Goal: Task Accomplishment & Management: Complete application form

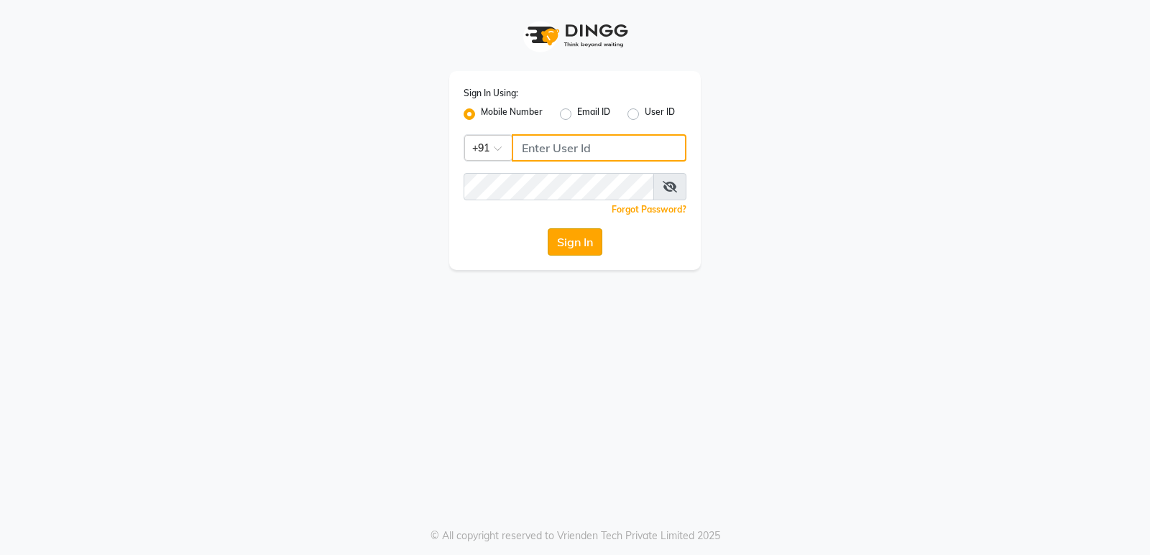
type input "9506660055"
click at [576, 245] on button "Sign In" at bounding box center [575, 242] width 55 height 27
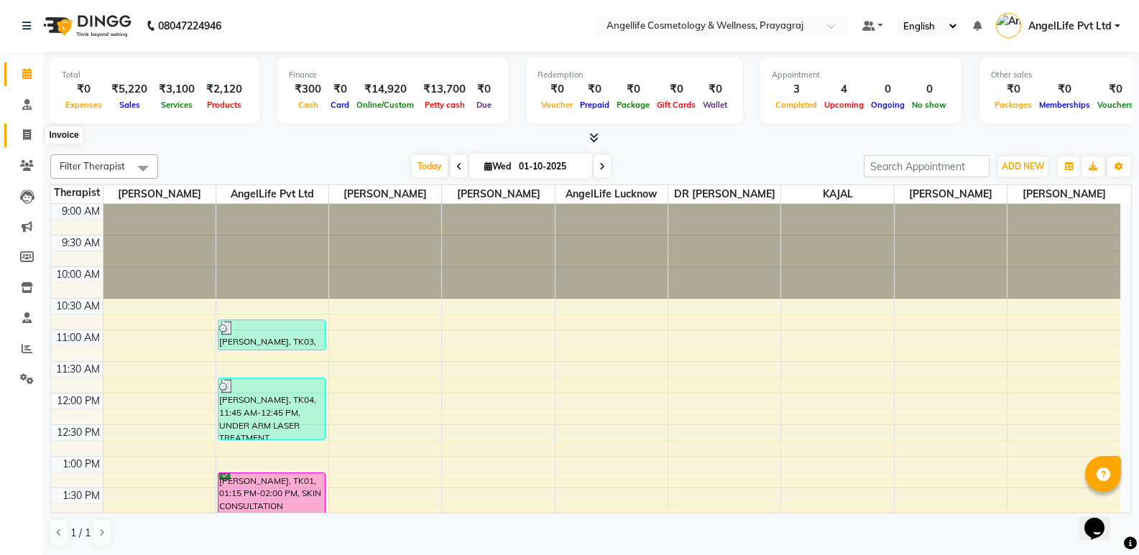
click at [27, 131] on icon at bounding box center [27, 134] width 8 height 11
select select "service"
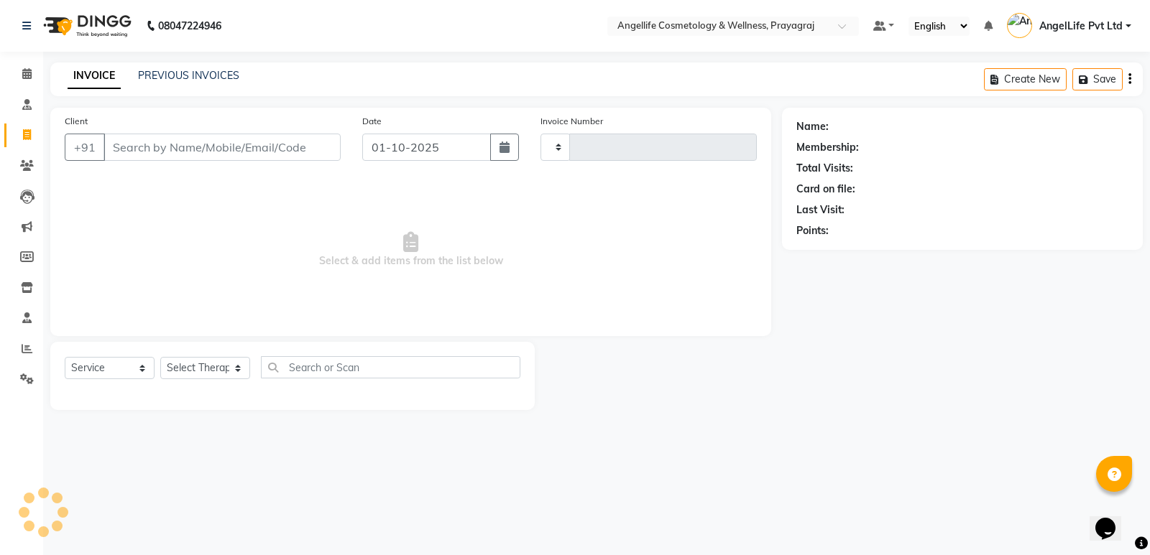
click at [132, 144] on input "Client" at bounding box center [221, 147] width 237 height 27
type input "1553"
select select "4531"
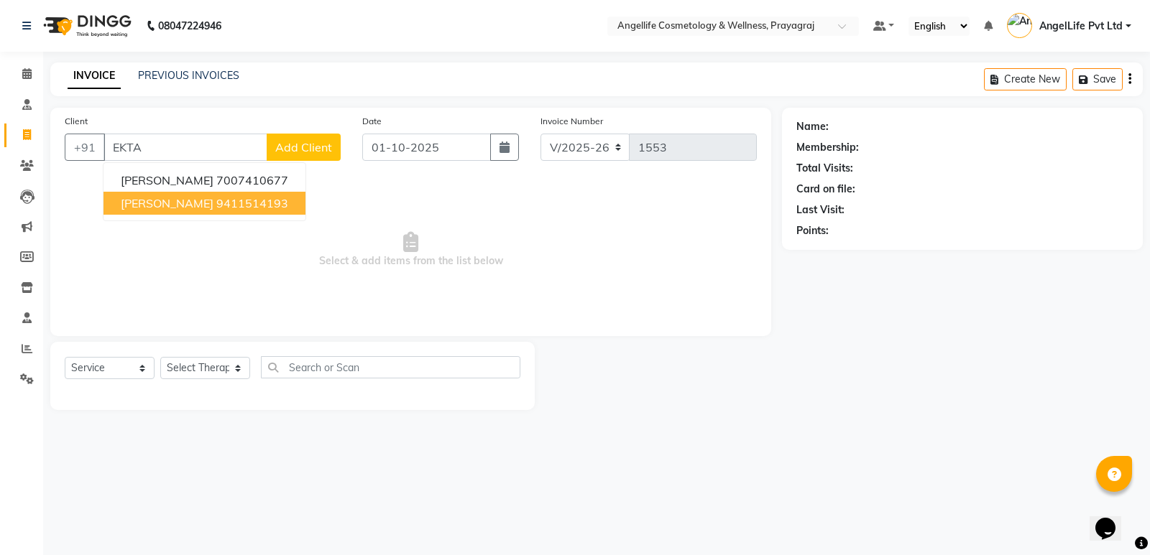
click at [160, 199] on span "[PERSON_NAME]" at bounding box center [167, 203] width 93 height 14
type input "9411514193"
click at [160, 199] on span "Select & add items from the list below" at bounding box center [411, 250] width 692 height 144
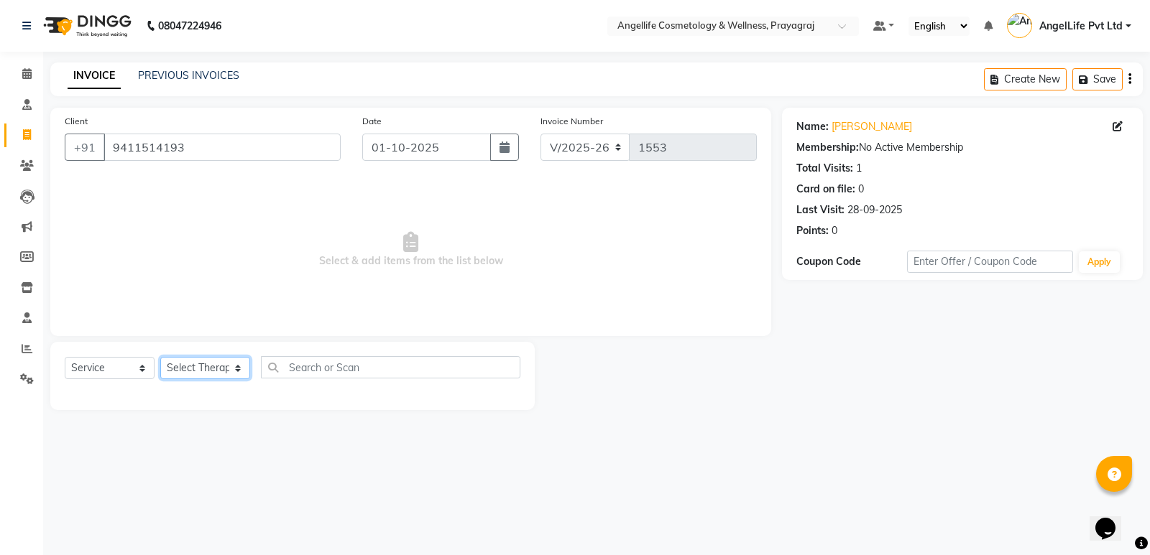
click at [171, 361] on select "Select Therapist AngelLife Lucknow AngelLife Pvt Ltd DR [PERSON_NAME] [PERSON_N…" at bounding box center [205, 368] width 90 height 22
select select "26653"
click at [160, 357] on select "Select Therapist AngelLife Lucknow AngelLife Pvt Ltd DR [PERSON_NAME] [PERSON_N…" at bounding box center [205, 368] width 90 height 22
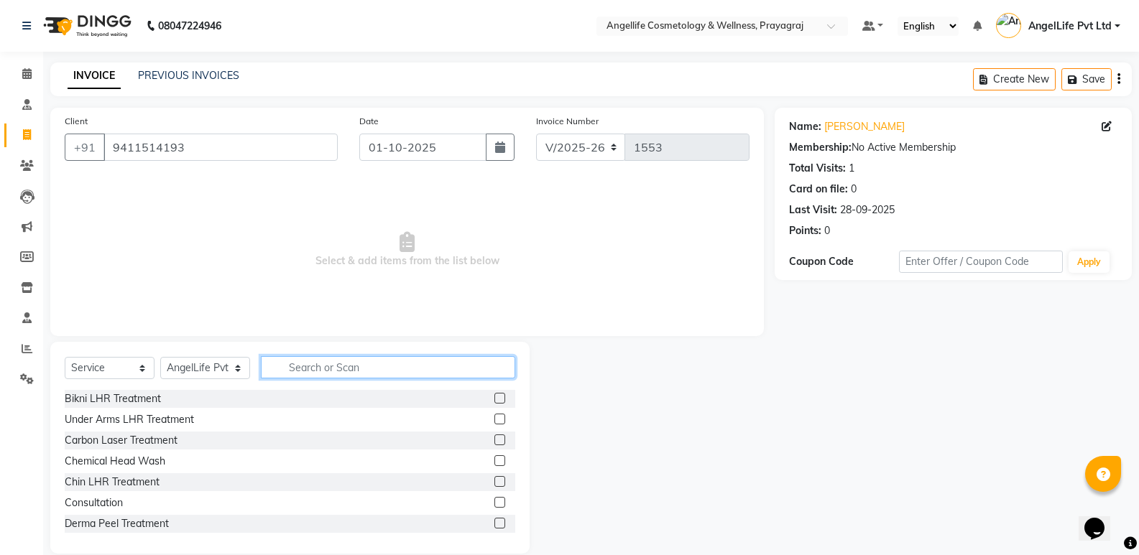
click at [361, 369] on input "text" at bounding box center [388, 367] width 254 height 22
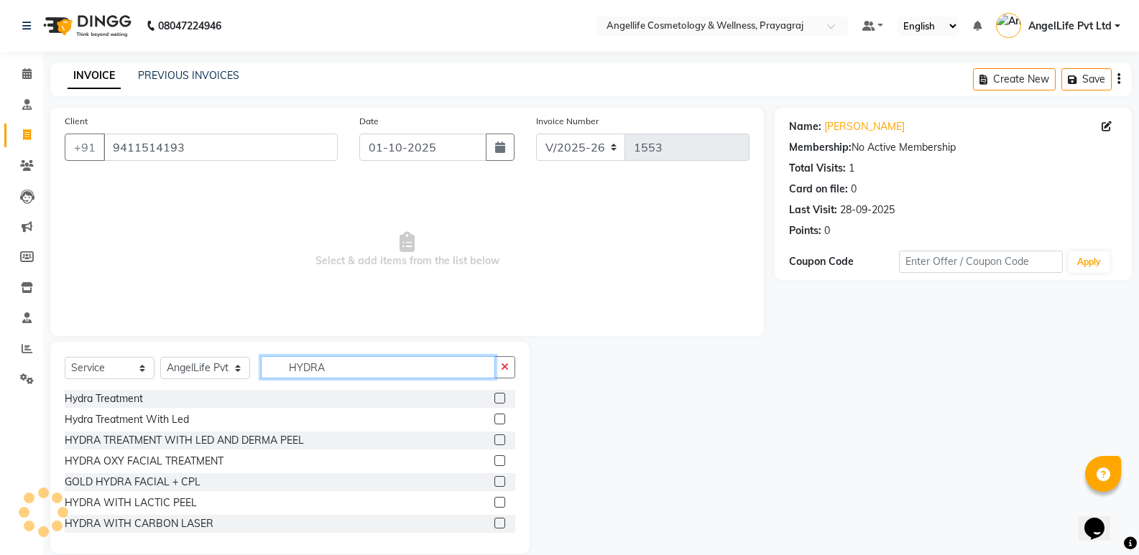
type input "HYDRA"
click at [494, 525] on label at bounding box center [499, 523] width 11 height 11
click at [494, 525] on input "checkbox" at bounding box center [498, 524] width 9 height 9
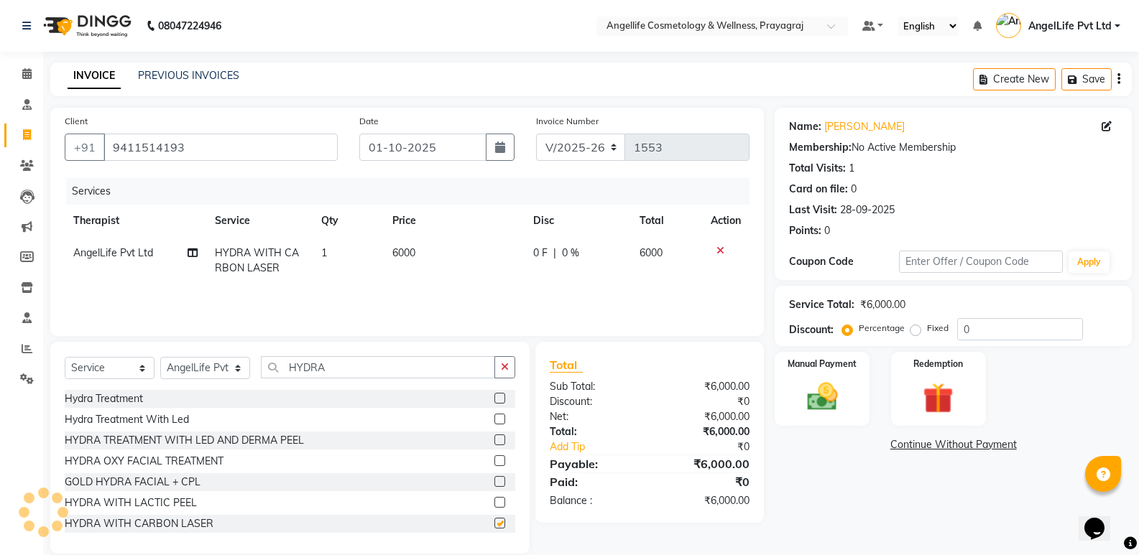
checkbox input "false"
click at [397, 249] on span "6000" at bounding box center [403, 252] width 23 height 13
select select "26653"
click at [401, 254] on span "6000" at bounding box center [403, 252] width 23 height 13
click at [384, 254] on td "1" at bounding box center [348, 260] width 71 height 47
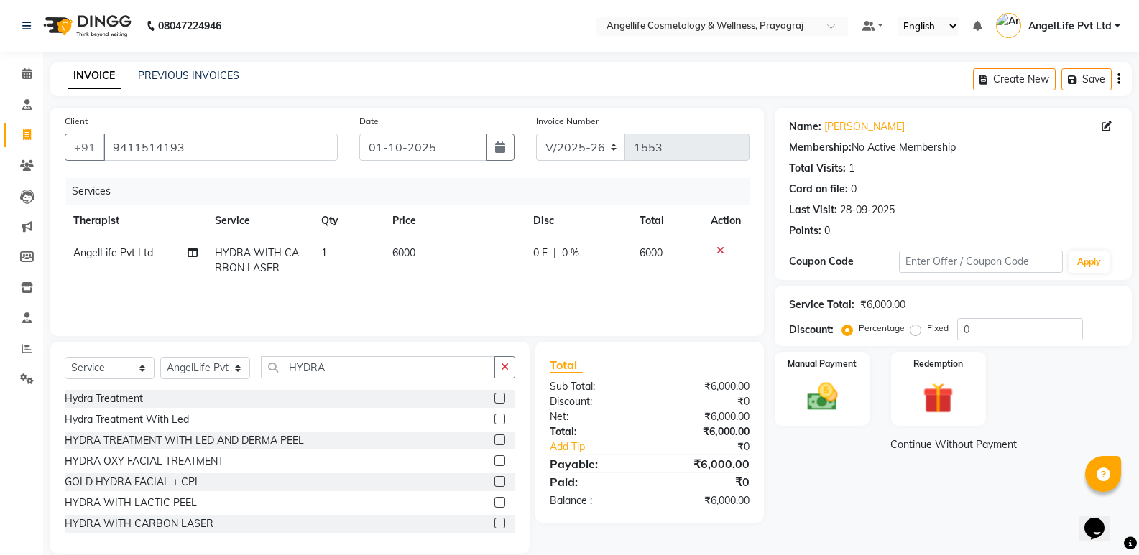
select select "26653"
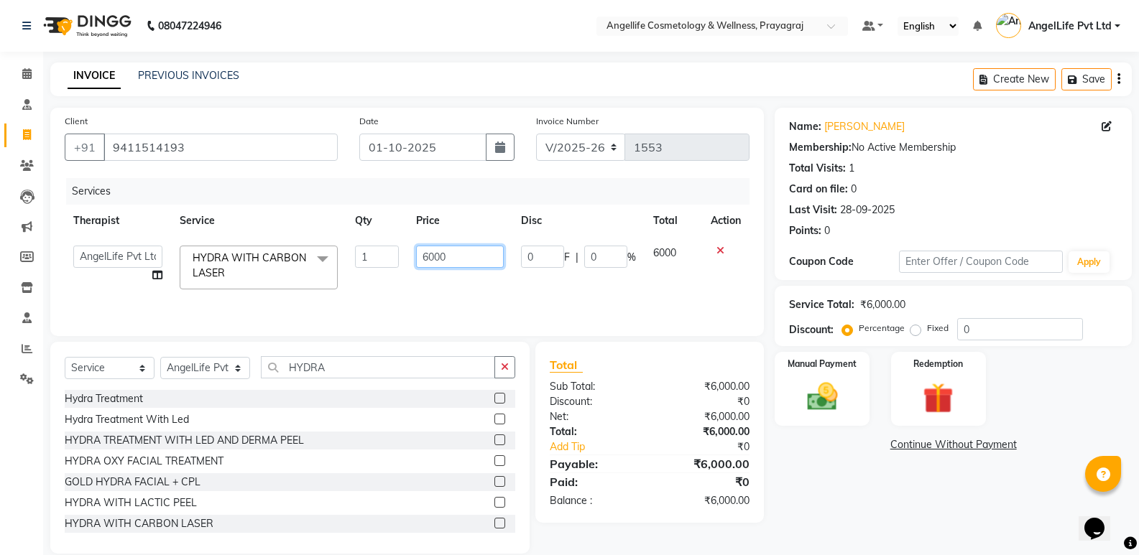
click at [427, 259] on input "6000" at bounding box center [460, 257] width 88 height 22
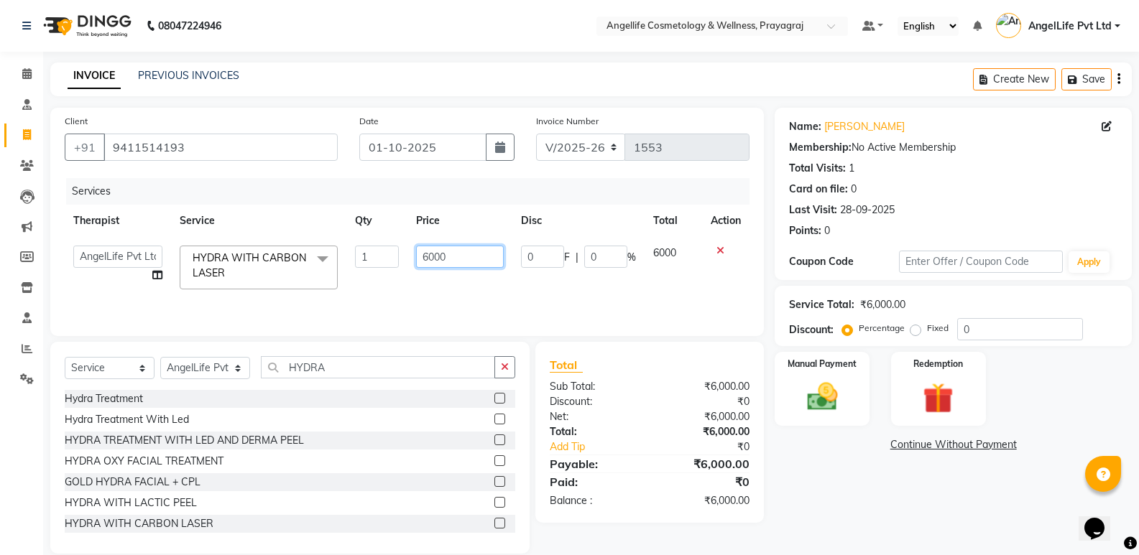
click at [427, 259] on input "6000" at bounding box center [460, 257] width 88 height 22
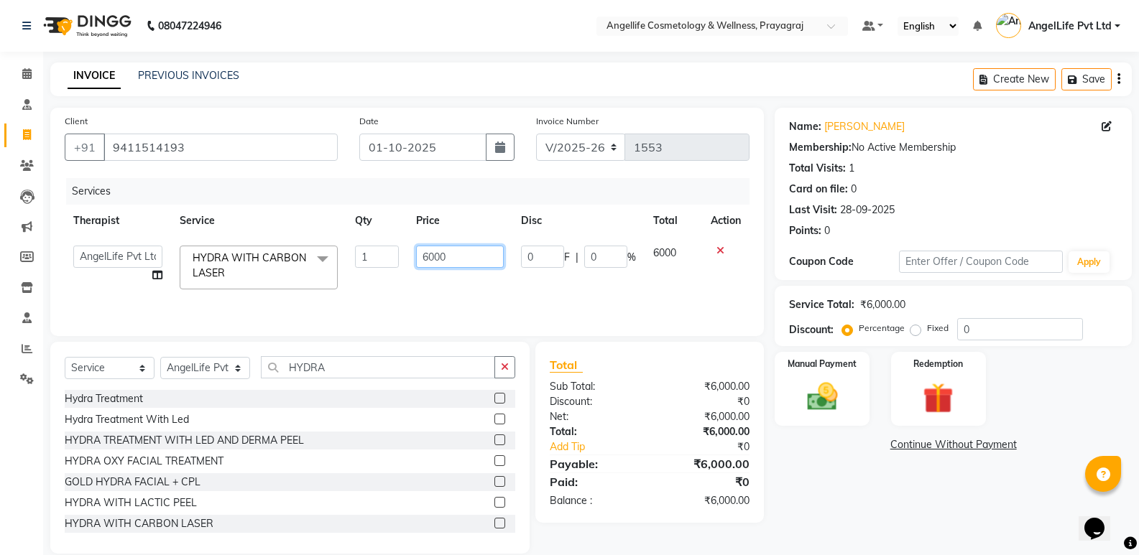
click at [456, 254] on input "6000" at bounding box center [460, 257] width 88 height 22
click at [428, 257] on input "6000" at bounding box center [460, 257] width 88 height 22
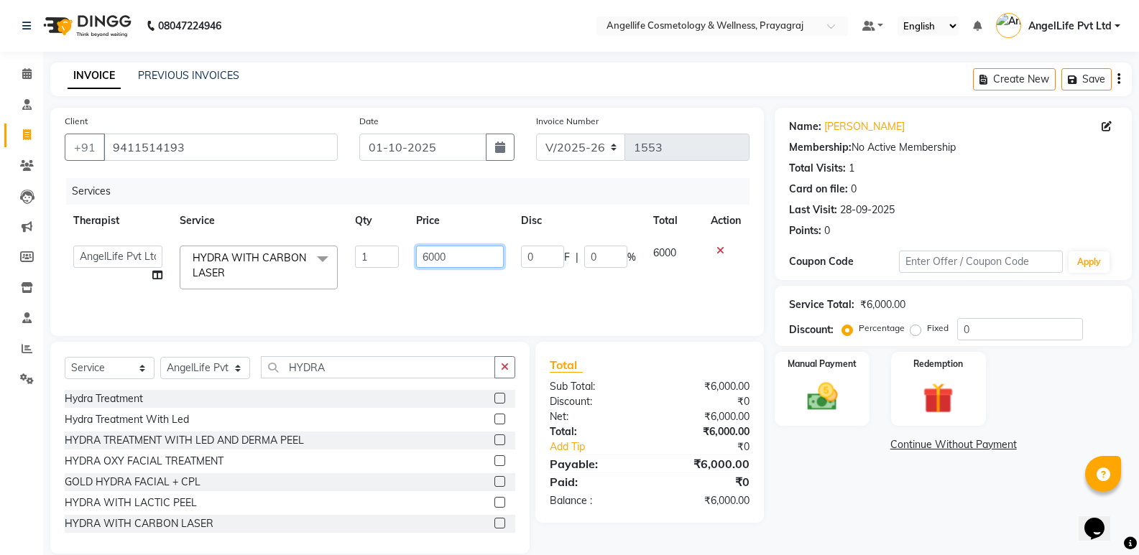
drag, startPoint x: 451, startPoint y: 257, endPoint x: 415, endPoint y: 257, distance: 35.9
click at [415, 257] on td "6000" at bounding box center [459, 267] width 105 height 61
type input "8000"
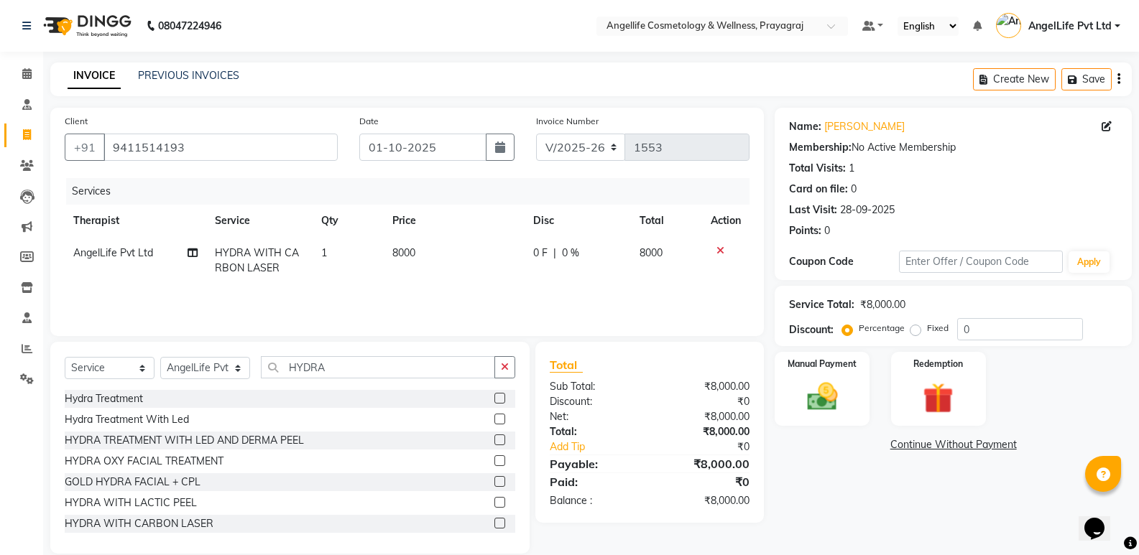
click at [450, 300] on div "Services Therapist Service Qty Price Disc Total Action AngelLife Pvt Ltd HYDRA …" at bounding box center [407, 250] width 685 height 144
click at [560, 255] on div "0 F | 0 %" at bounding box center [577, 253] width 89 height 15
select select "26653"
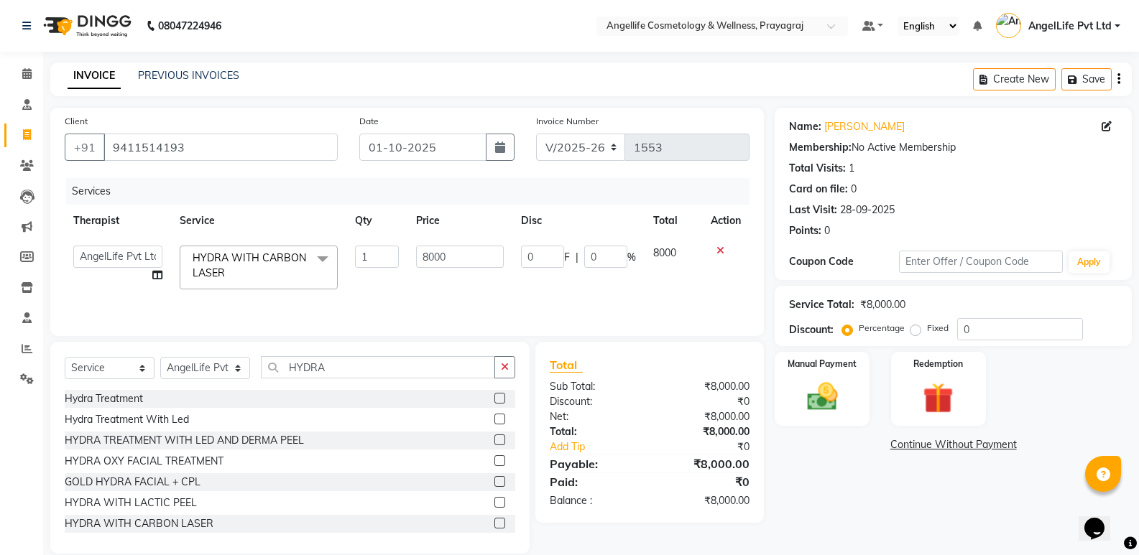
select select "26653"
click at [532, 257] on input "0" at bounding box center [542, 257] width 43 height 22
type input "3000"
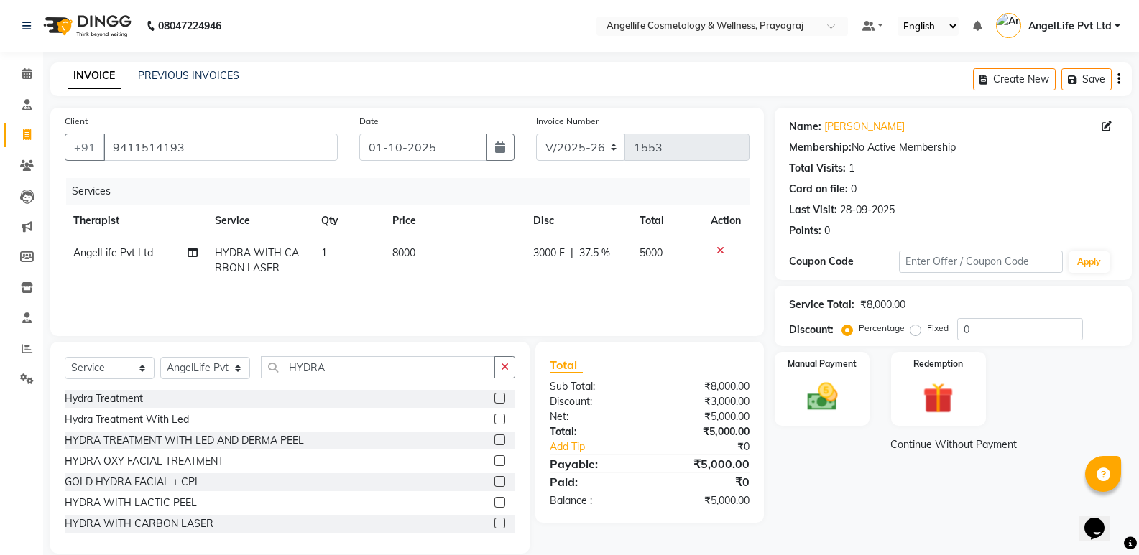
click at [532, 285] on div "Services Therapist Service Qty Price Disc Total Action AngelLife Pvt Ltd HYDRA …" at bounding box center [407, 250] width 685 height 144
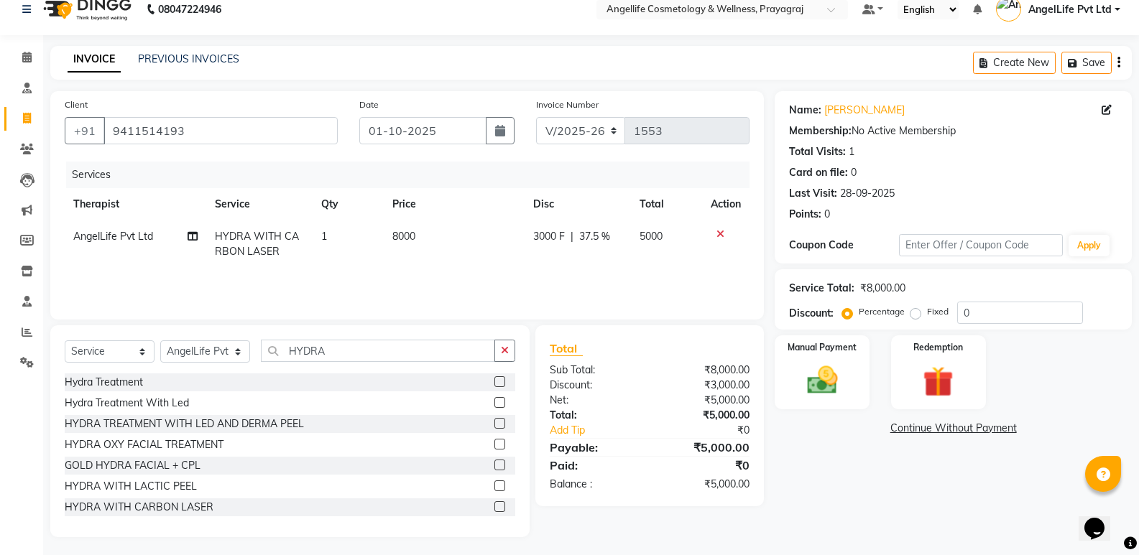
scroll to position [20, 0]
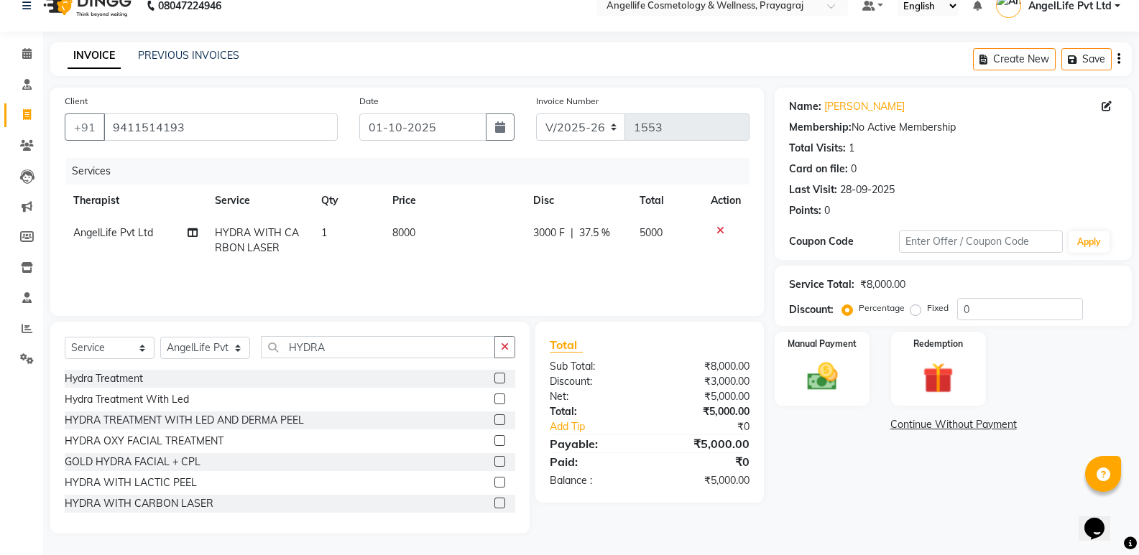
click at [924, 427] on link "Continue Without Payment" at bounding box center [953, 424] width 351 height 15
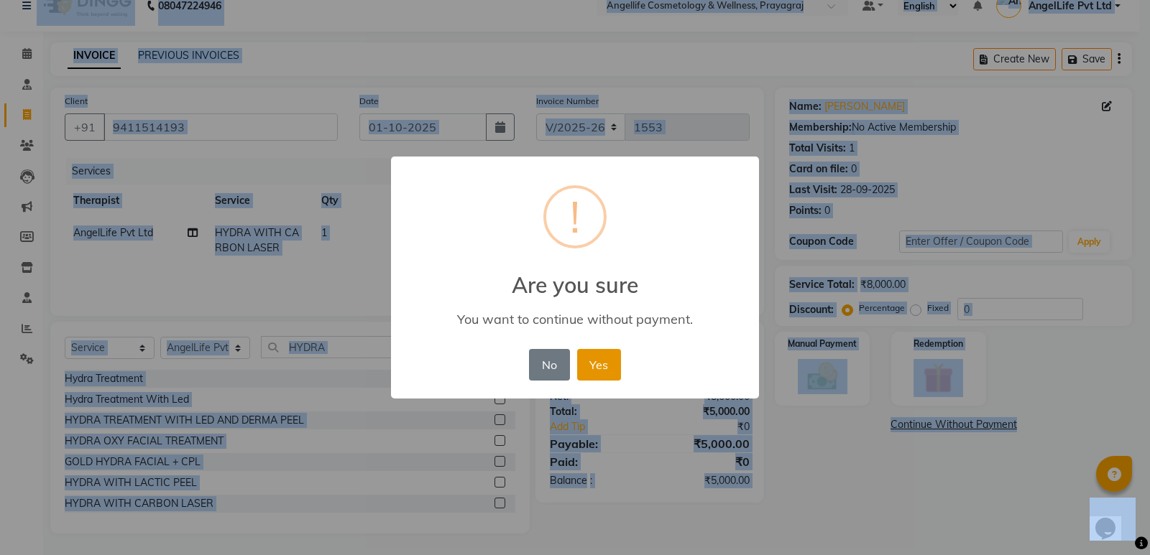
click at [591, 356] on button "Yes" at bounding box center [599, 365] width 44 height 32
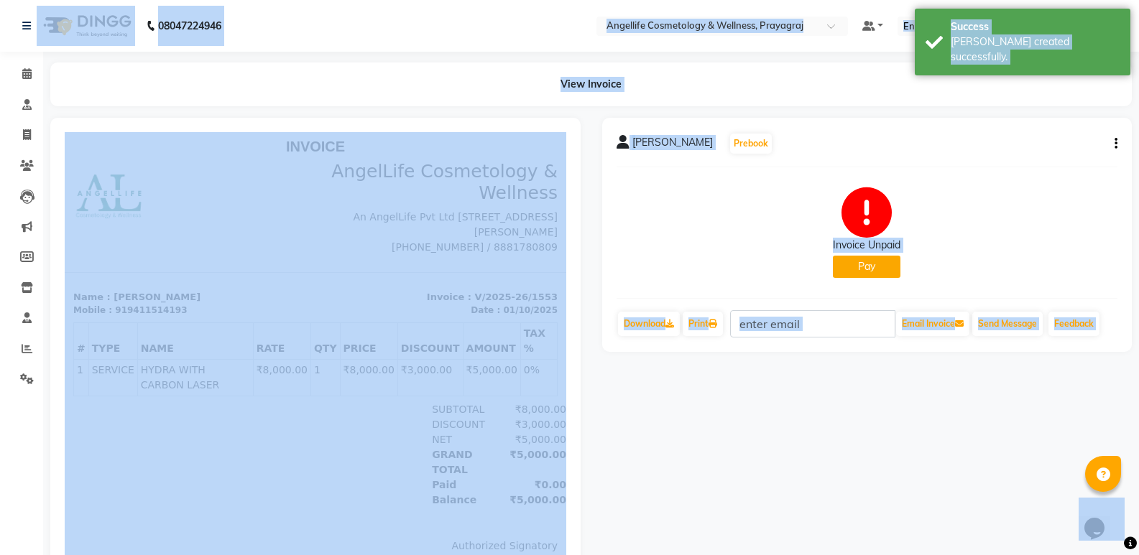
click at [1113, 143] on button "button" at bounding box center [1113, 144] width 9 height 15
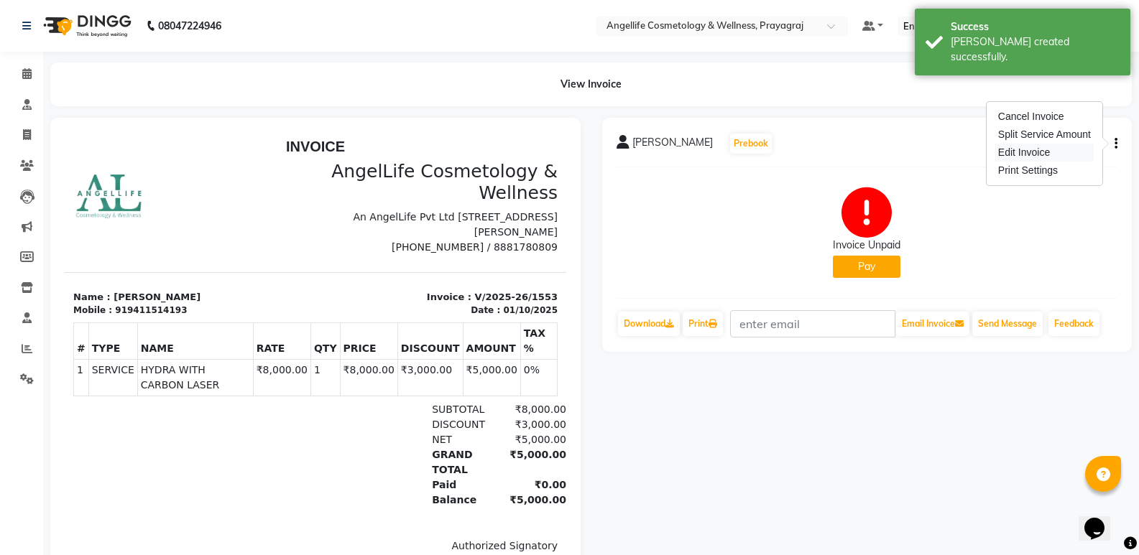
click at [1027, 151] on div "Edit Invoice" at bounding box center [1044, 153] width 98 height 18
select select "service"
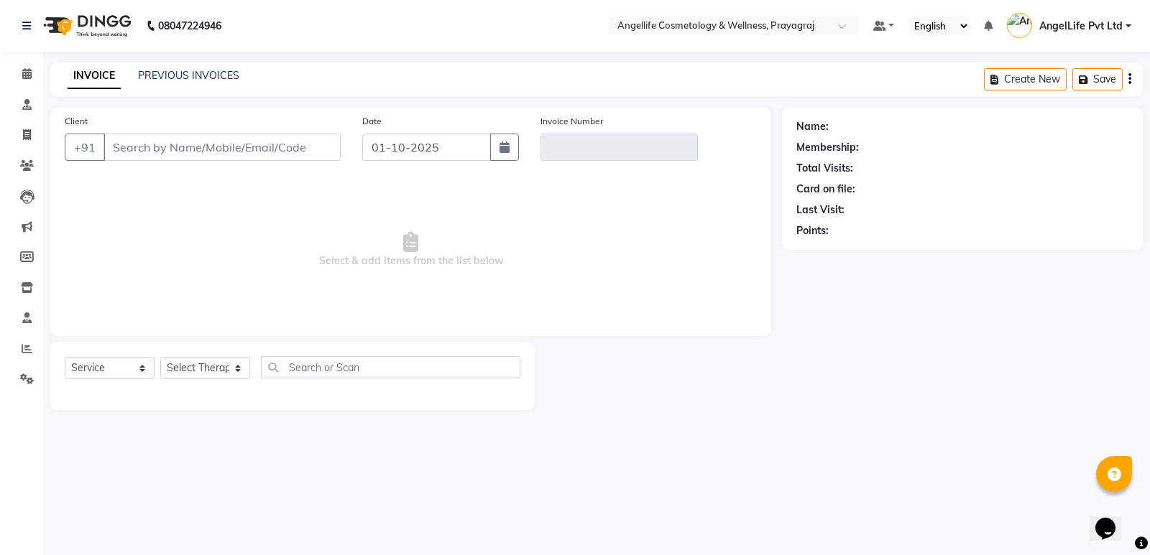
type input "9411514193"
type input "V/2025-26/1553"
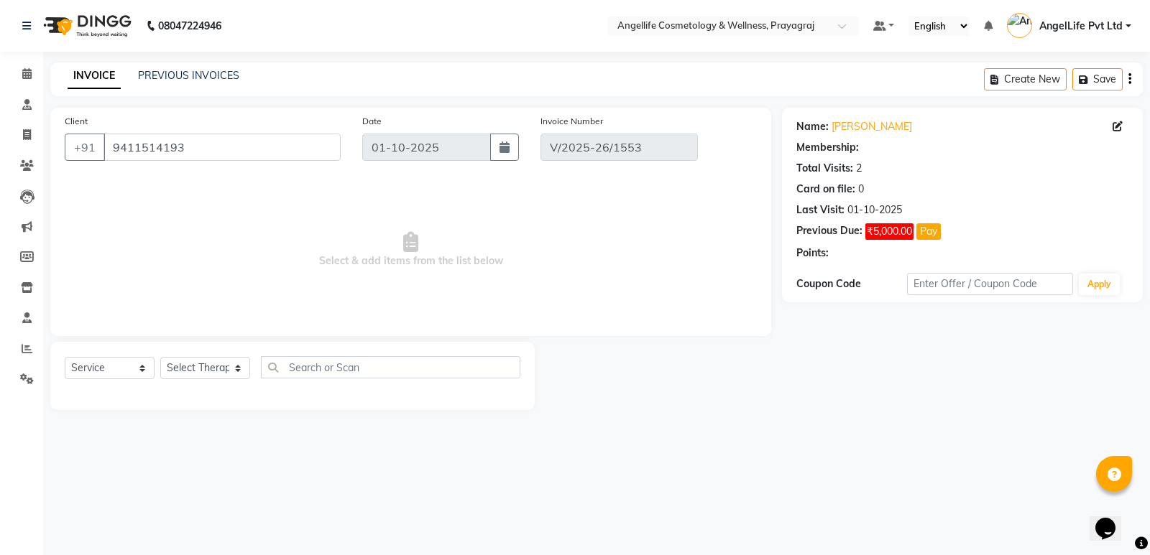
select select "select"
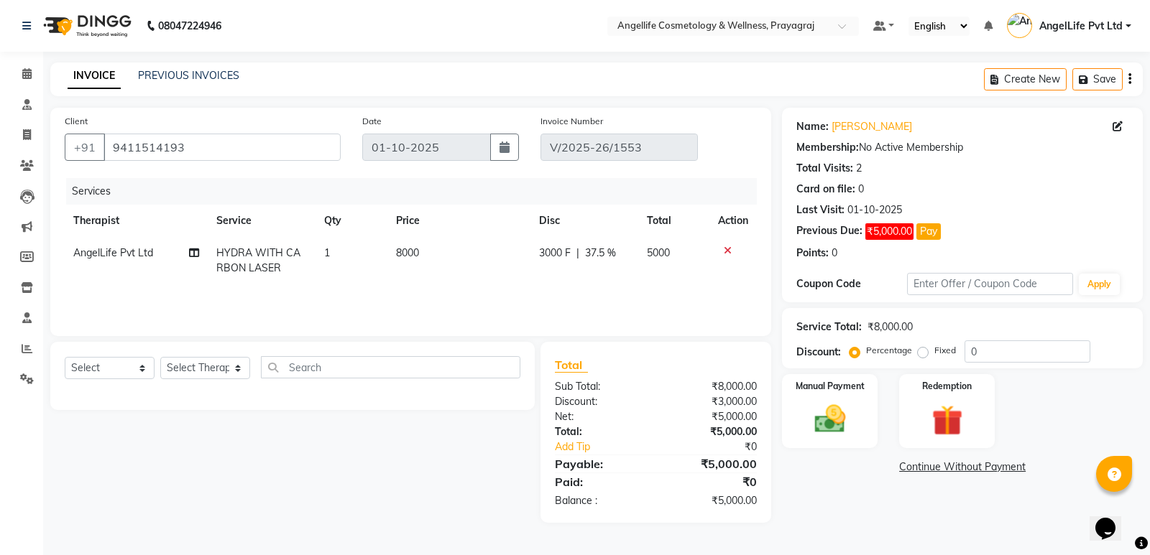
click at [555, 249] on span "3000 F" at bounding box center [555, 253] width 32 height 15
select select "26653"
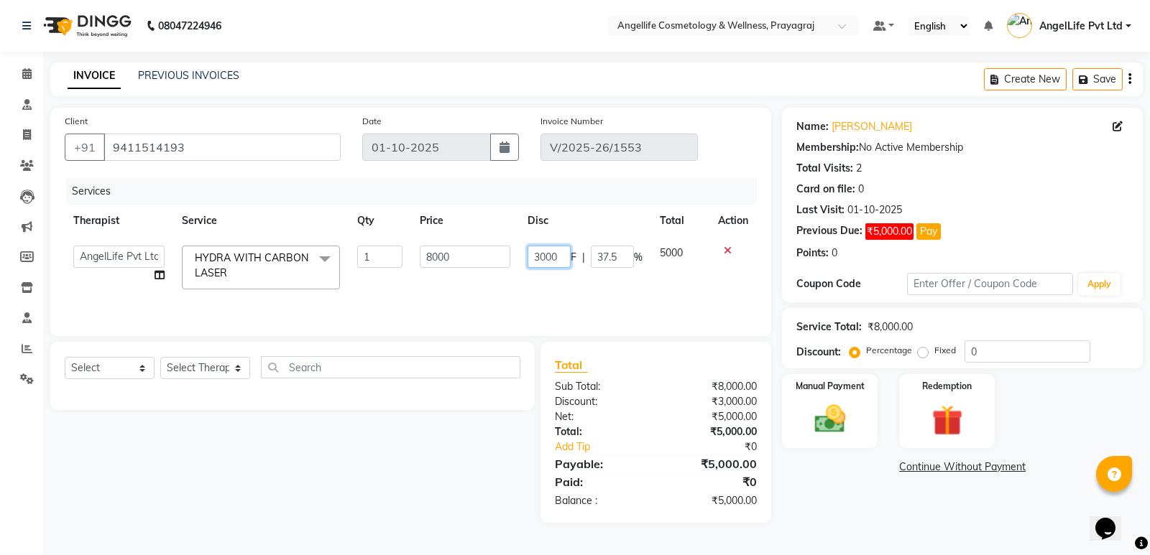
click at [560, 250] on input "3000" at bounding box center [548, 257] width 43 height 22
type input "3700"
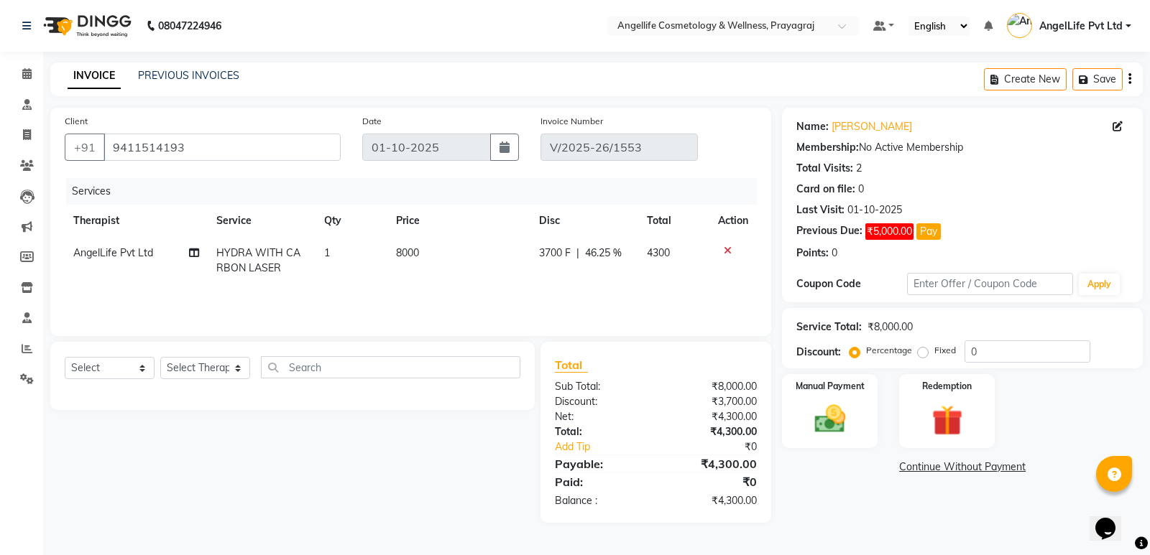
click at [558, 277] on td "3700 F | 46.25 %" at bounding box center [584, 260] width 108 height 47
select select "26653"
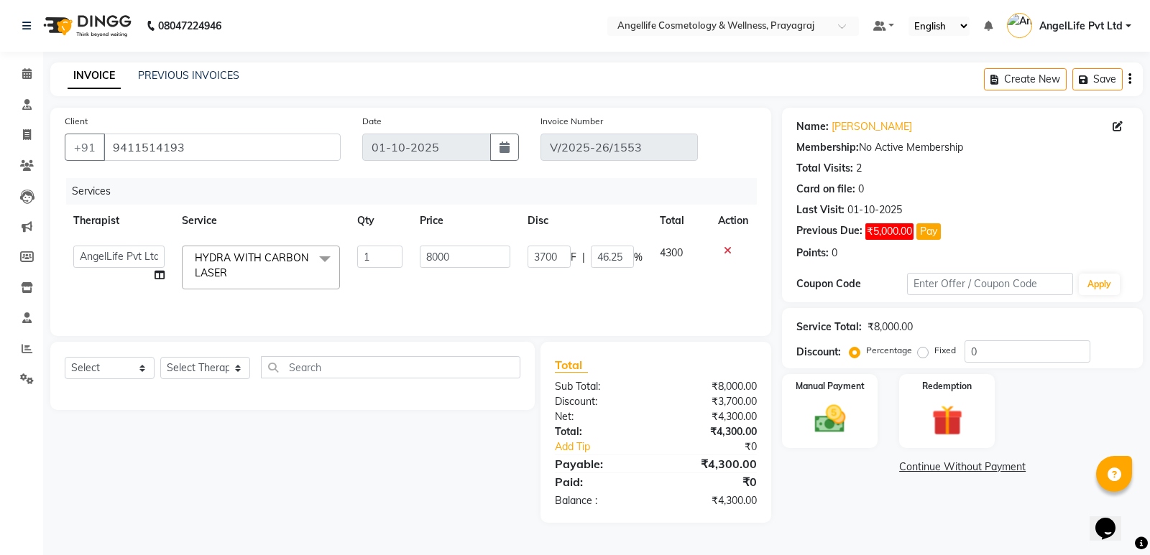
click at [543, 254] on input "3700" at bounding box center [548, 257] width 43 height 22
type input "3300"
click at [571, 282] on td "3300 F | 46.25 %" at bounding box center [585, 267] width 132 height 61
select select "26653"
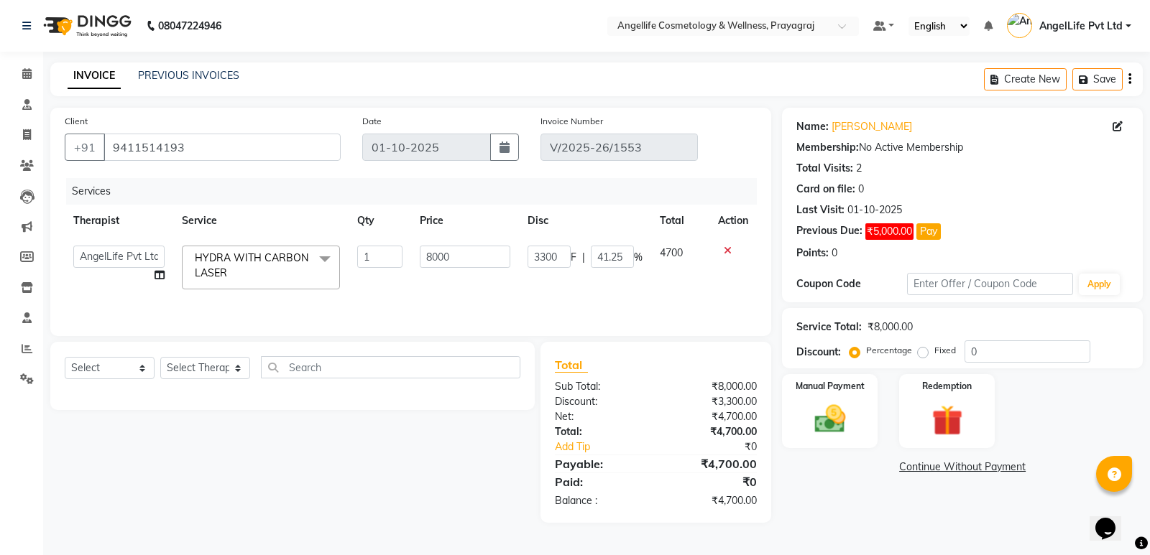
click at [807, 505] on div "Name: [PERSON_NAME] Membership: No Active Membership Total Visits: 2 Card on fi…" at bounding box center [968, 315] width 372 height 415
click at [931, 466] on link "Continue Without Payment" at bounding box center [962, 467] width 355 height 15
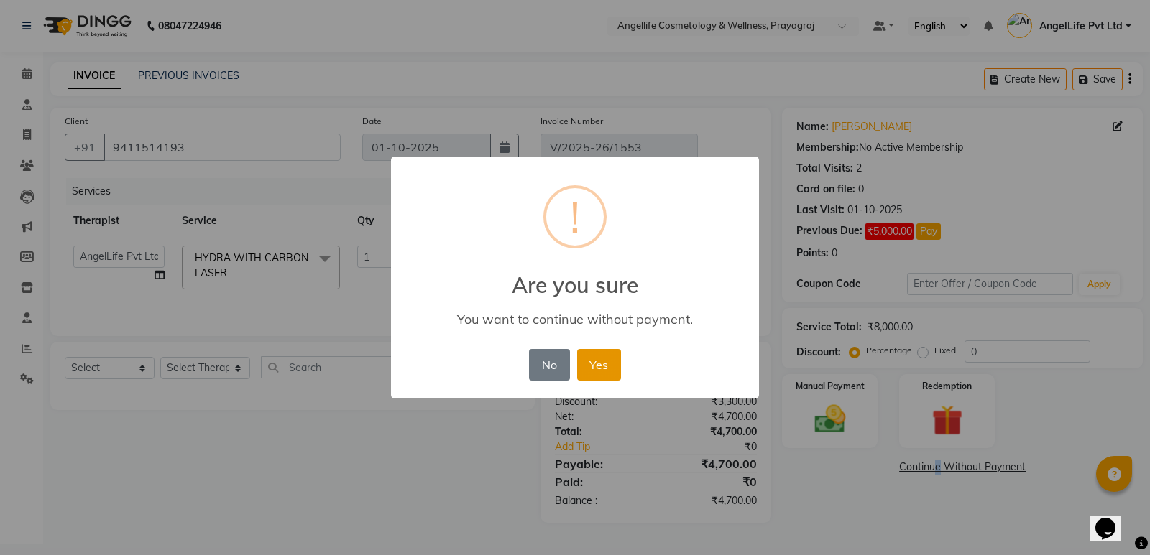
click at [586, 366] on button "Yes" at bounding box center [599, 365] width 44 height 32
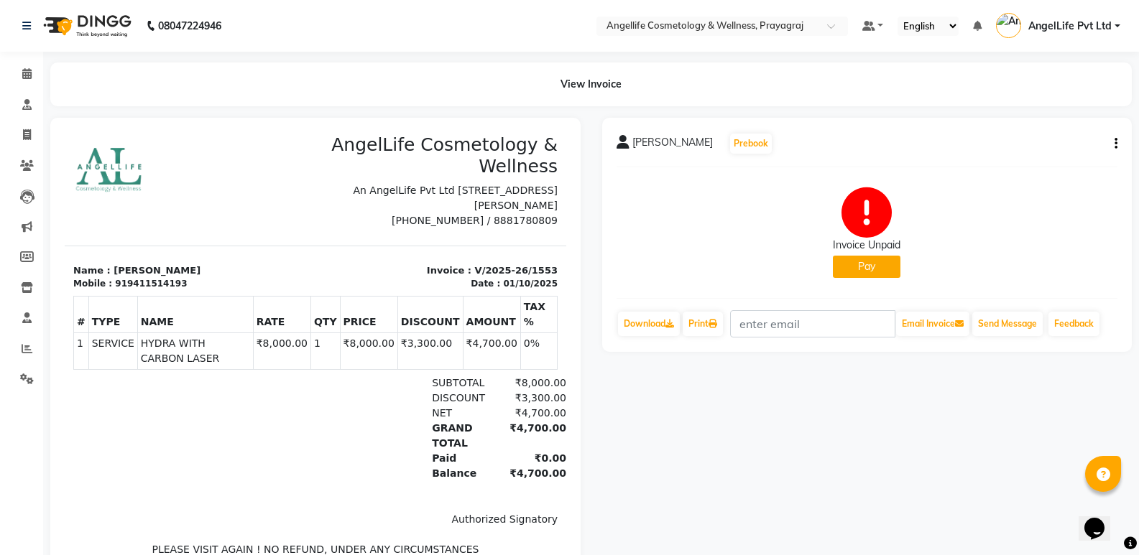
click at [880, 266] on button "Pay" at bounding box center [867, 267] width 68 height 22
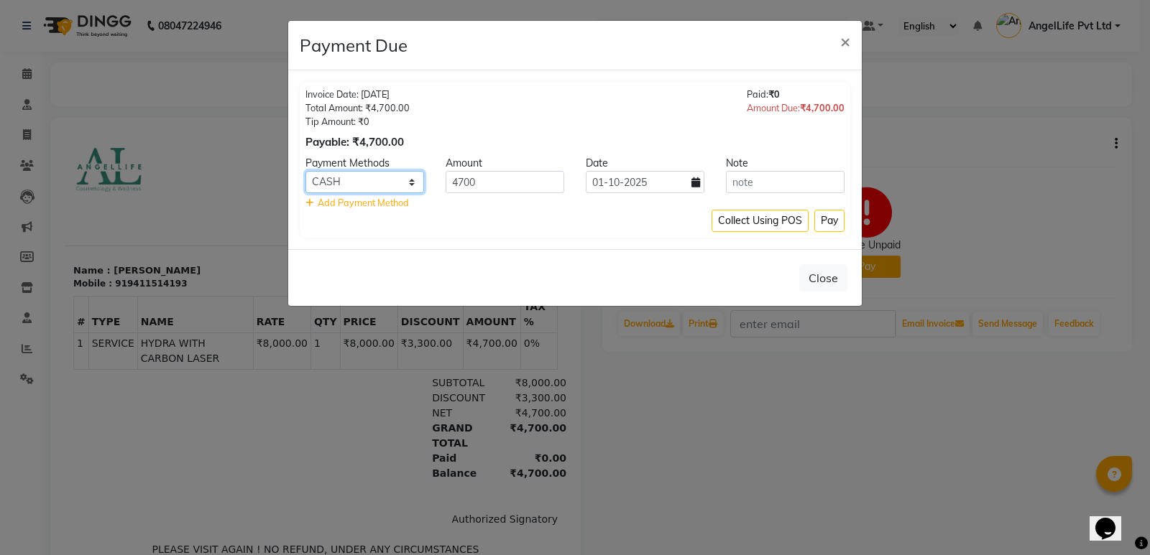
click at [380, 182] on select "CASH CARD ONLINE CUSTOM GPay PayTM PhonePe UPI NearBuy Loan BharatPay Cheque Mo…" at bounding box center [364, 182] width 119 height 22
select select "8"
click at [305, 171] on select "CASH CARD ONLINE CUSTOM GPay PayTM PhonePe UPI NearBuy Loan BharatPay Cheque Mo…" at bounding box center [364, 182] width 119 height 22
click at [821, 218] on button "Pay" at bounding box center [829, 221] width 30 height 22
click at [821, 218] on div "Collect Using POS Pay" at bounding box center [574, 221] width 539 height 22
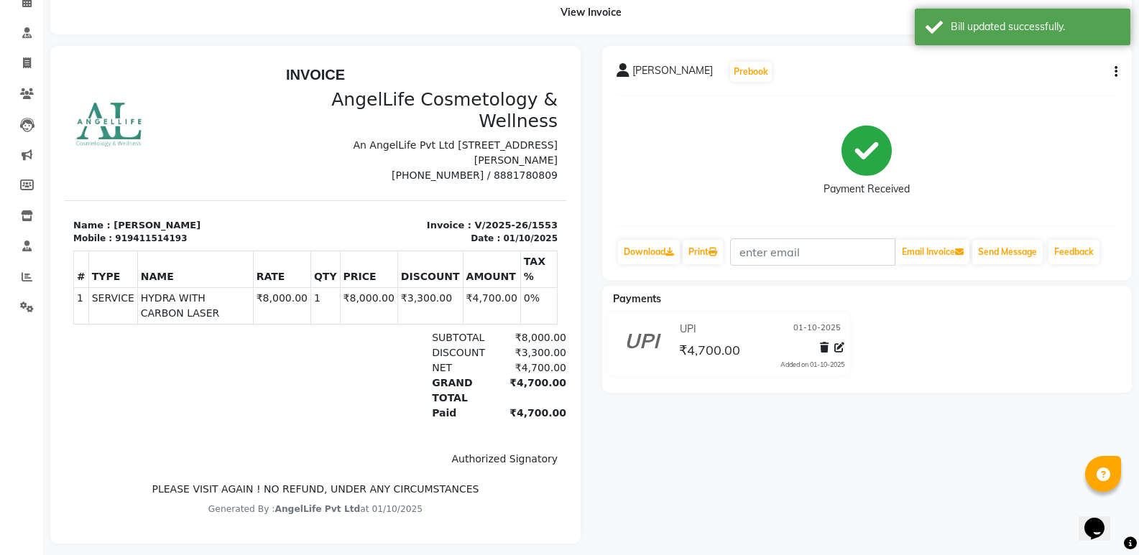
scroll to position [11, 0]
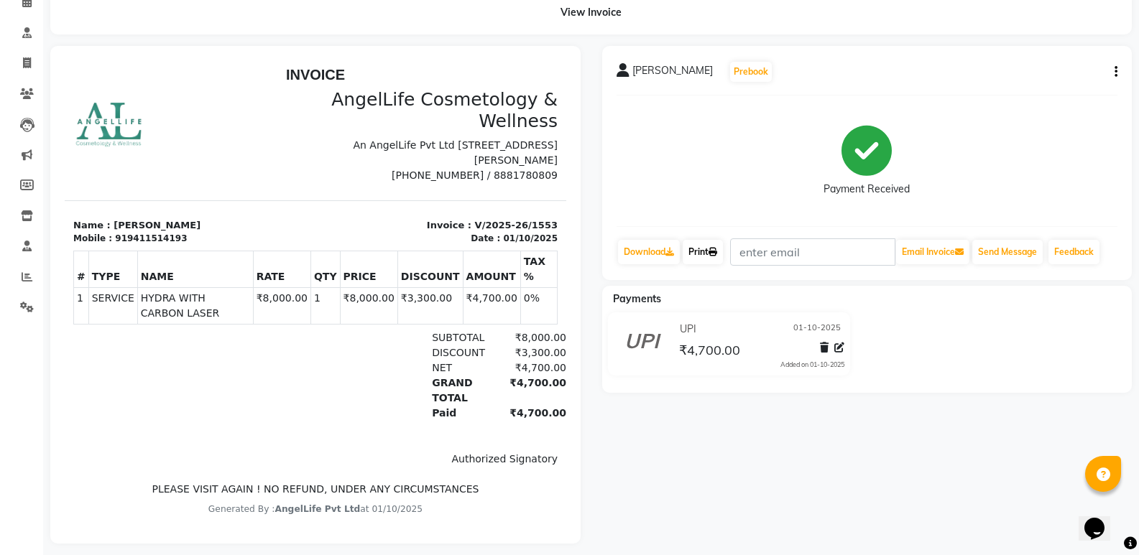
click at [697, 253] on link "Print" at bounding box center [703, 252] width 40 height 24
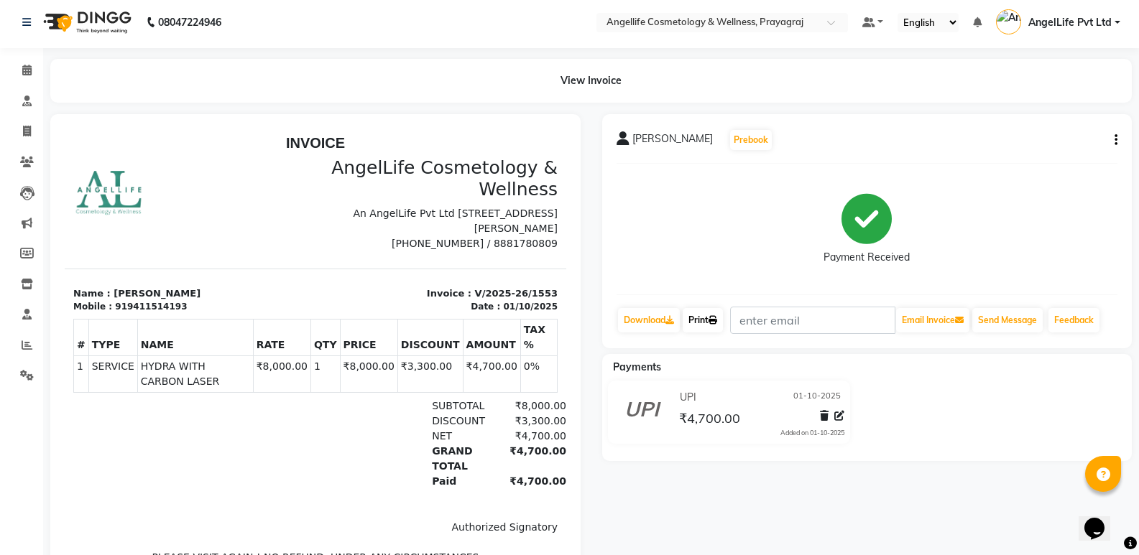
scroll to position [0, 0]
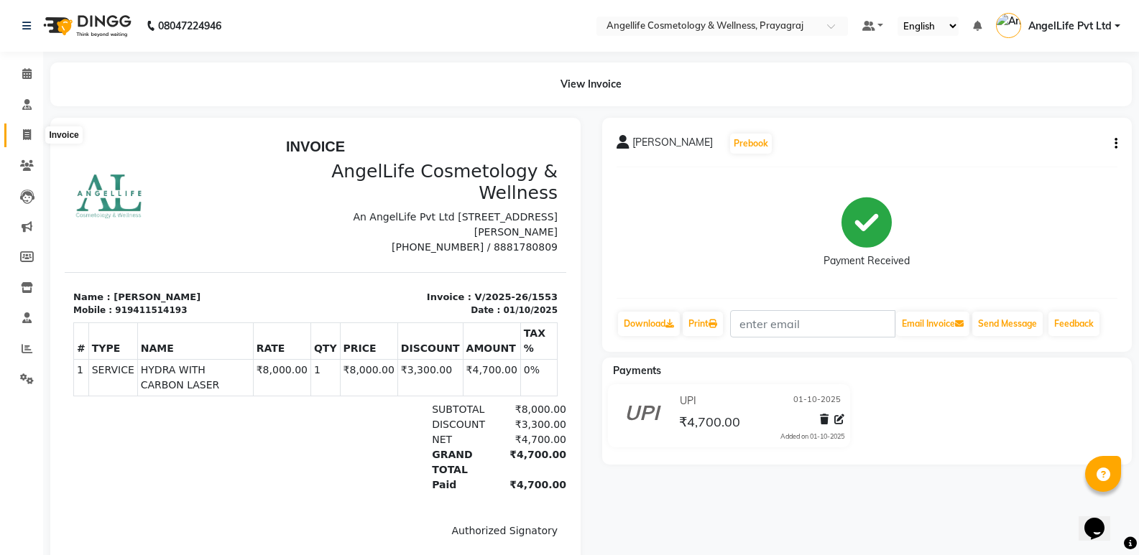
click at [23, 129] on icon at bounding box center [27, 134] width 8 height 11
select select "service"
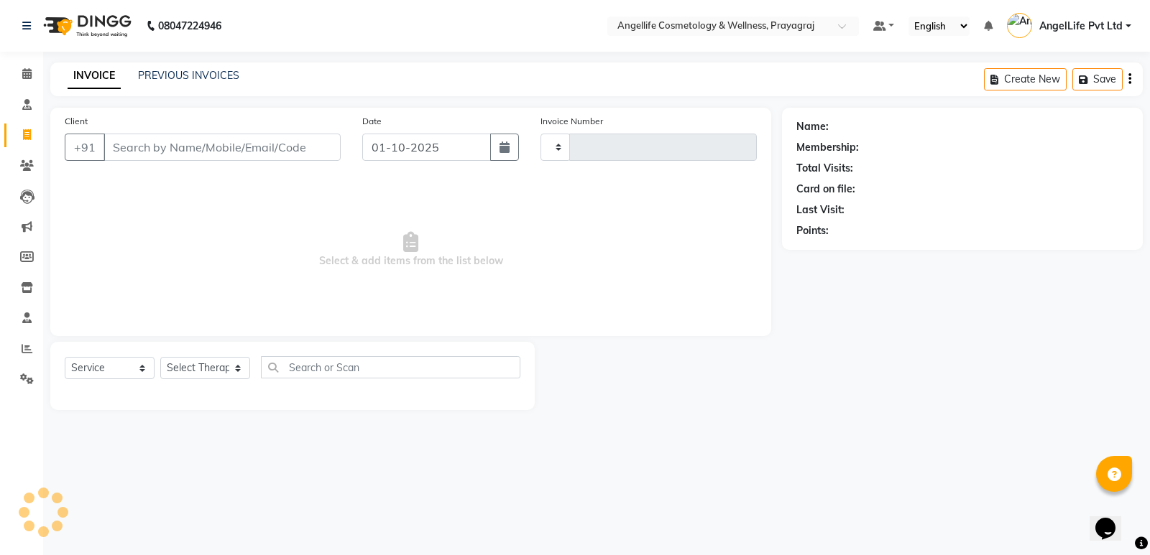
type input "1554"
select select "4531"
click at [181, 74] on link "PREVIOUS INVOICES" at bounding box center [188, 75] width 101 height 13
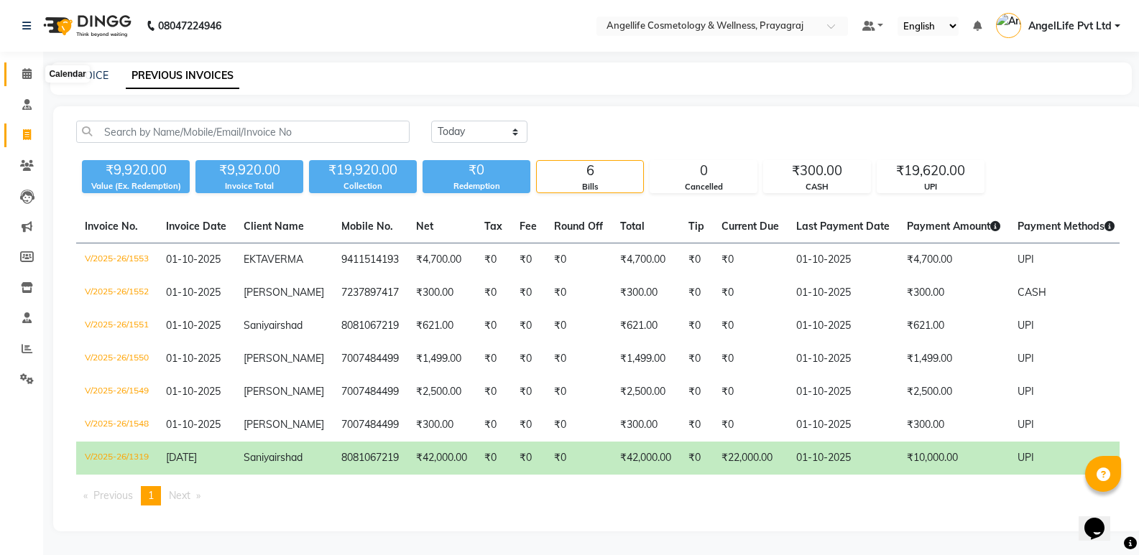
click at [17, 75] on span at bounding box center [26, 74] width 25 height 17
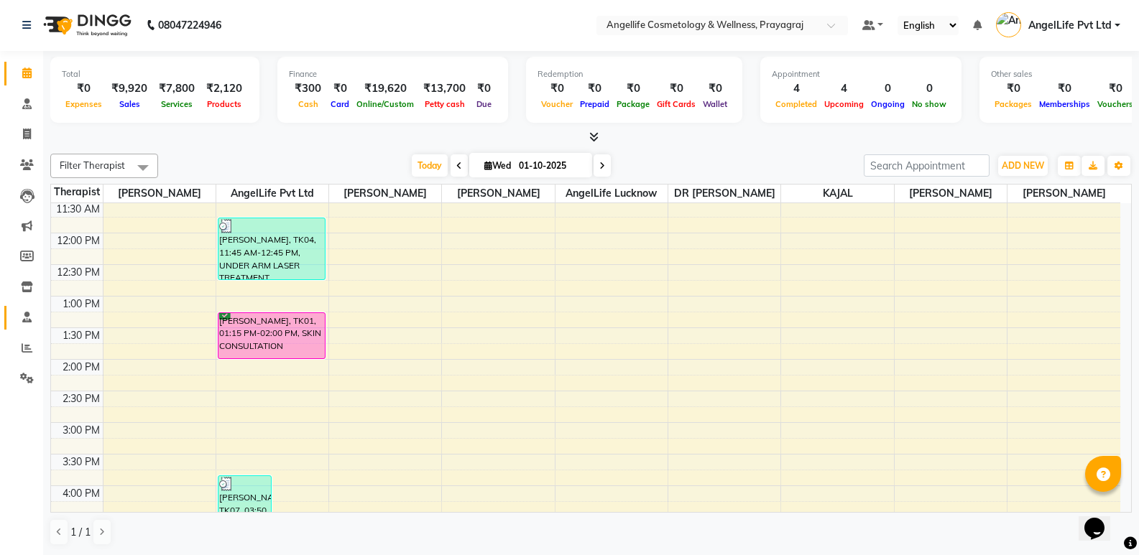
scroll to position [144, 0]
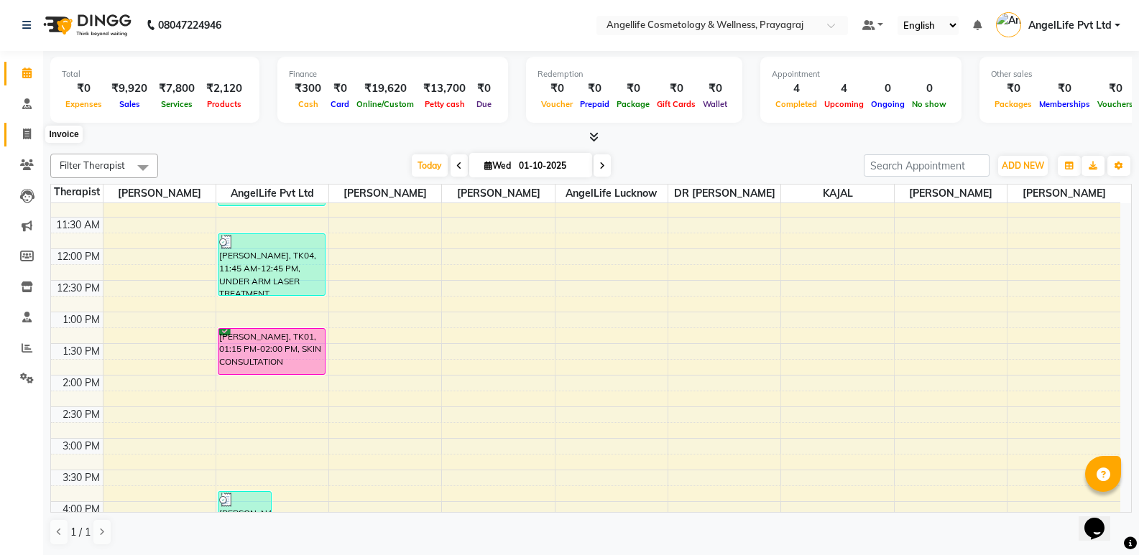
click at [23, 132] on icon at bounding box center [27, 134] width 8 height 11
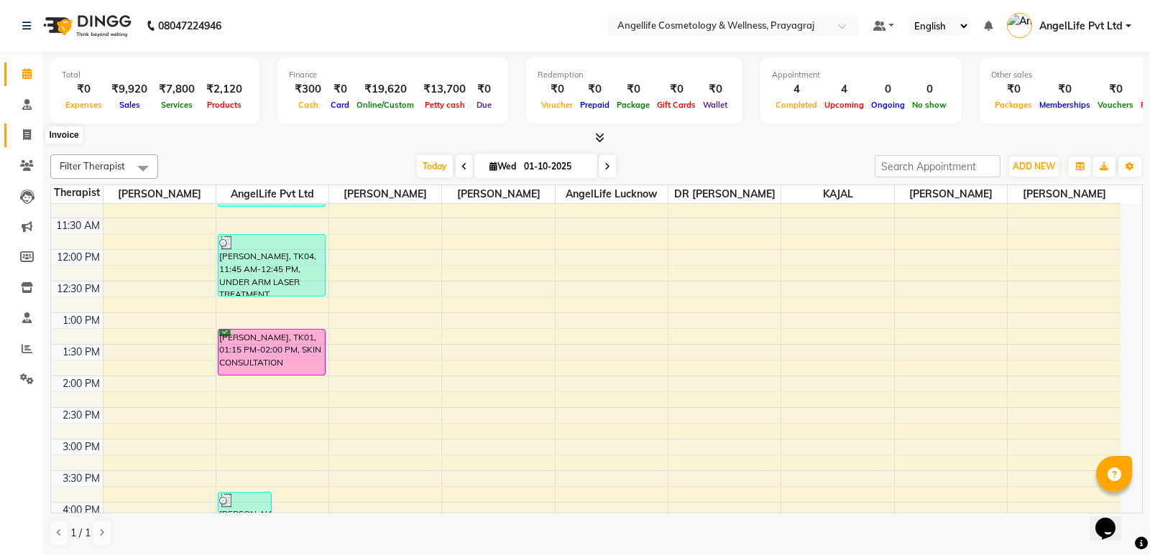
select select "4531"
select select "service"
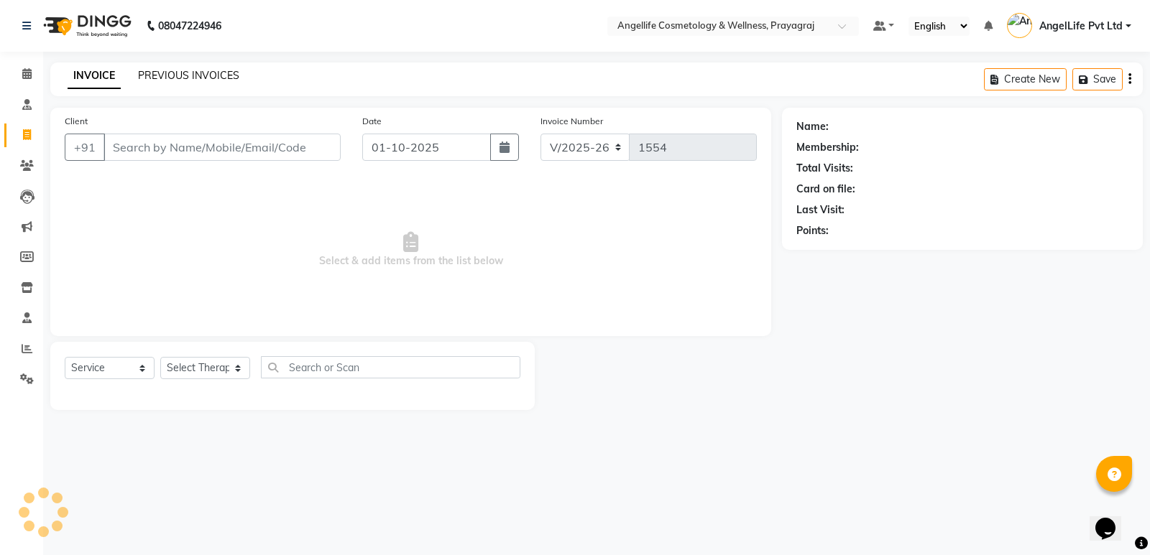
click at [223, 78] on link "PREVIOUS INVOICES" at bounding box center [188, 75] width 101 height 13
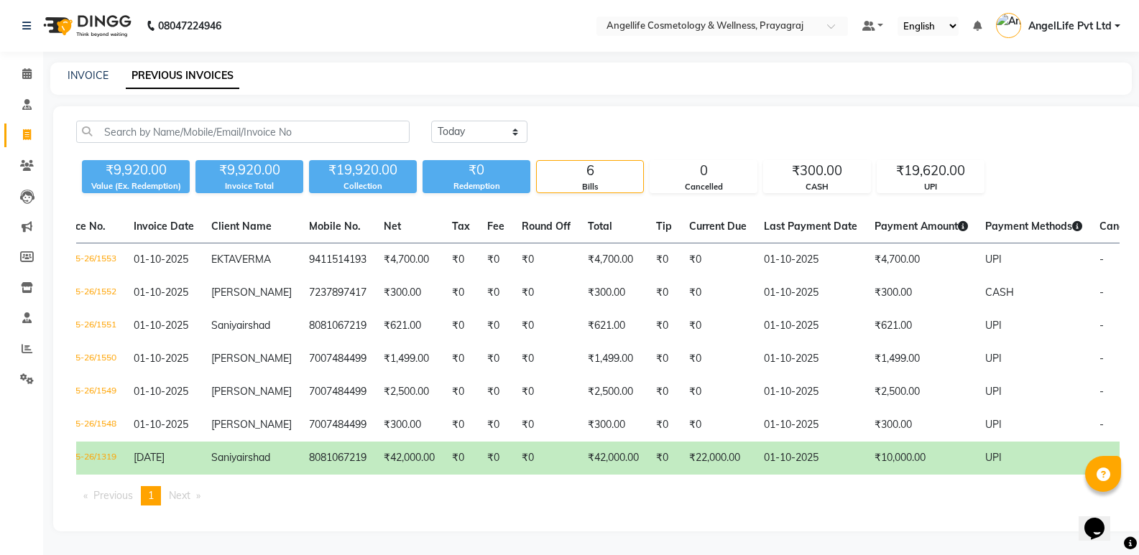
scroll to position [0, 18]
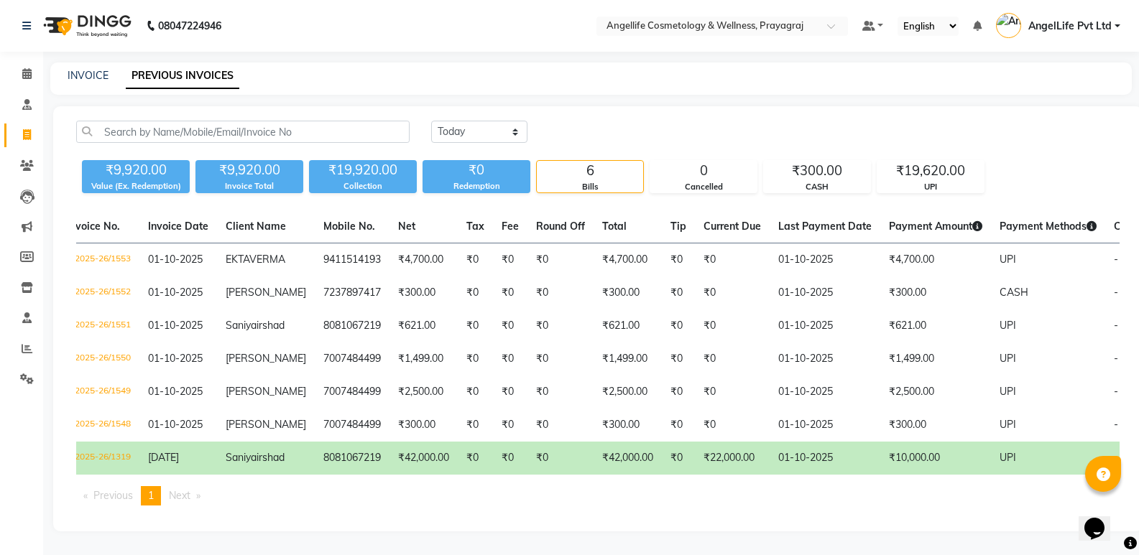
click at [278, 485] on div "Invoice No. Invoice Date Client Name Mobile No. Net Tax Fee Round Off Total Tip…" at bounding box center [598, 364] width 1061 height 307
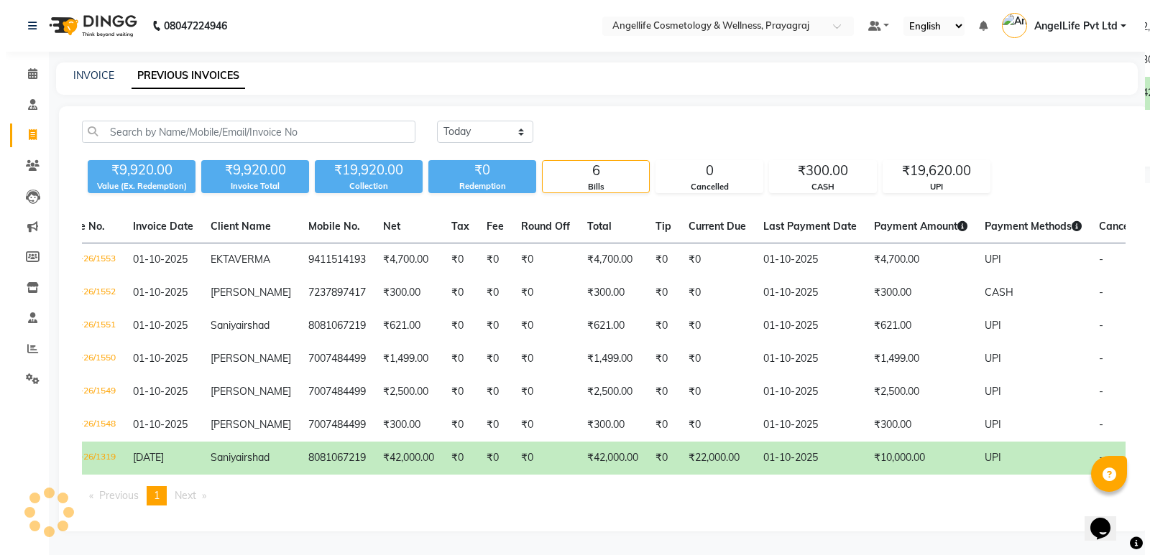
scroll to position [0, 0]
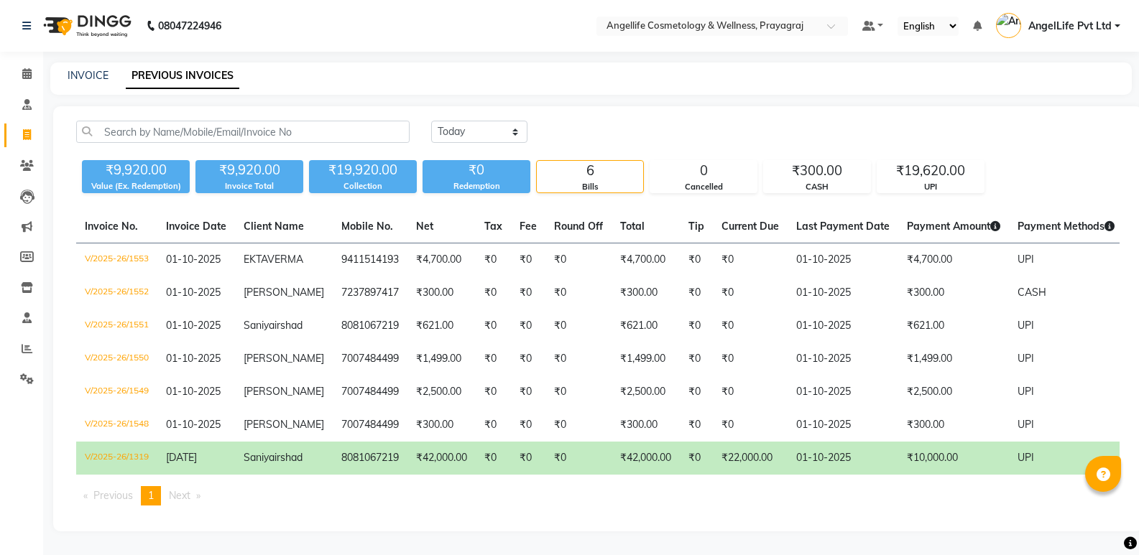
click at [1128, 93] on div "INVOICE PREVIOUS INVOICES" at bounding box center [590, 79] width 1081 height 32
click at [80, 77] on link "INVOICE" at bounding box center [88, 75] width 41 height 13
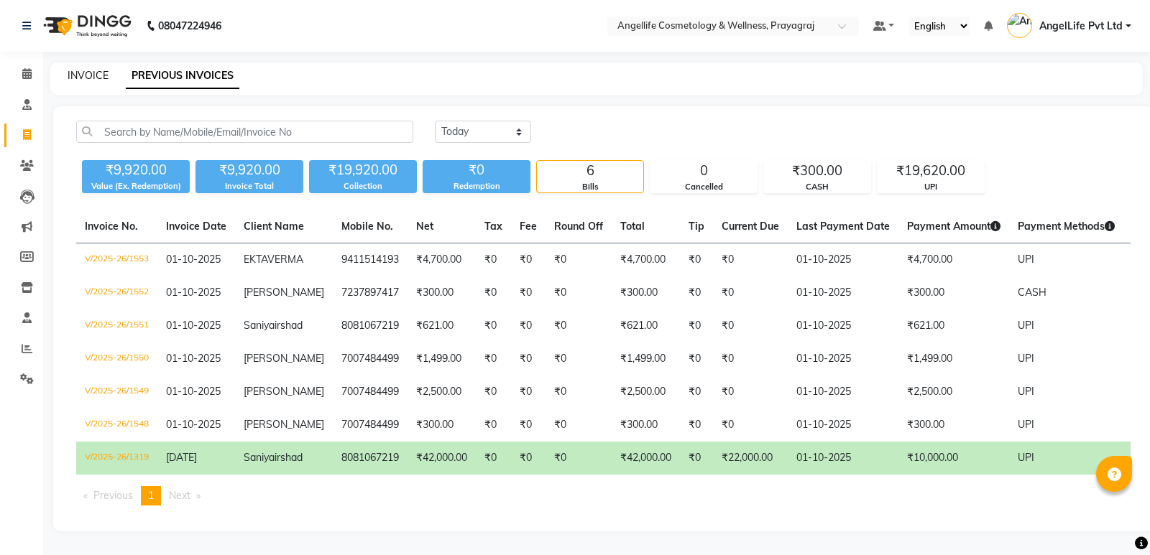
select select "service"
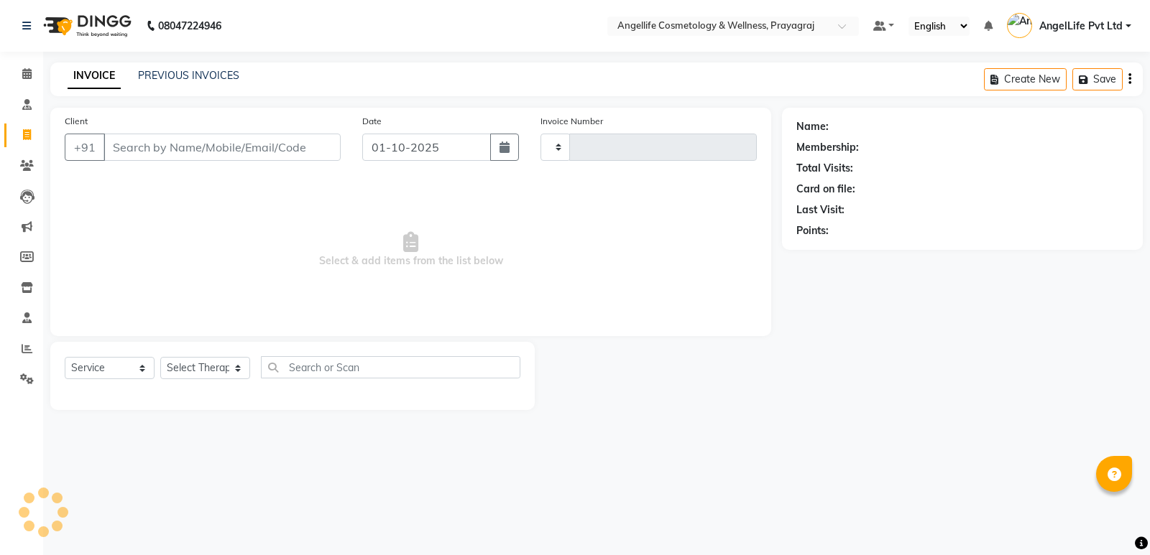
type input "1554"
select select "4531"
click at [154, 148] on input "Client" at bounding box center [221, 147] width 237 height 27
type input "ANKIT"
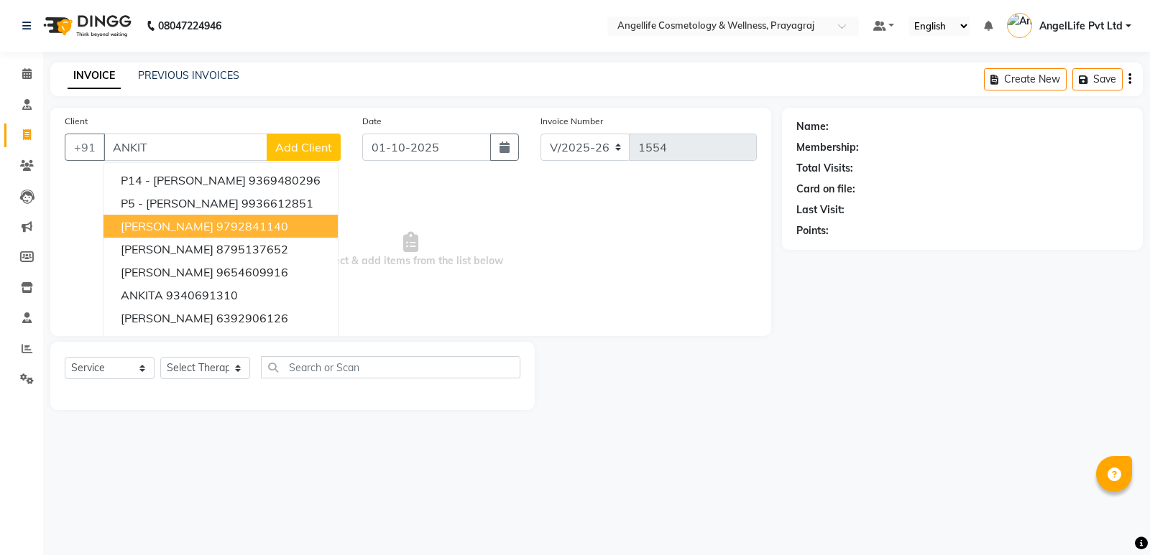
drag, startPoint x: 165, startPoint y: 144, endPoint x: 109, endPoint y: 158, distance: 57.2
click at [109, 158] on input "ANKIT" at bounding box center [185, 147] width 164 height 27
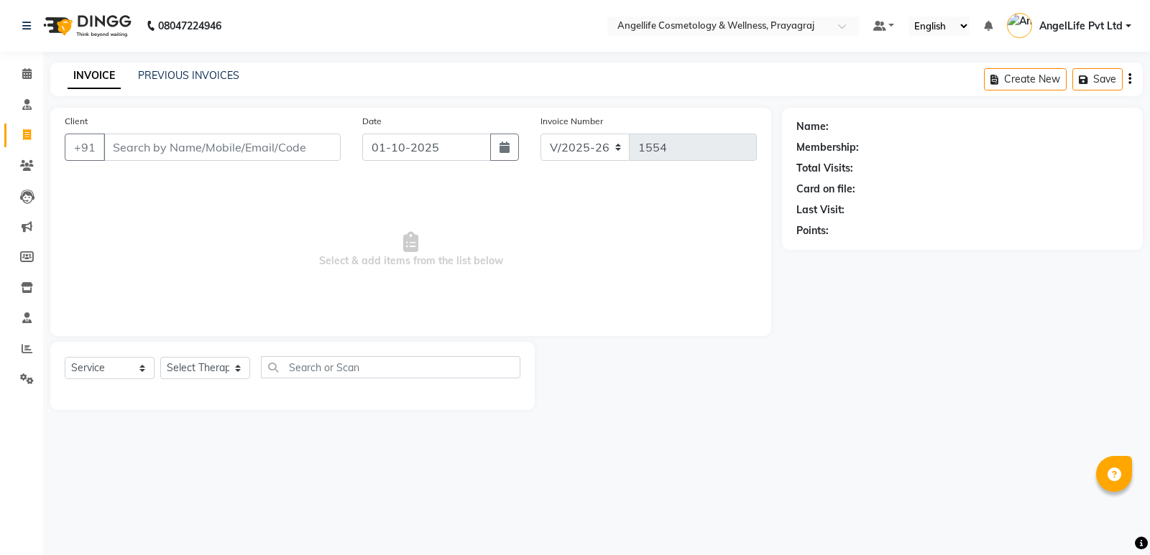
click at [169, 144] on input "Client" at bounding box center [221, 147] width 237 height 27
type input "7355616152"
click at [287, 148] on span "Add Client" at bounding box center [303, 147] width 57 height 14
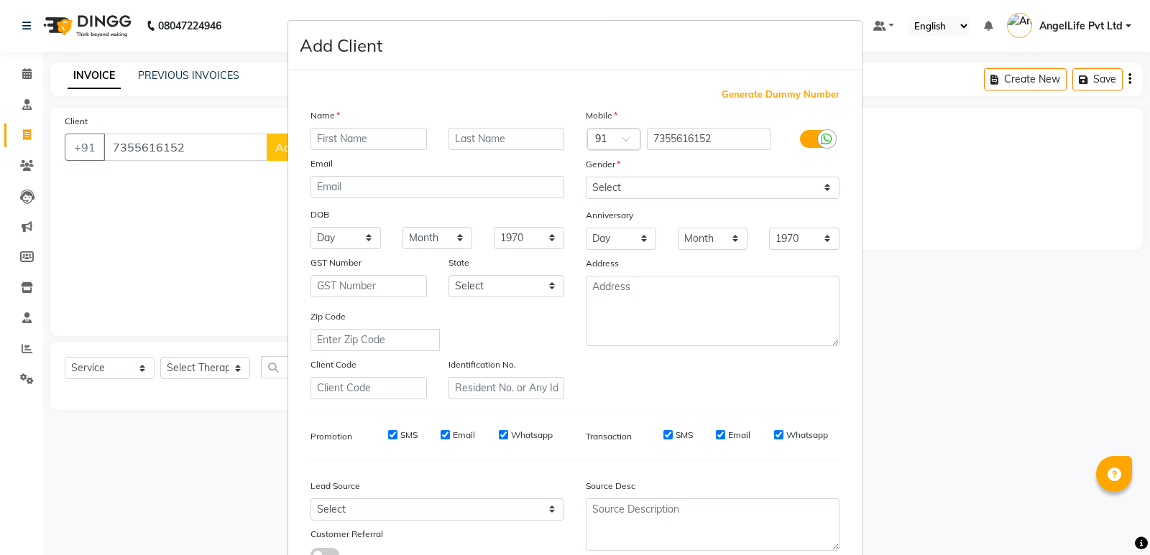
click at [354, 134] on input "text" at bounding box center [368, 139] width 116 height 22
type input "SHABAHAT"
click at [508, 136] on input "text" at bounding box center [506, 139] width 116 height 22
type input "FATIMA"
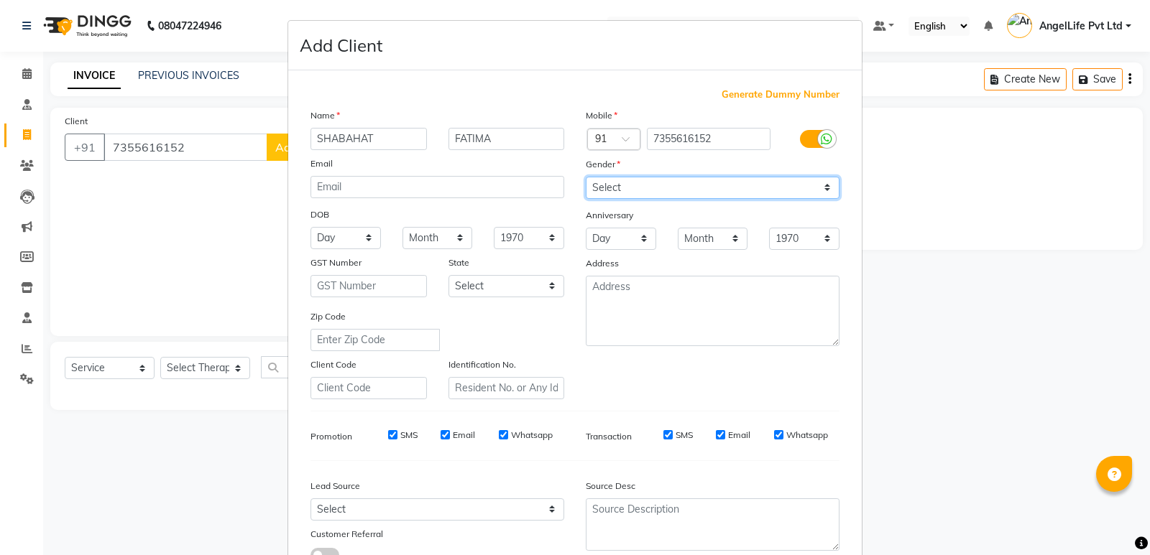
click at [645, 188] on select "Select [DEMOGRAPHIC_DATA] [DEMOGRAPHIC_DATA] Other Prefer Not To Say" at bounding box center [713, 188] width 254 height 22
select select "[DEMOGRAPHIC_DATA]"
click at [586, 177] on select "Select [DEMOGRAPHIC_DATA] [DEMOGRAPHIC_DATA] Other Prefer Not To Say" at bounding box center [713, 188] width 254 height 22
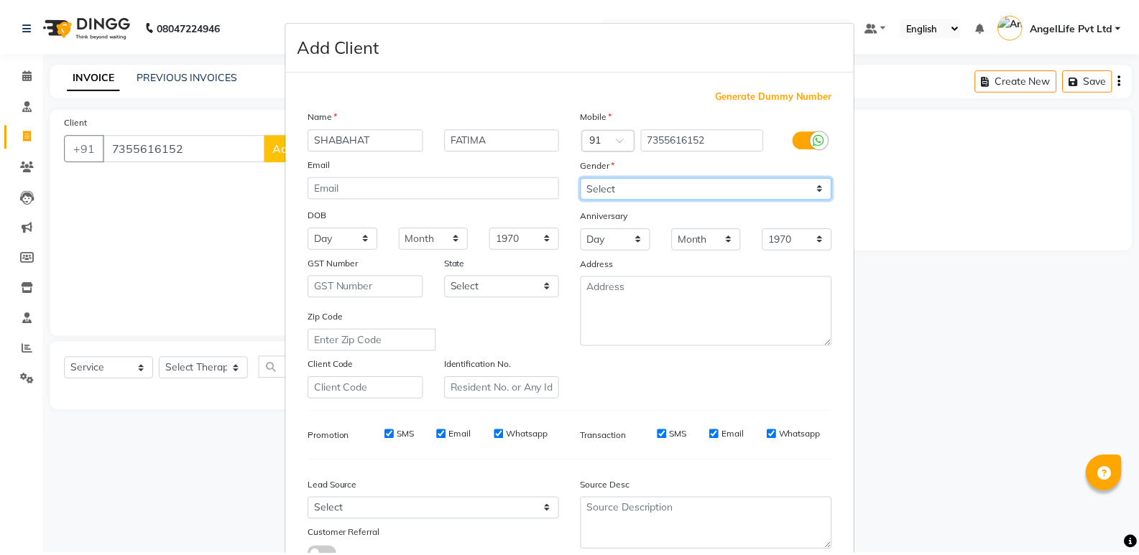
scroll to position [108, 0]
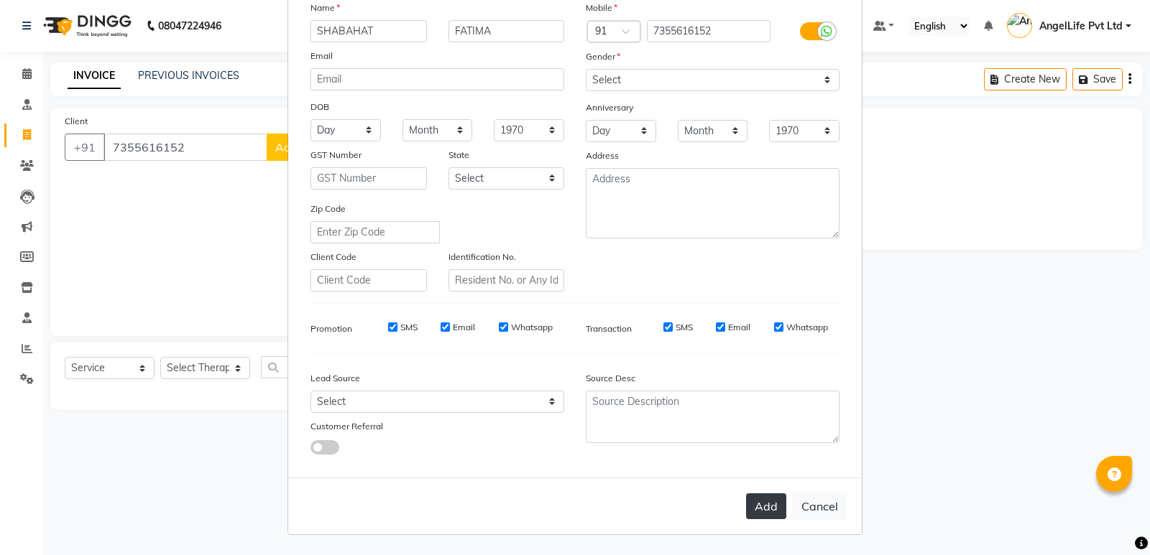
click at [749, 504] on button "Add" at bounding box center [766, 507] width 40 height 26
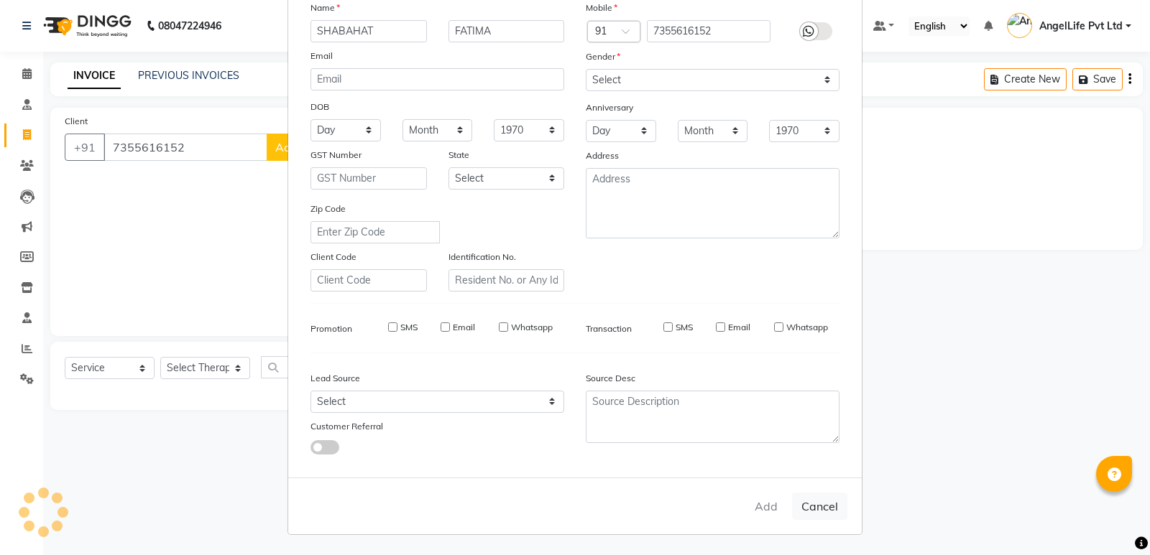
select select
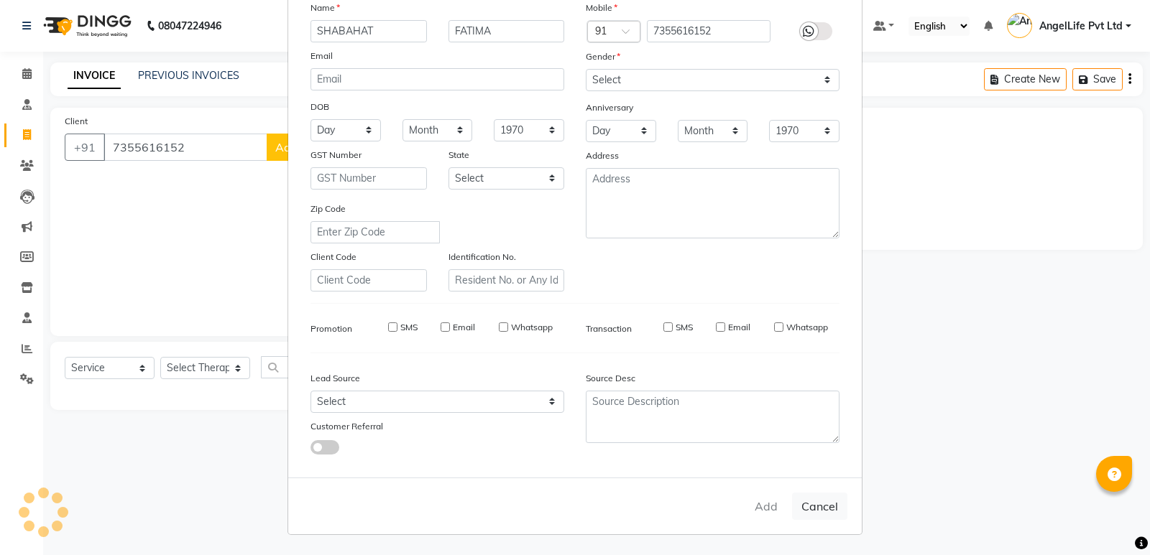
select select
checkbox input "false"
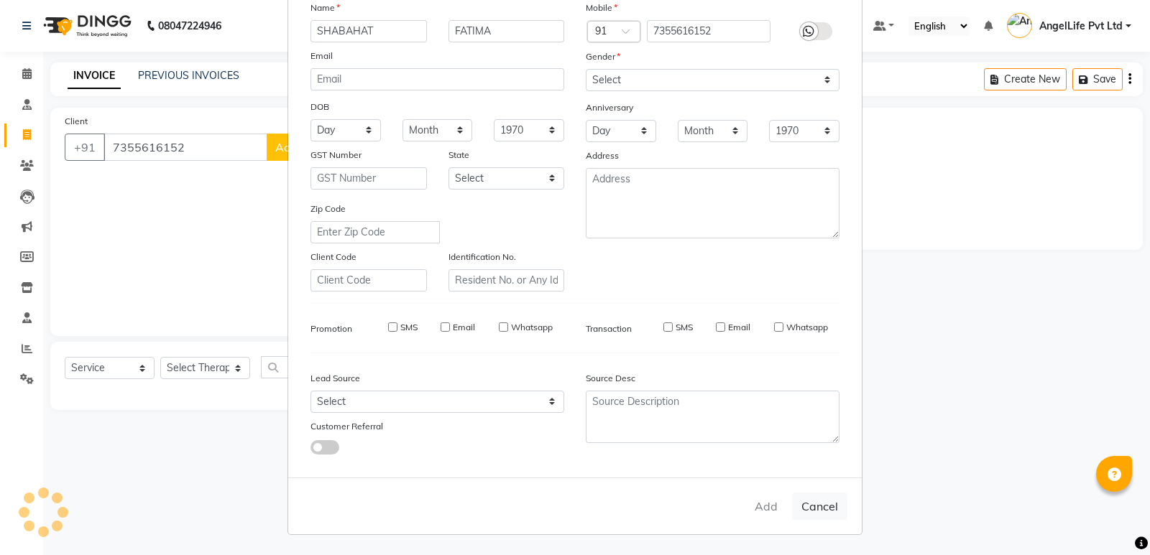
checkbox input "false"
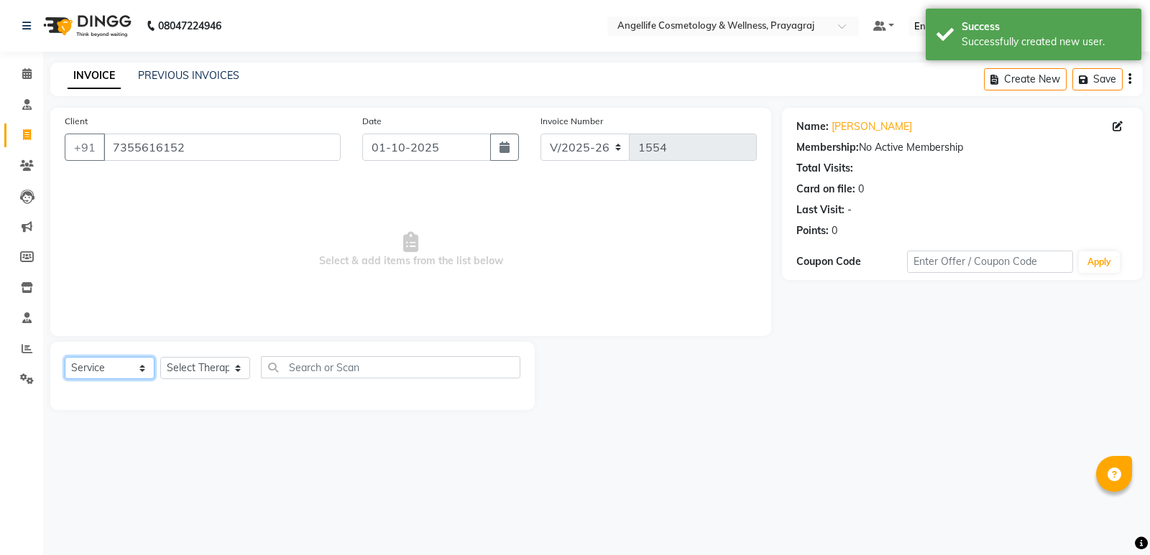
click at [129, 368] on select "Select Service Product Membership Package Voucher Prepaid Gift Card" at bounding box center [110, 368] width 90 height 22
click at [65, 357] on select "Select Service Product Membership Package Voucher Prepaid Gift Card" at bounding box center [110, 368] width 90 height 22
click at [187, 371] on select "Select Therapist AngelLife Lucknow AngelLife Pvt Ltd DR [PERSON_NAME] [PERSON_N…" at bounding box center [205, 368] width 90 height 22
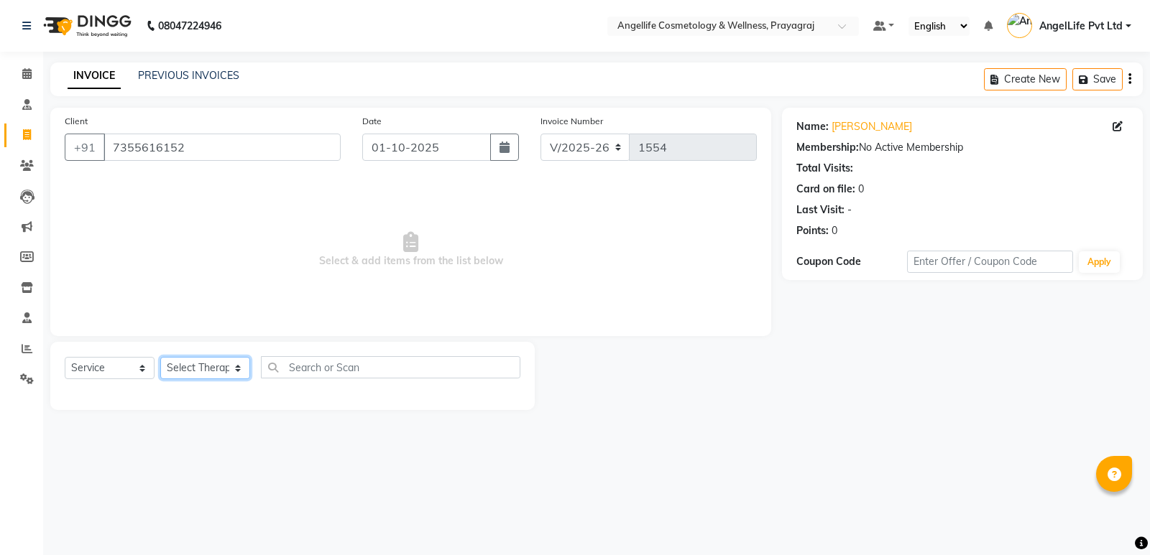
select select "26653"
click at [160, 357] on select "Select Therapist AngelLife Lucknow AngelLife Pvt Ltd DR [PERSON_NAME] [PERSON_N…" at bounding box center [205, 368] width 90 height 22
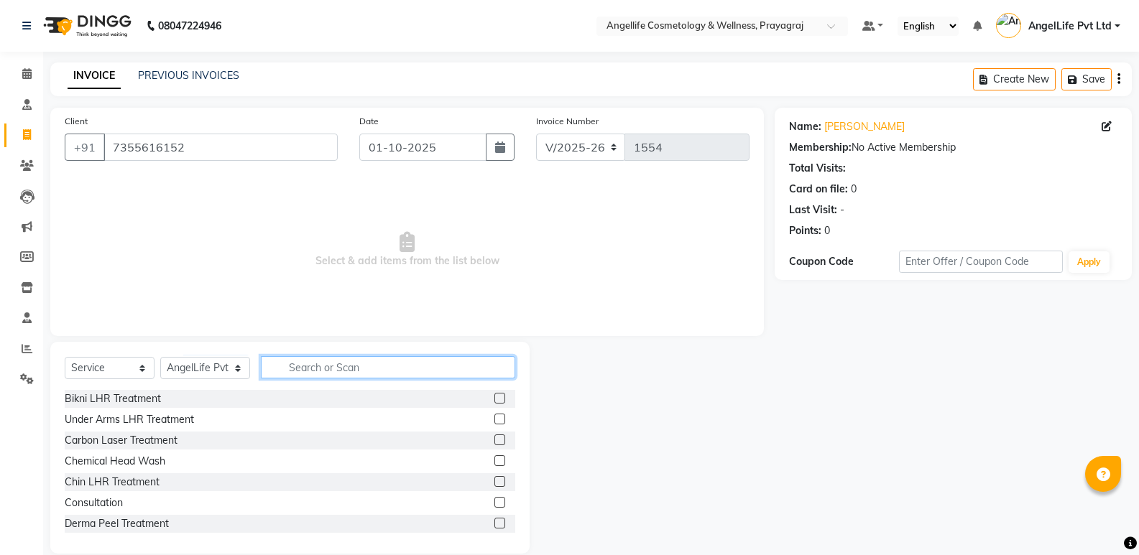
click at [302, 374] on input "text" at bounding box center [388, 367] width 254 height 22
click at [303, 373] on input "text" at bounding box center [388, 367] width 254 height 22
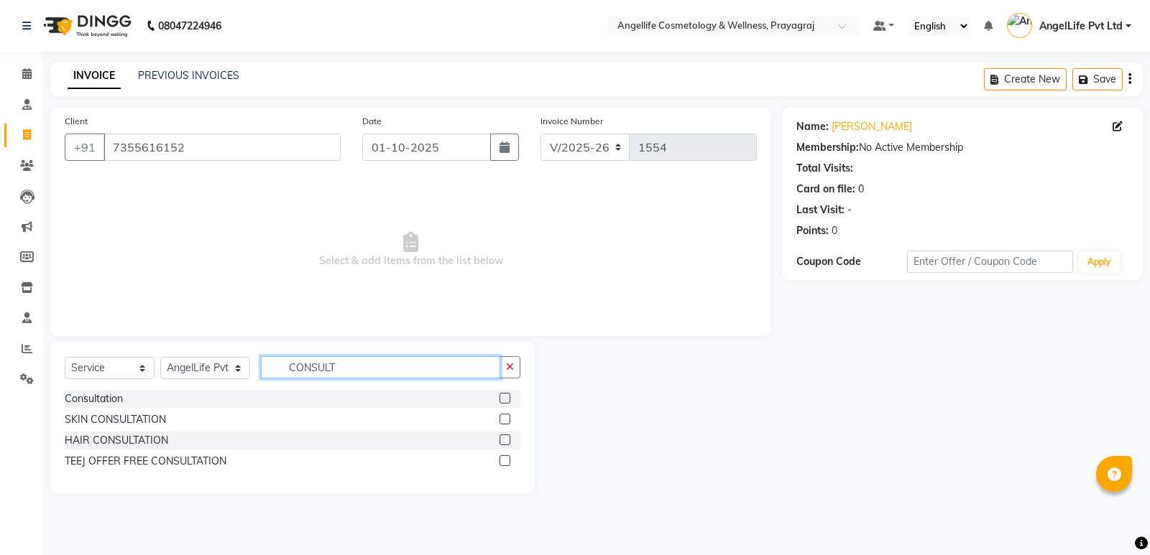
type input "CONSULT"
click at [504, 417] on label at bounding box center [504, 419] width 11 height 11
click at [504, 417] on input "checkbox" at bounding box center [503, 419] width 9 height 9
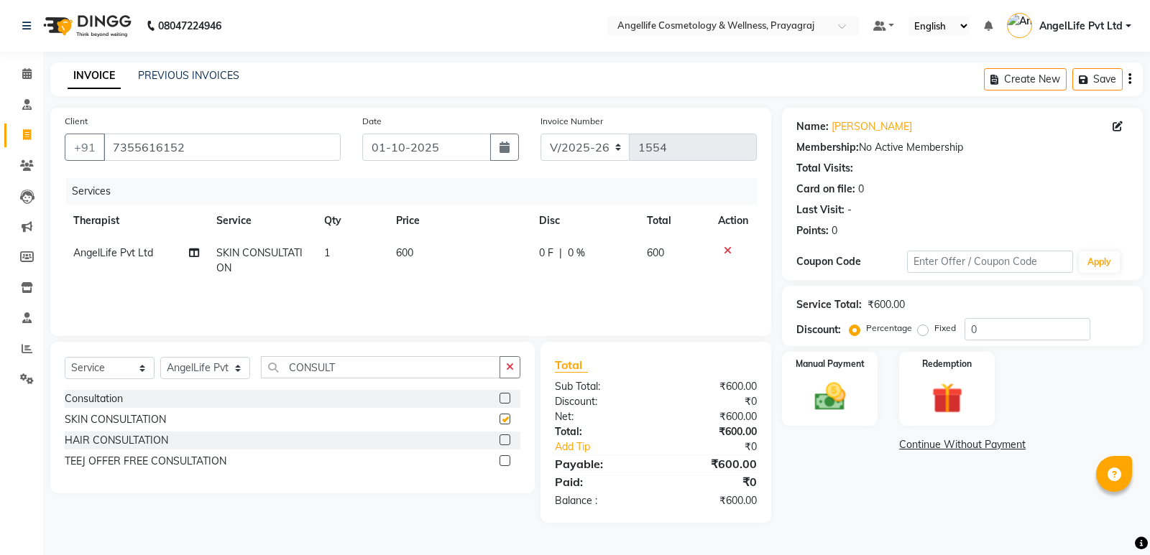
checkbox input "false"
click at [568, 252] on span "0 %" at bounding box center [576, 253] width 17 height 15
select select "26653"
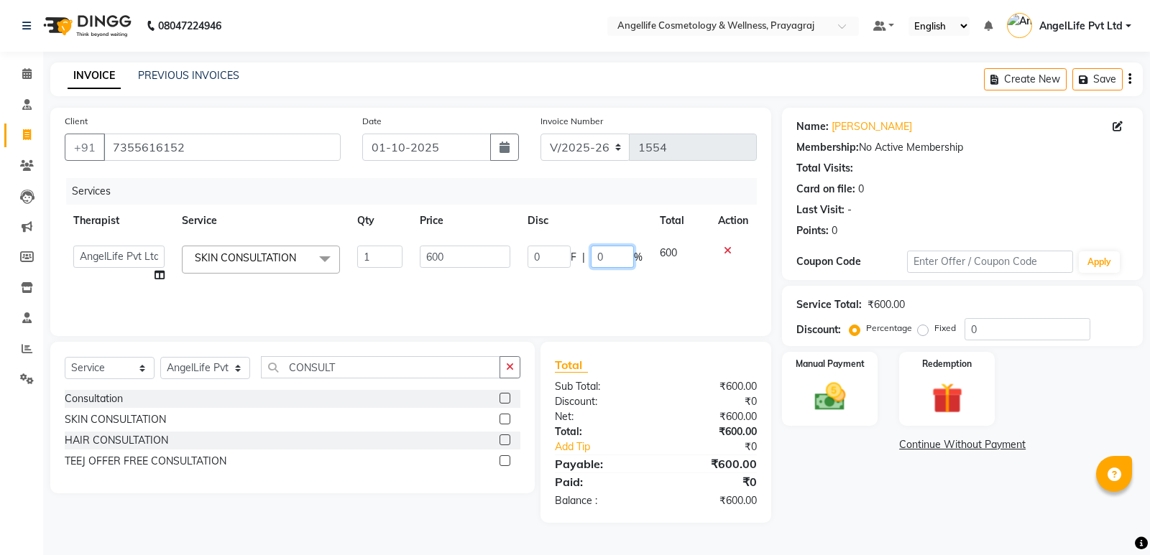
click at [601, 260] on input "0" at bounding box center [612, 257] width 43 height 22
type input "50"
click at [624, 283] on td "0 F | 50 %" at bounding box center [585, 264] width 132 height 55
select select "26653"
click at [1004, 442] on link "Continue Without Payment" at bounding box center [962, 445] width 355 height 15
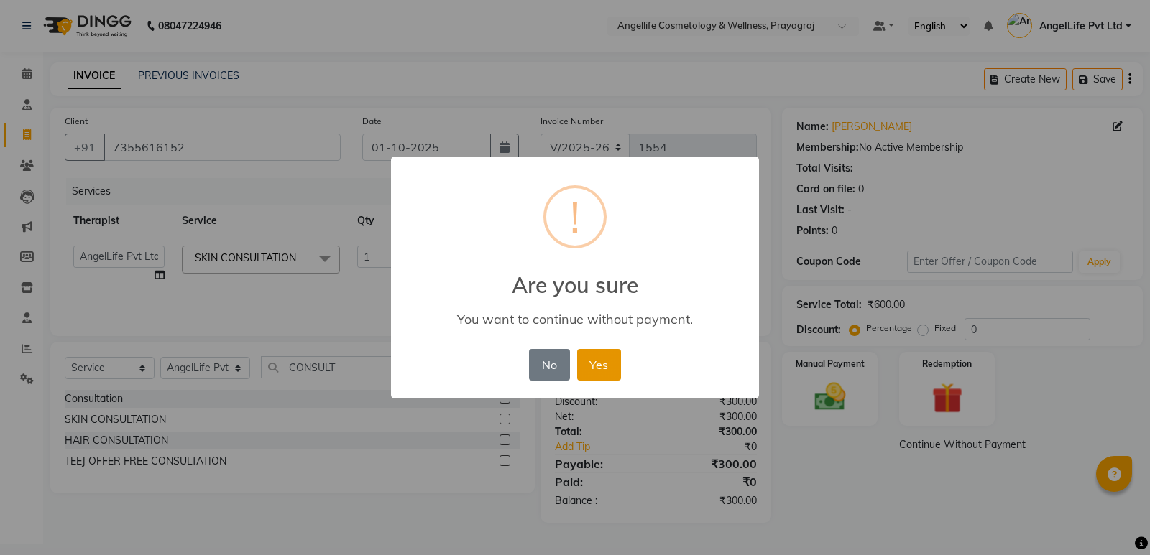
click at [584, 366] on button "Yes" at bounding box center [599, 365] width 44 height 32
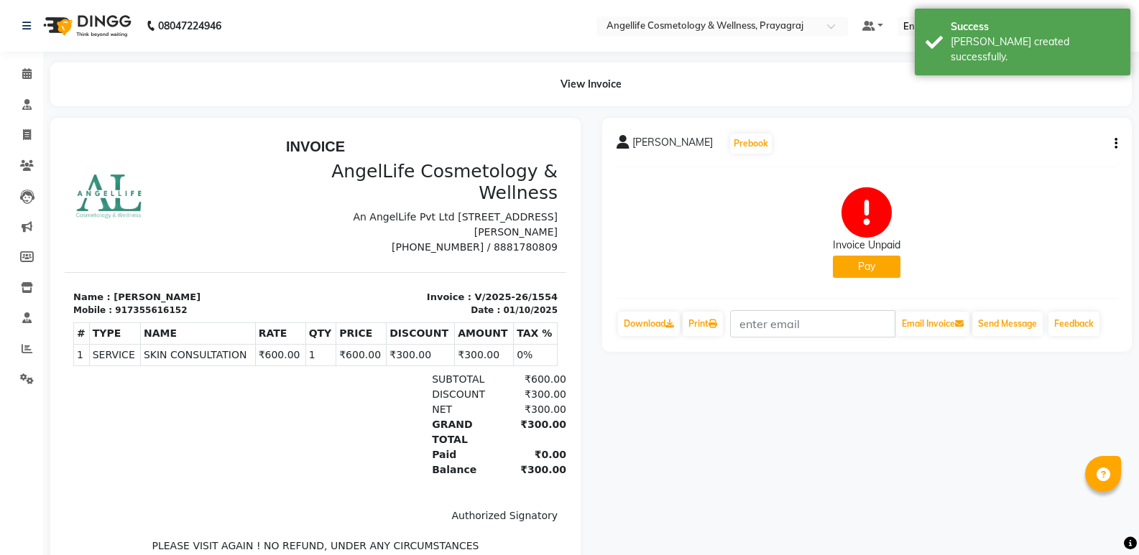
scroll to position [11, 0]
click at [847, 267] on button "Pay" at bounding box center [867, 267] width 68 height 22
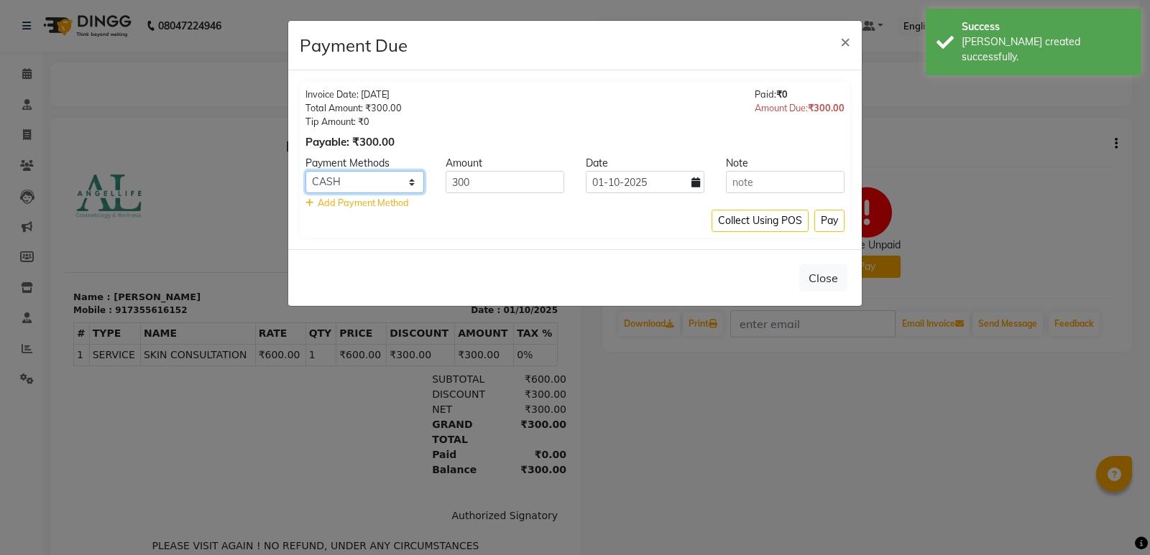
click at [381, 178] on select "CASH CARD ONLINE CUSTOM GPay PayTM PhonePe UPI NearBuy Loan BharatPay Cheque Mo…" at bounding box center [364, 182] width 119 height 22
select select "8"
click at [305, 171] on select "CASH CARD ONLINE CUSTOM GPay PayTM PhonePe UPI NearBuy Loan BharatPay Cheque Mo…" at bounding box center [364, 182] width 119 height 22
click at [840, 218] on button "Pay" at bounding box center [829, 221] width 30 height 22
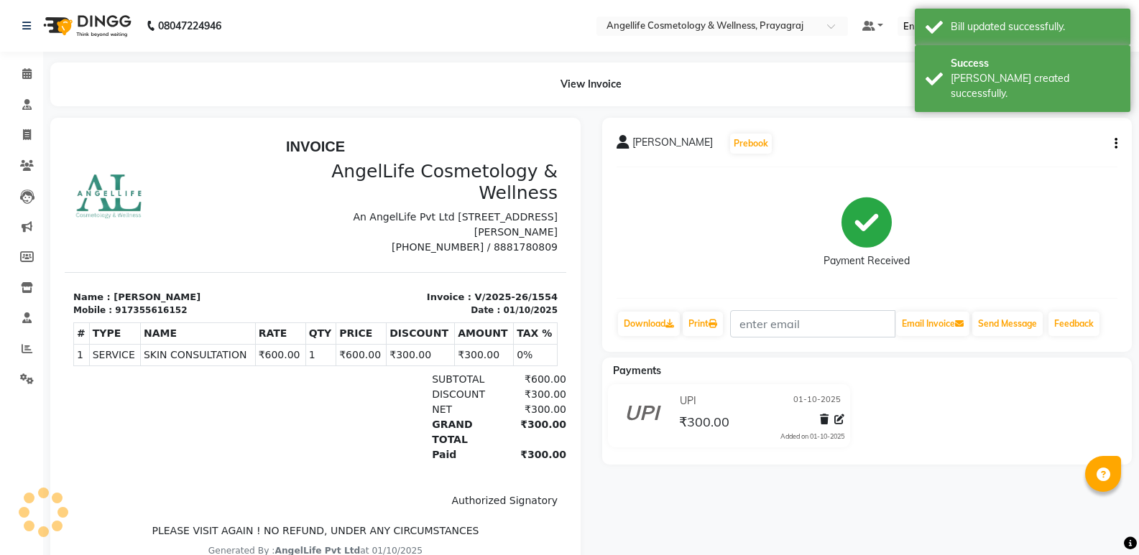
scroll to position [0, 0]
click at [698, 326] on link "Print" at bounding box center [703, 324] width 40 height 24
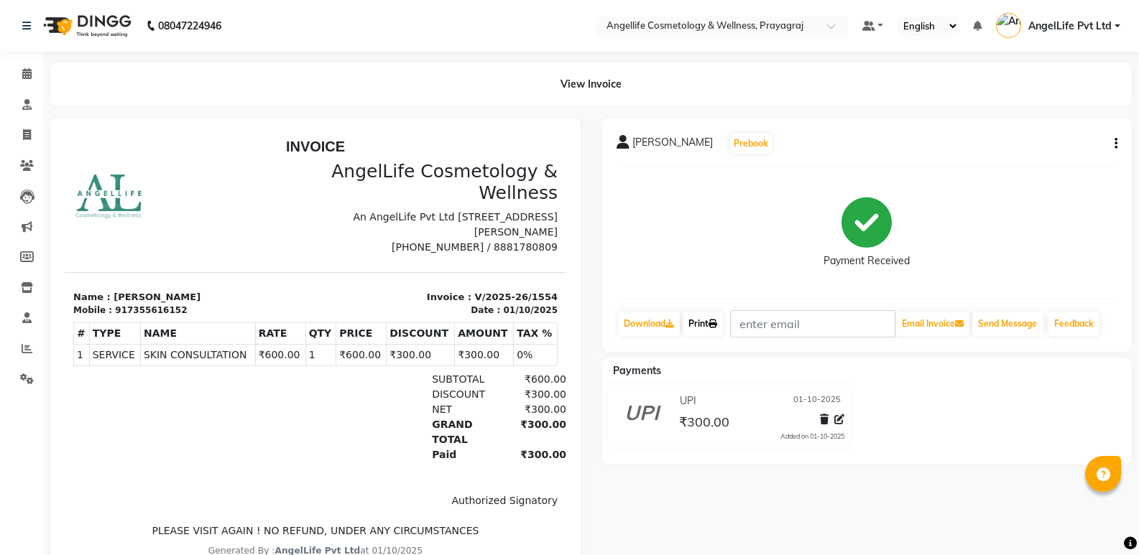
scroll to position [11, 0]
click at [33, 136] on span at bounding box center [26, 135] width 25 height 17
select select "service"
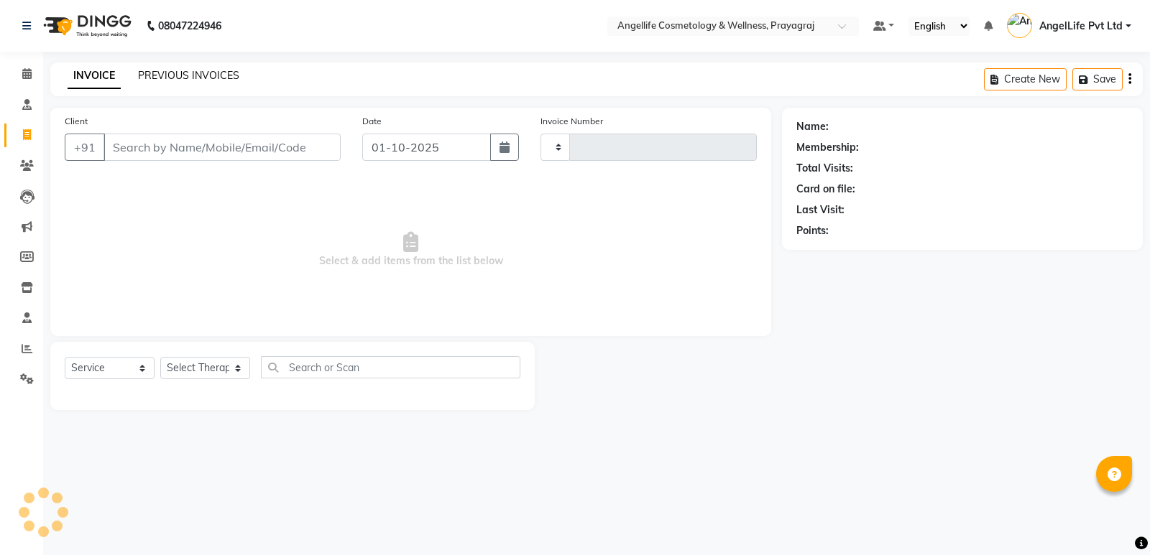
type input "1555"
select select "4531"
click at [117, 149] on input "Client" at bounding box center [221, 147] width 237 height 27
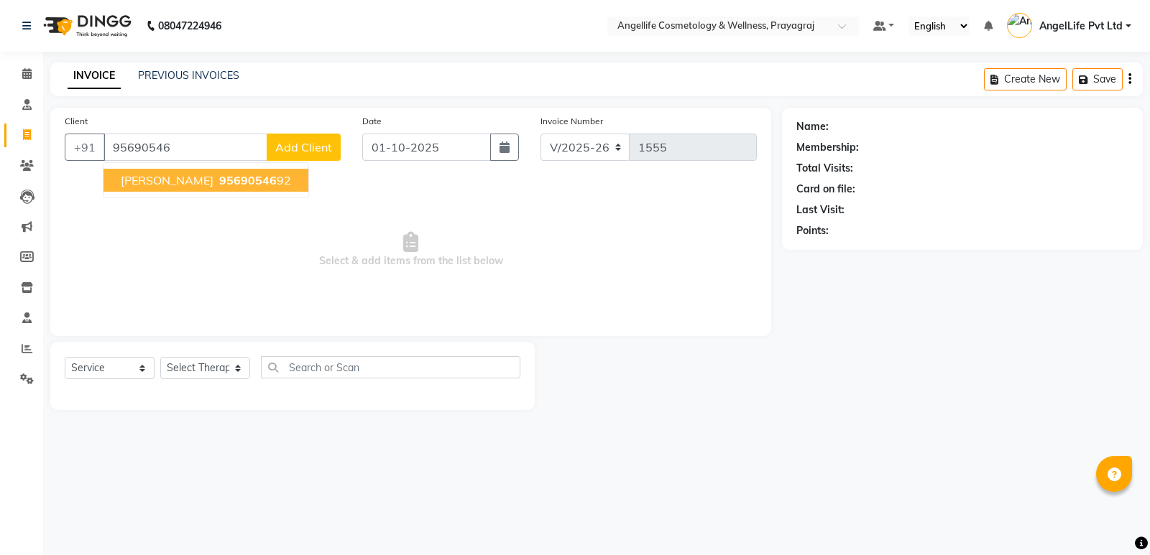
click at [177, 185] on span "[PERSON_NAME]" at bounding box center [167, 180] width 93 height 14
type input "9569054692"
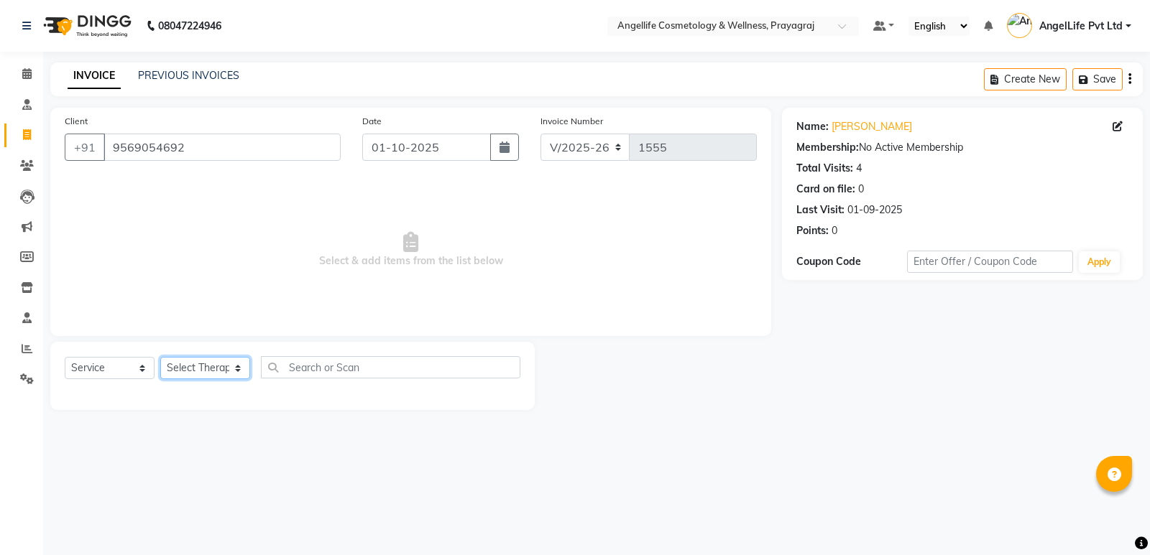
click at [195, 364] on select "Select Therapist AngelLife Lucknow AngelLife Pvt Ltd DR [PERSON_NAME] [PERSON_N…" at bounding box center [205, 368] width 90 height 22
select select "26653"
click at [160, 357] on select "Select Therapist AngelLife Lucknow AngelLife Pvt Ltd DR [PERSON_NAME] [PERSON_N…" at bounding box center [205, 368] width 90 height 22
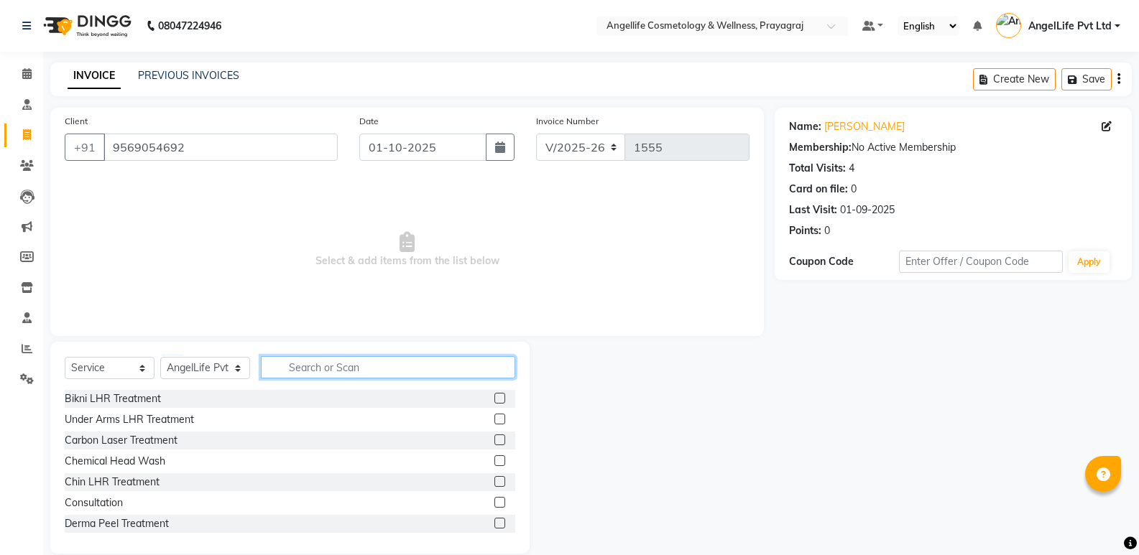
click at [297, 365] on input "text" at bounding box center [388, 367] width 254 height 22
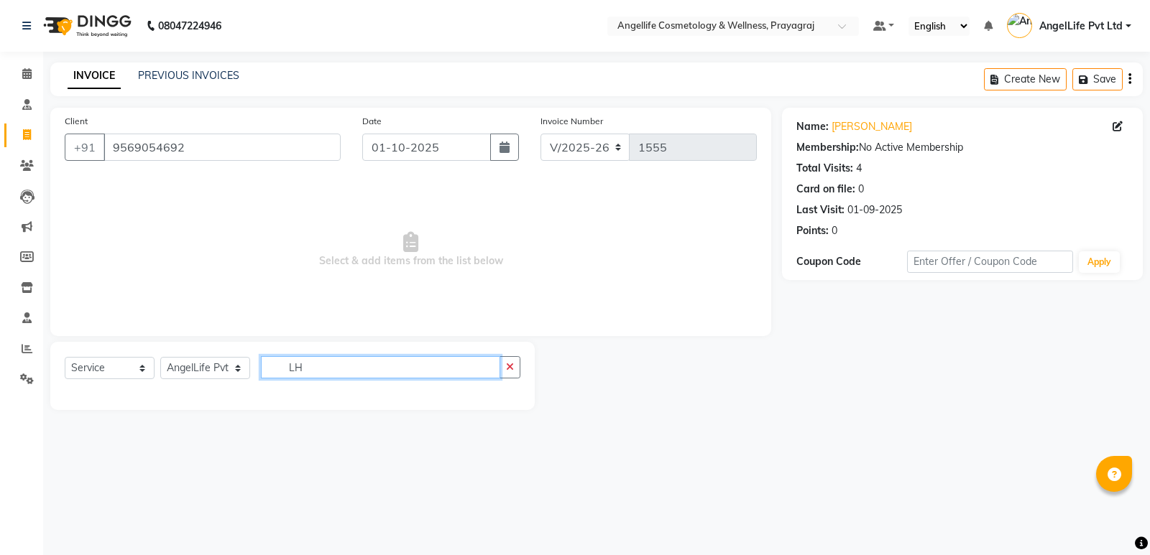
type input "L"
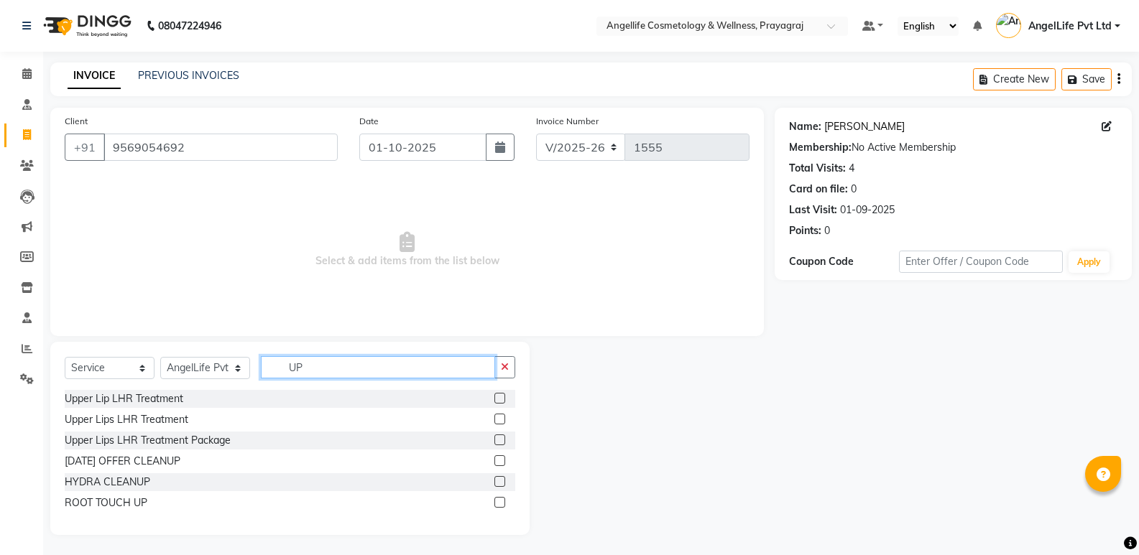
type input "UP"
click at [834, 126] on link "[PERSON_NAME]" at bounding box center [864, 126] width 80 height 15
drag, startPoint x: 310, startPoint y: 372, endPoint x: 287, endPoint y: 369, distance: 23.8
click at [287, 369] on input "UP" at bounding box center [378, 367] width 234 height 22
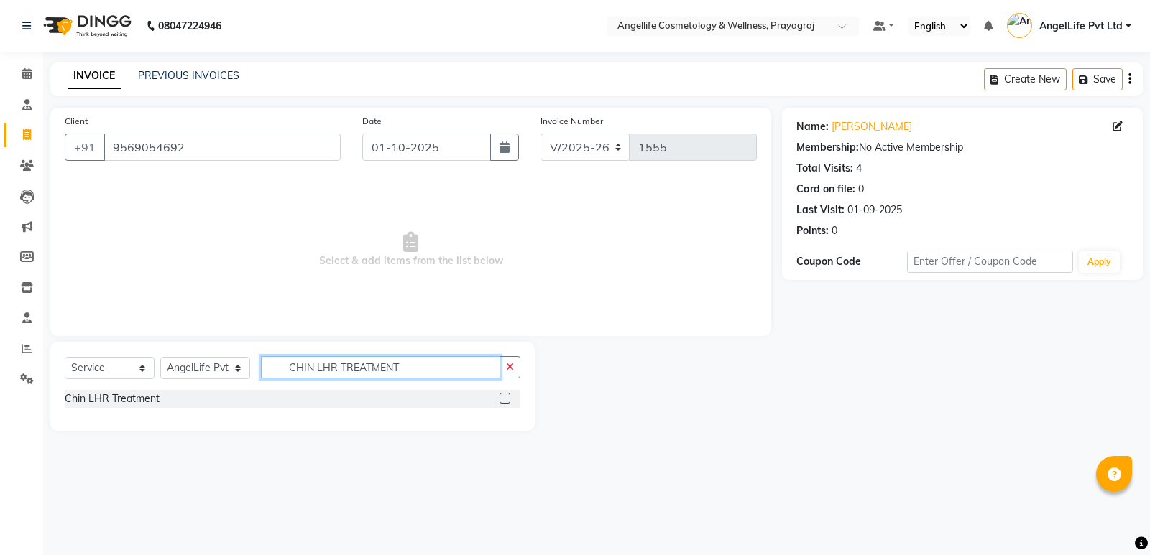
type input "CHIN LHR TREATMENT"
click at [502, 395] on label at bounding box center [504, 398] width 11 height 11
click at [502, 395] on input "checkbox" at bounding box center [503, 399] width 9 height 9
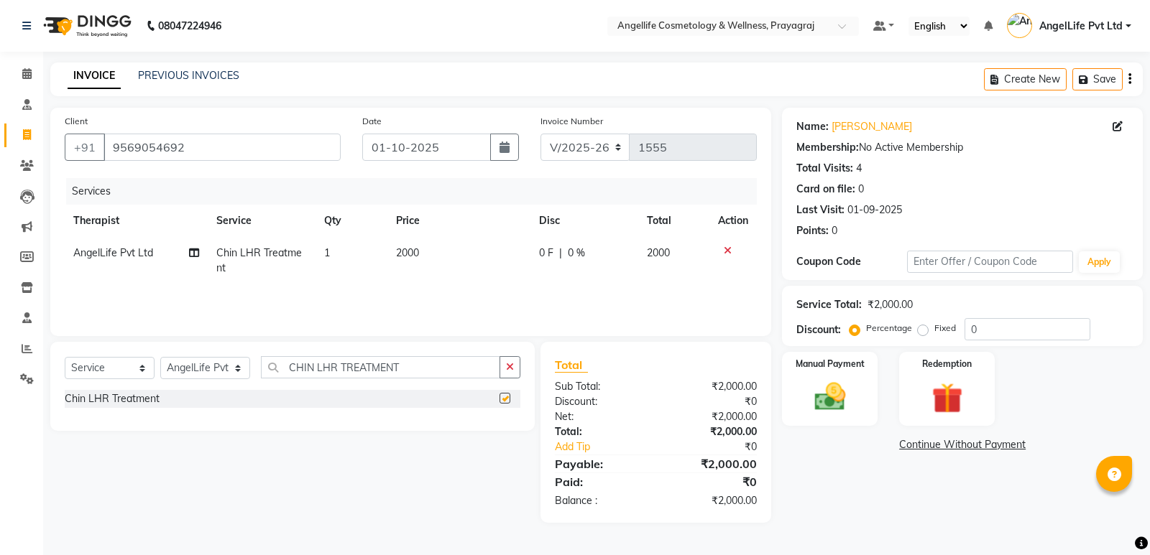
checkbox input "false"
click at [547, 254] on span "0 F" at bounding box center [546, 253] width 14 height 15
select select "26653"
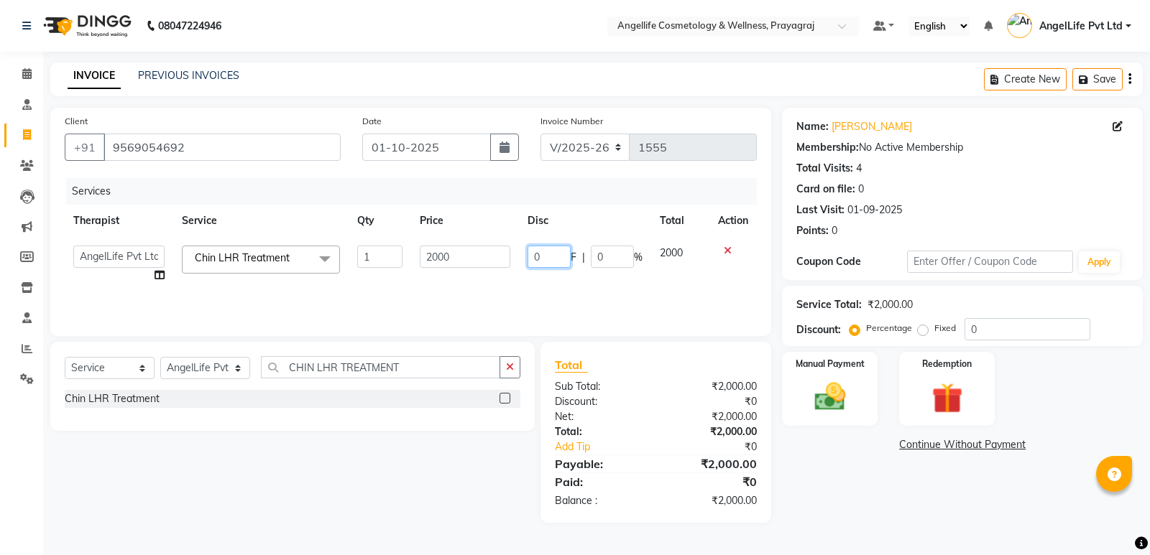
click at [553, 257] on input "0" at bounding box center [548, 257] width 43 height 22
type input "500"
click at [529, 304] on div "Services Therapist Service Qty Price Disc Total Action AngelLife Lucknow AngelL…" at bounding box center [411, 250] width 692 height 144
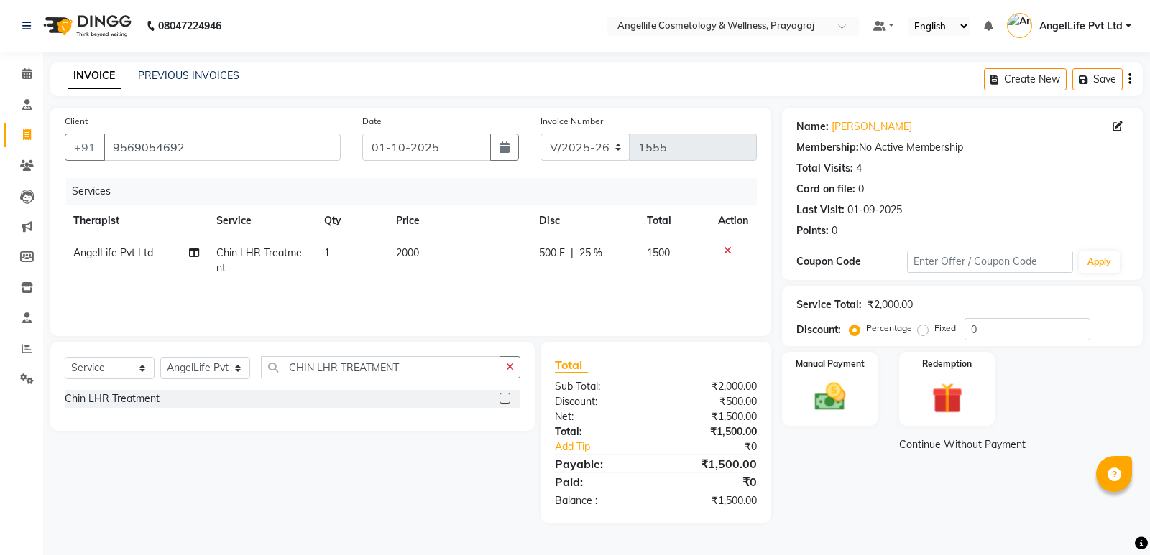
click at [960, 448] on link "Continue Without Payment" at bounding box center [962, 445] width 355 height 15
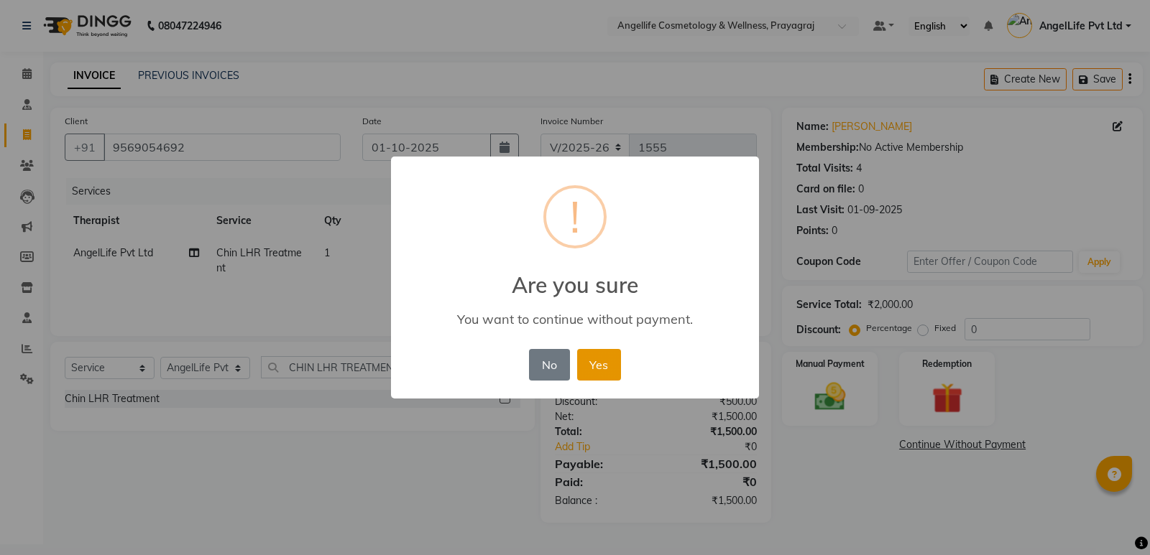
click at [581, 373] on button "Yes" at bounding box center [599, 365] width 44 height 32
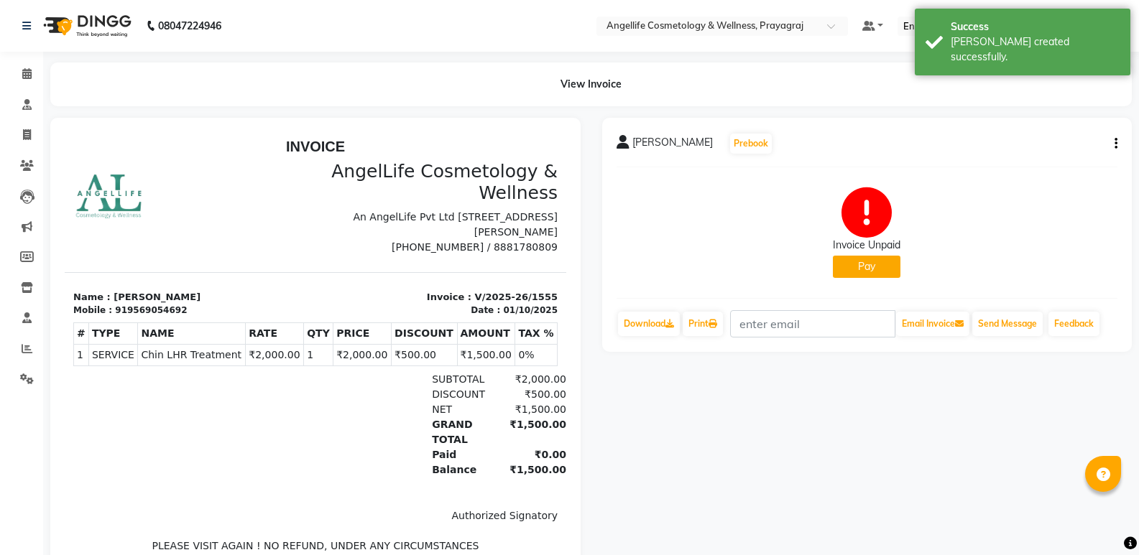
click at [841, 263] on button "Pay" at bounding box center [867, 267] width 68 height 22
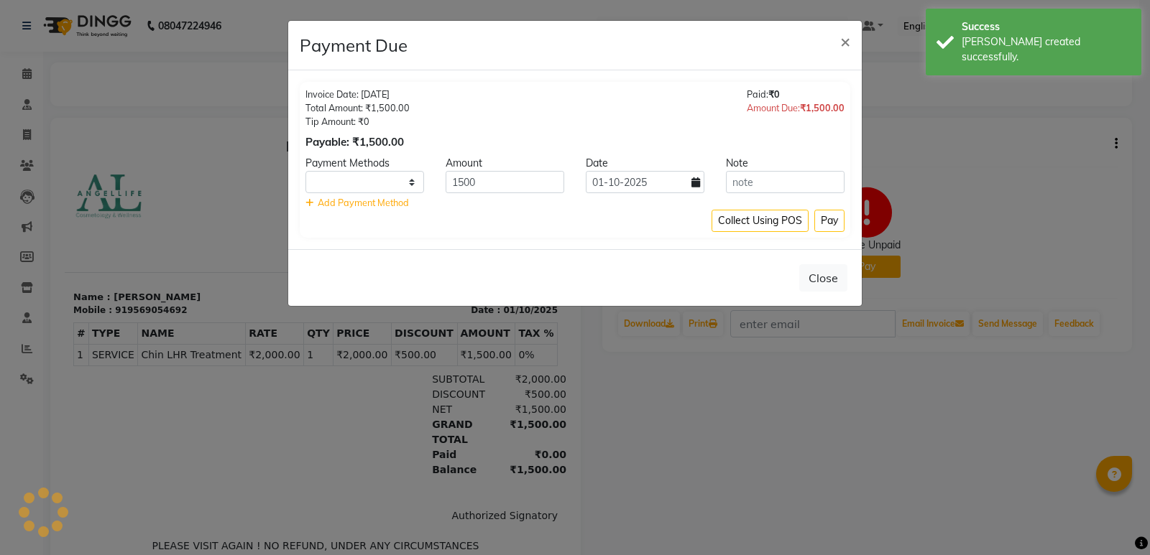
select select "1"
click at [829, 232] on button "Pay" at bounding box center [829, 221] width 30 height 22
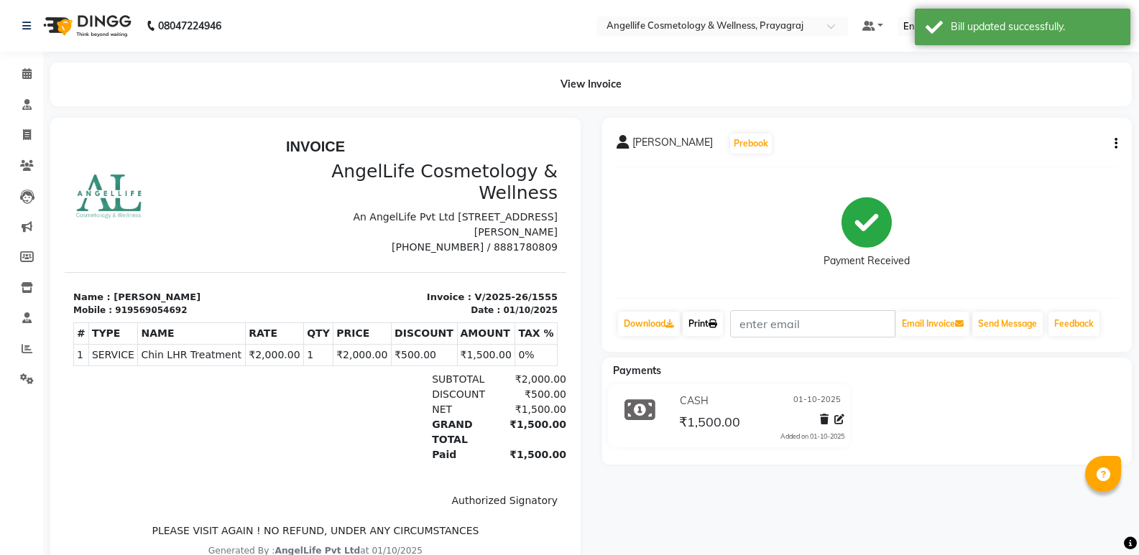
click at [707, 327] on link "Print" at bounding box center [703, 324] width 40 height 24
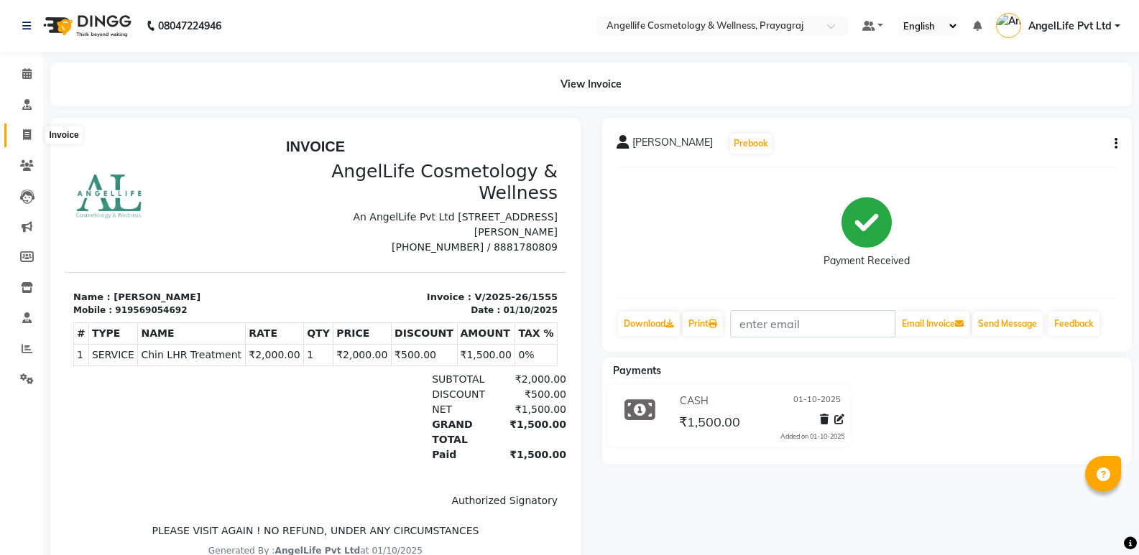
click at [23, 139] on icon at bounding box center [27, 134] width 8 height 11
select select "service"
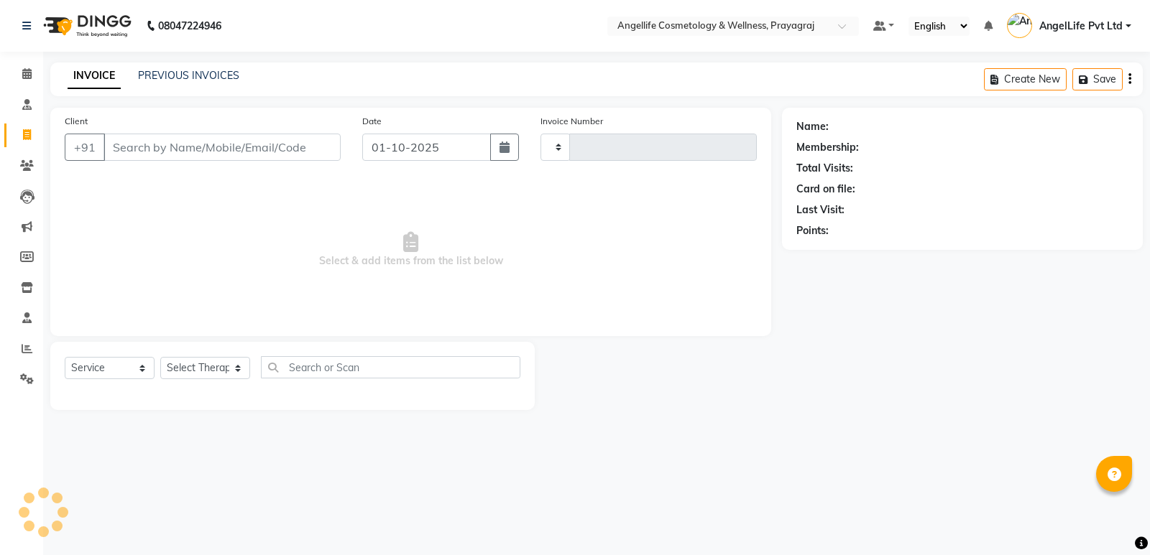
type input "1556"
select select "4531"
click at [165, 140] on input "Client" at bounding box center [221, 147] width 237 height 27
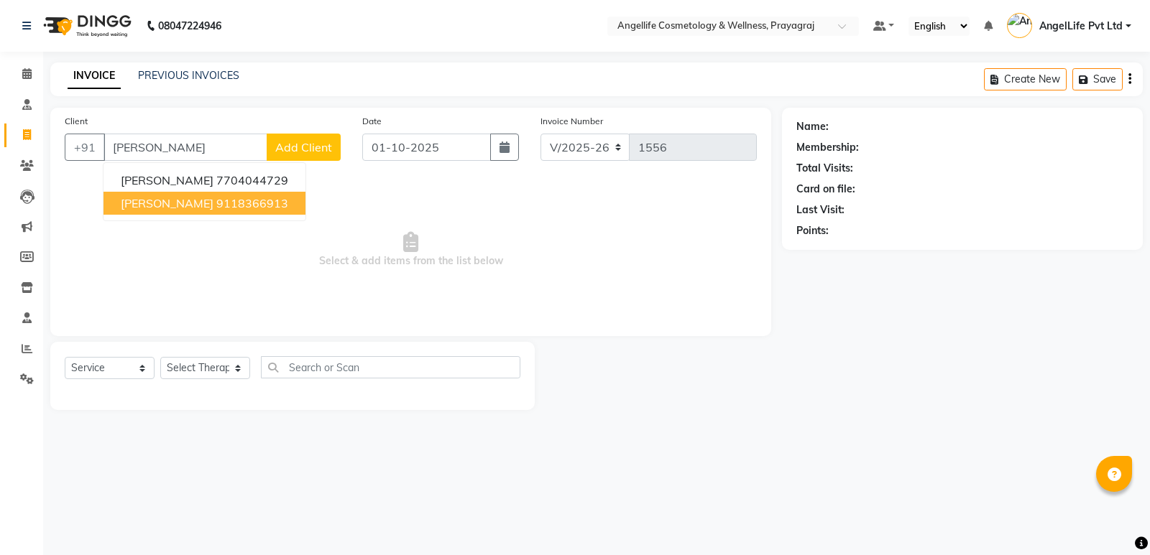
click at [288, 210] on ngb-highlight "9118366913" at bounding box center [252, 203] width 72 height 14
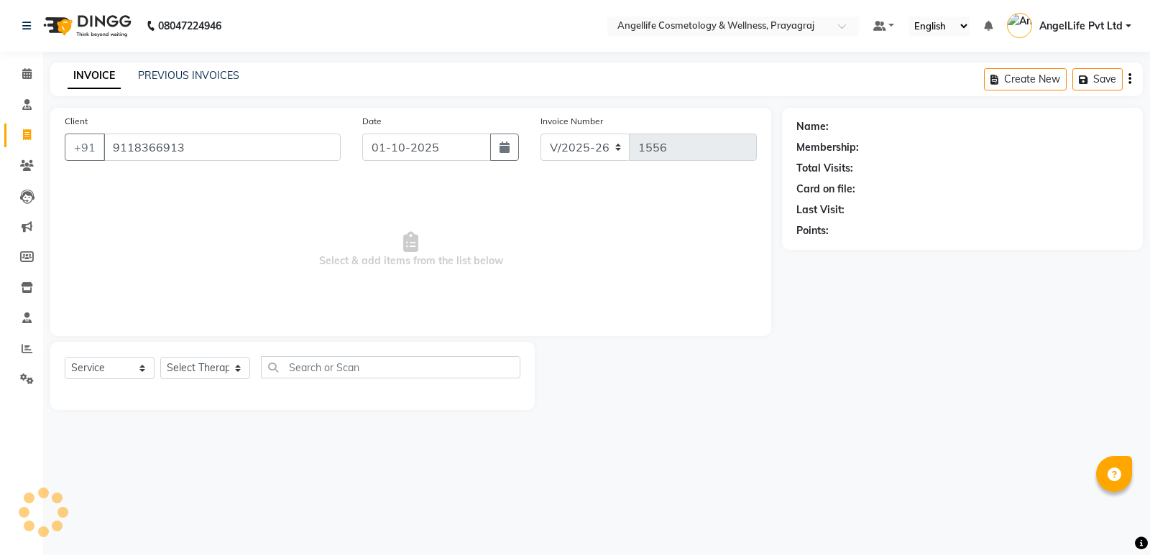
type input "9118366913"
click at [132, 369] on select "Select Service Product Membership Package Voucher Prepaid Gift Card" at bounding box center [110, 368] width 90 height 22
select select "membership"
click at [65, 357] on select "Select Service Product Membership Package Voucher Prepaid Gift Card" at bounding box center [110, 368] width 90 height 22
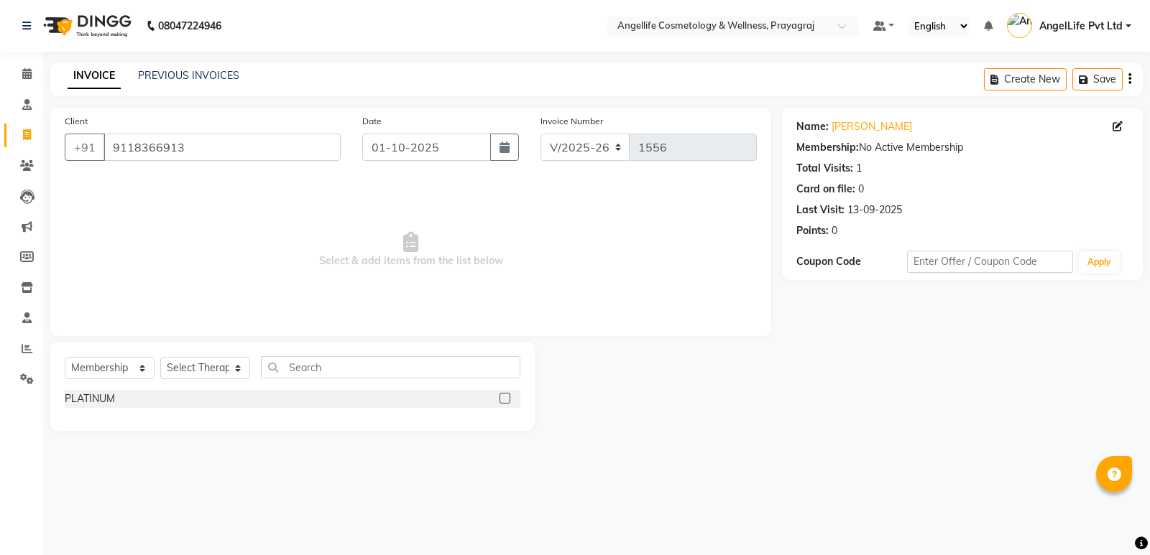
click at [503, 398] on label at bounding box center [504, 398] width 11 height 11
click at [503, 398] on input "checkbox" at bounding box center [503, 399] width 9 height 9
click at [507, 396] on label at bounding box center [504, 398] width 11 height 11
click at [507, 396] on input "checkbox" at bounding box center [503, 399] width 9 height 9
checkbox input "false"
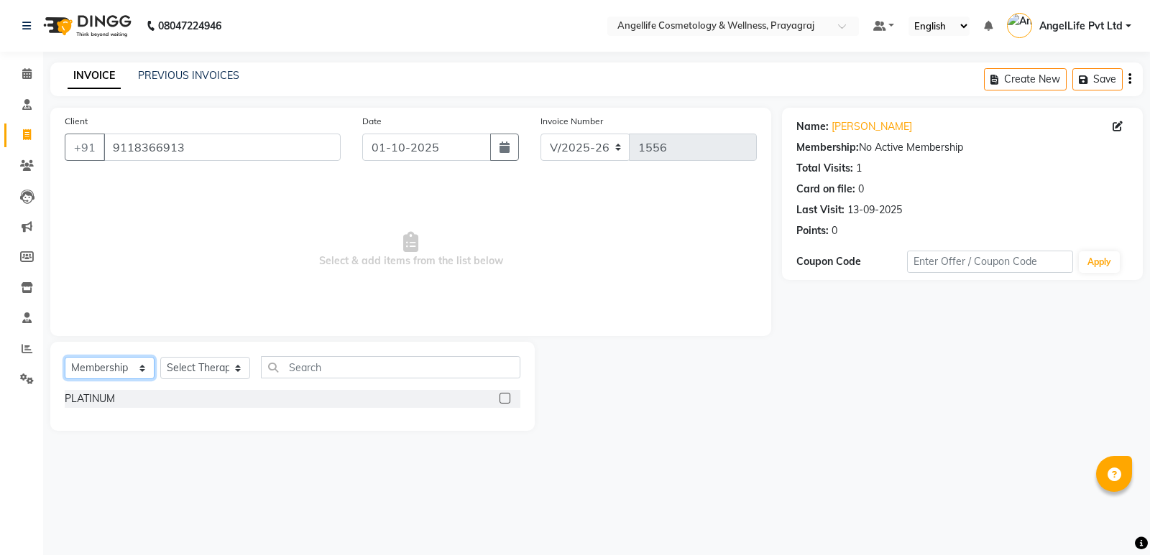
click at [117, 369] on select "Select Service Product Membership Package Voucher Prepaid Gift Card" at bounding box center [110, 368] width 90 height 22
click at [121, 366] on select "Select Service Product Membership Package Voucher Prepaid Gift Card" at bounding box center [110, 368] width 90 height 22
select select "service"
click at [65, 357] on select "Select Service Product Membership Package Voucher Prepaid Gift Card" at bounding box center [110, 368] width 90 height 22
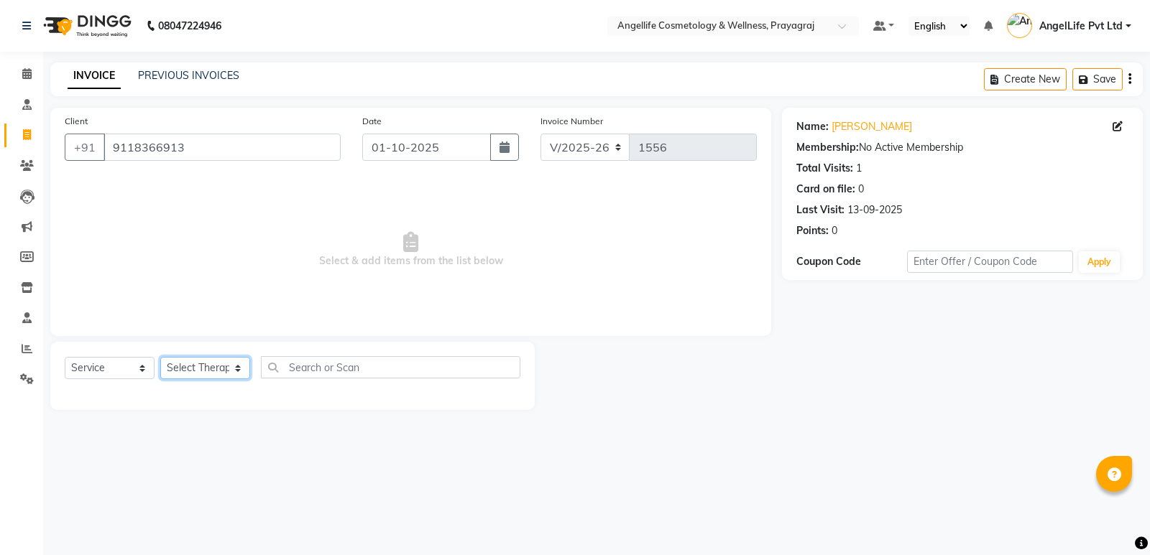
click at [192, 366] on select "Select Therapist AngelLife Lucknow AngelLife Pvt Ltd DR [PERSON_NAME] [PERSON_N…" at bounding box center [205, 368] width 90 height 22
select select "26653"
click at [160, 357] on select "Select Therapist AngelLife Lucknow AngelLife Pvt Ltd DR [PERSON_NAME] [PERSON_N…" at bounding box center [205, 368] width 90 height 22
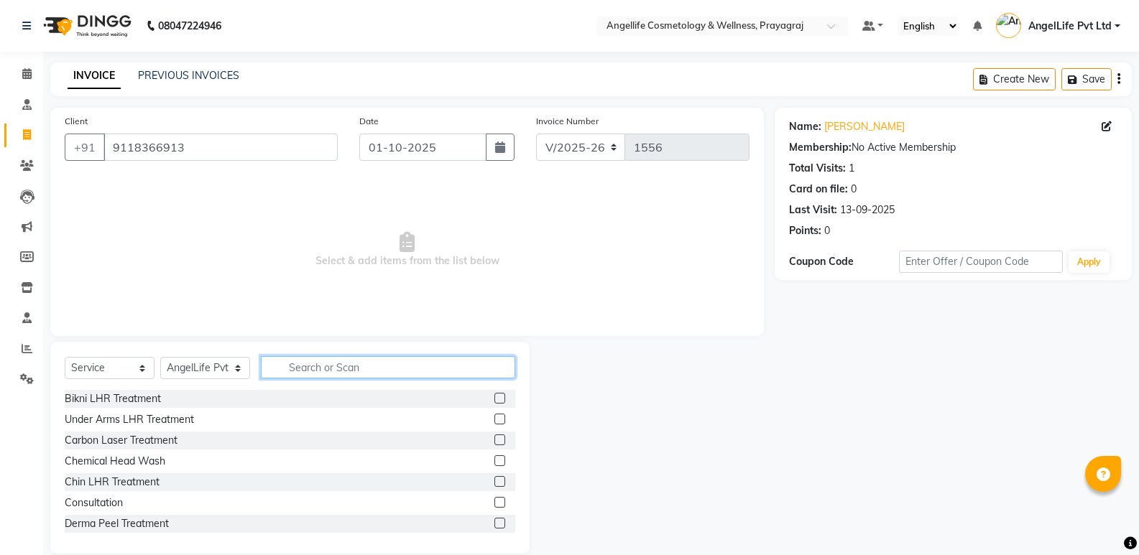
click at [295, 371] on input "text" at bounding box center [388, 367] width 254 height 22
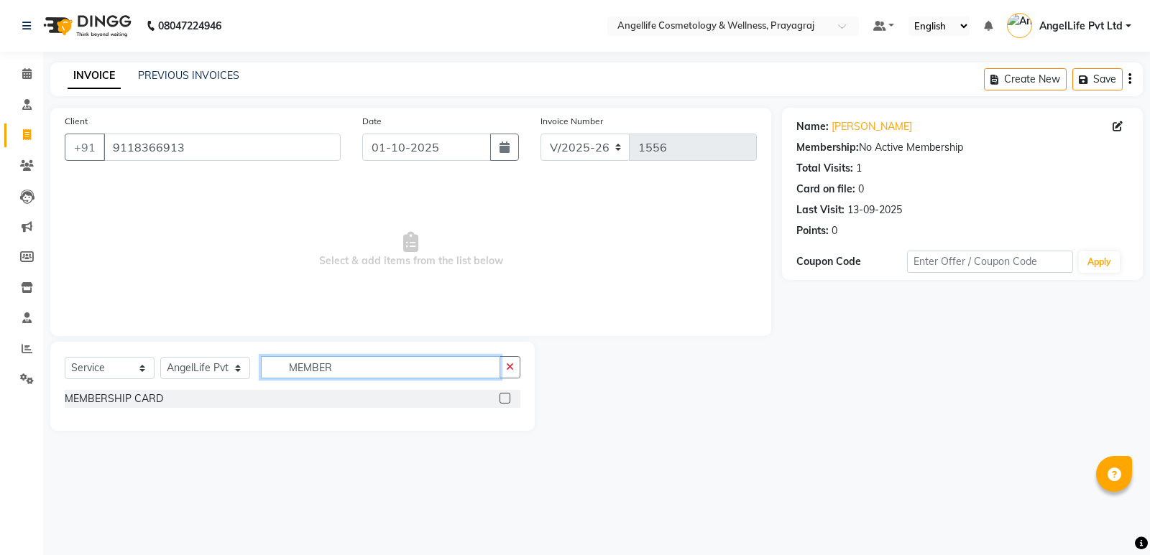
type input "MEMBER"
click at [504, 400] on label at bounding box center [504, 398] width 11 height 11
click at [504, 400] on input "checkbox" at bounding box center [503, 399] width 9 height 9
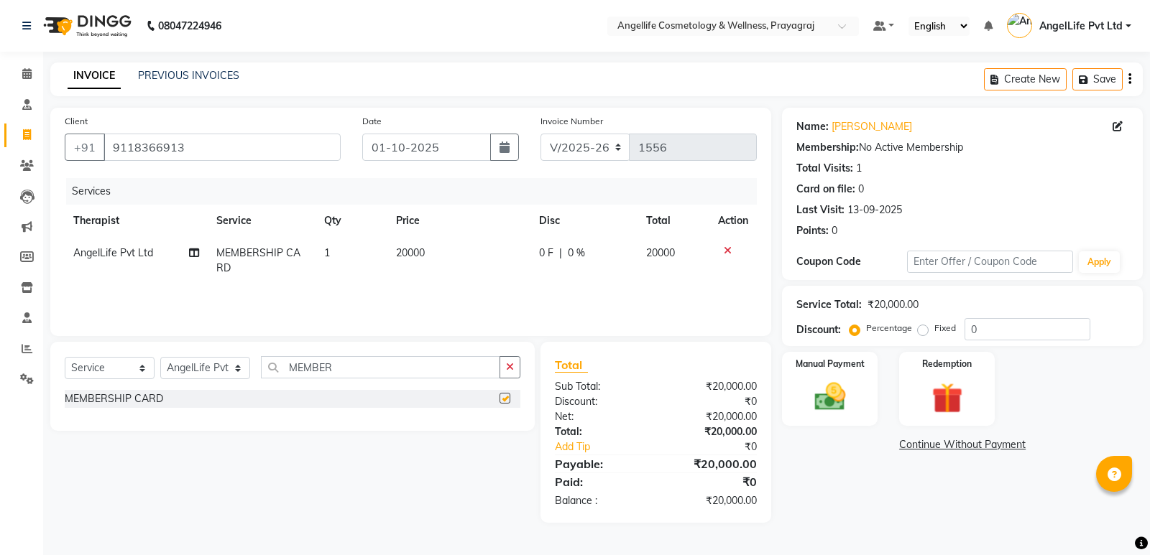
checkbox input "false"
click at [429, 251] on td "20000" at bounding box center [458, 260] width 143 height 47
select select "26653"
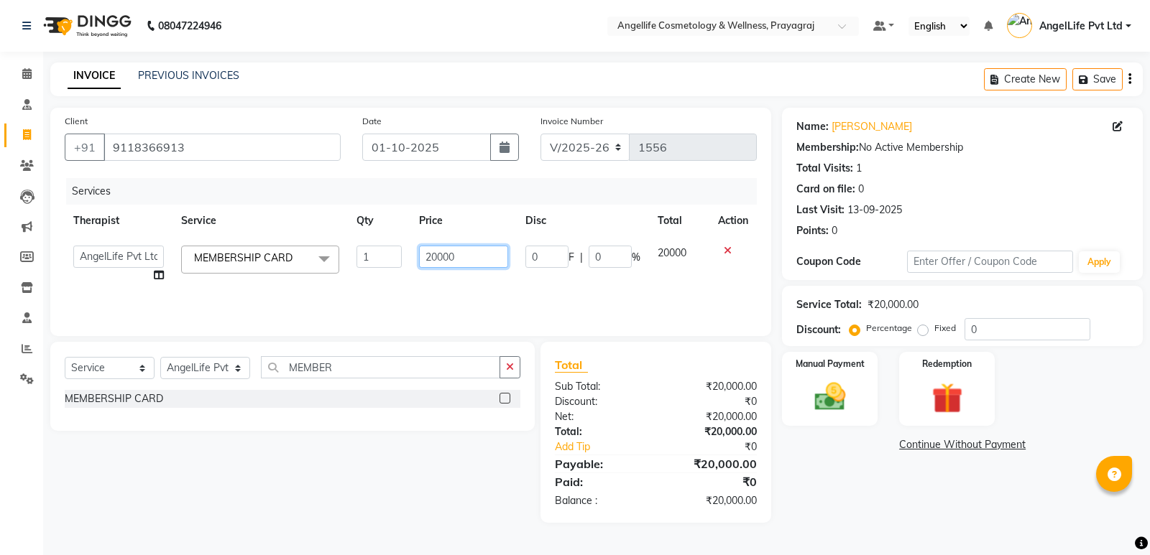
click at [457, 257] on input "20000" at bounding box center [464, 257] width 90 height 22
drag, startPoint x: 456, startPoint y: 258, endPoint x: 437, endPoint y: 259, distance: 18.7
click at [435, 257] on input "20000" at bounding box center [464, 257] width 90 height 22
click at [453, 274] on td "20000" at bounding box center [463, 264] width 107 height 55
select select "26653"
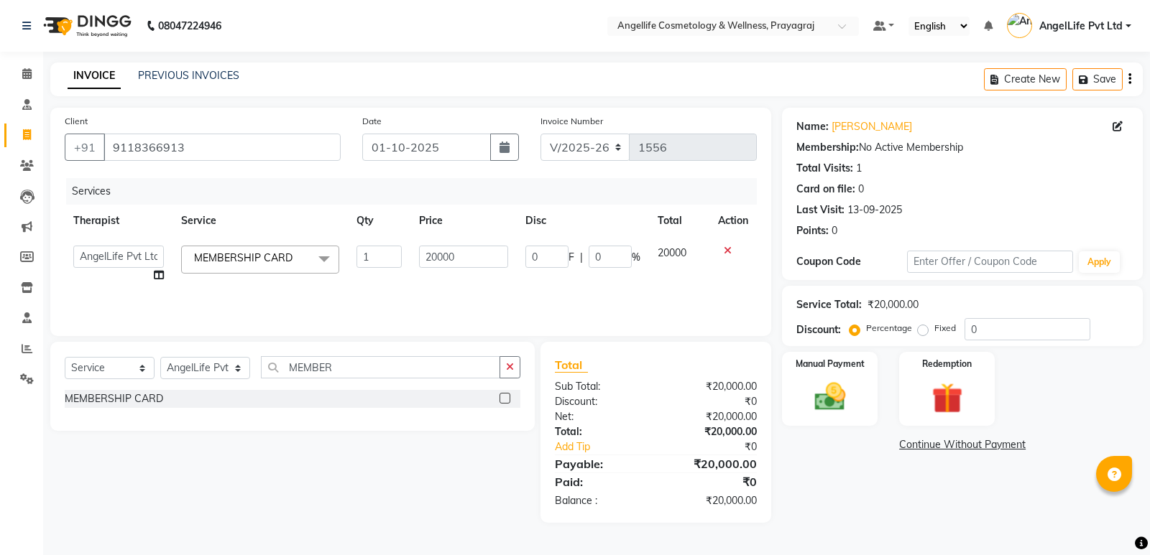
click at [281, 253] on span "MEMBERSHIP CARD" at bounding box center [243, 258] width 98 height 13
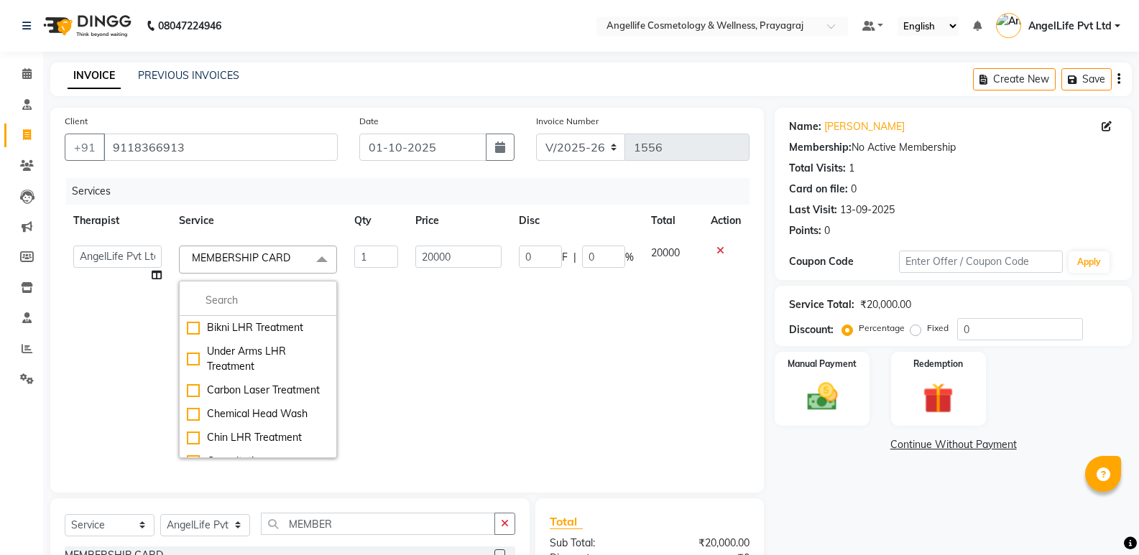
click at [407, 349] on td "20000" at bounding box center [459, 352] width 104 height 230
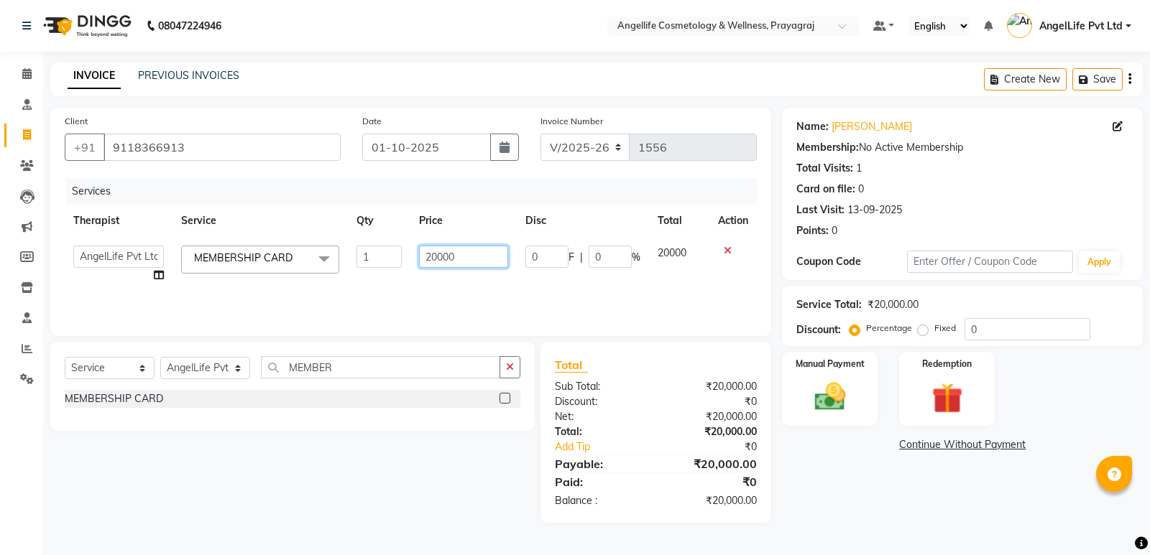
drag, startPoint x: 462, startPoint y: 257, endPoint x: 420, endPoint y: 258, distance: 42.4
click at [420, 258] on input "20000" at bounding box center [464, 257] width 90 height 22
type input "200000"
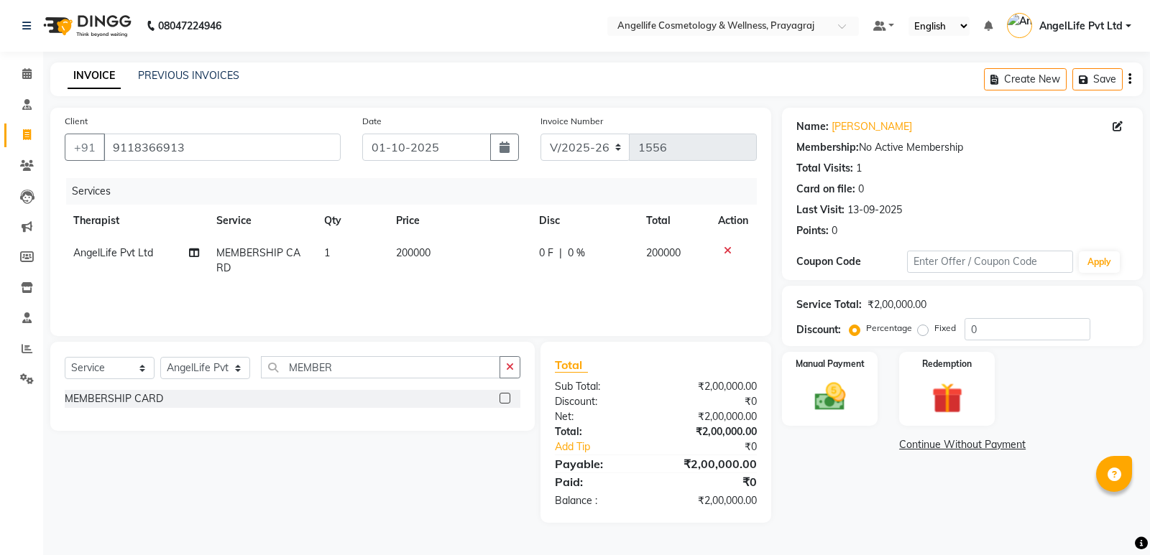
click at [576, 254] on span "0 %" at bounding box center [576, 253] width 17 height 15
select select "26653"
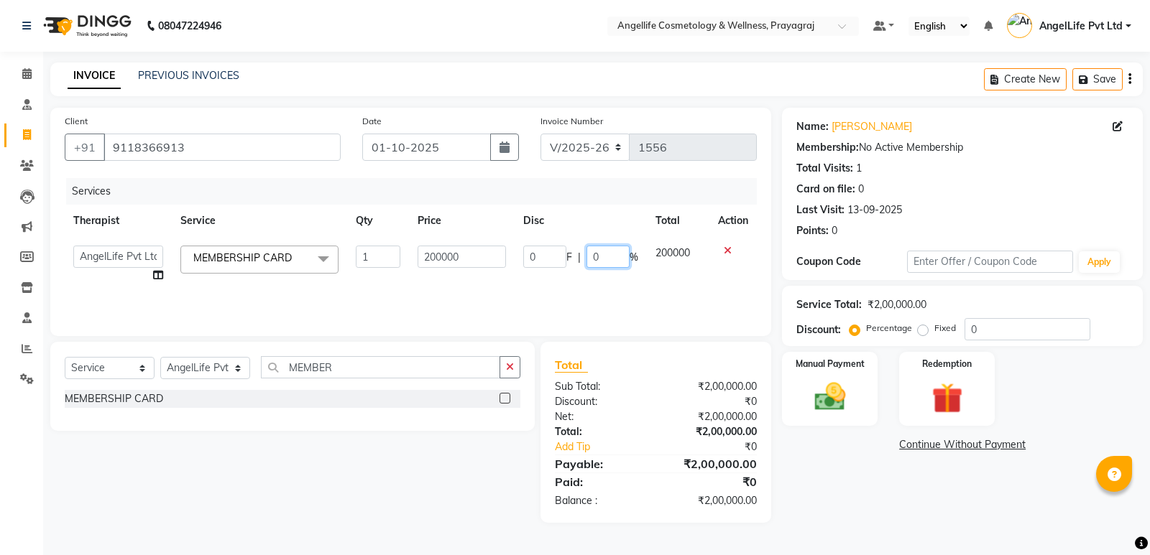
click at [624, 254] on input "0" at bounding box center [607, 257] width 43 height 22
type input "50"
click at [596, 303] on div "Services Therapist Service Qty Price Disc Total Action AngelLife Lucknow AngelL…" at bounding box center [411, 250] width 692 height 144
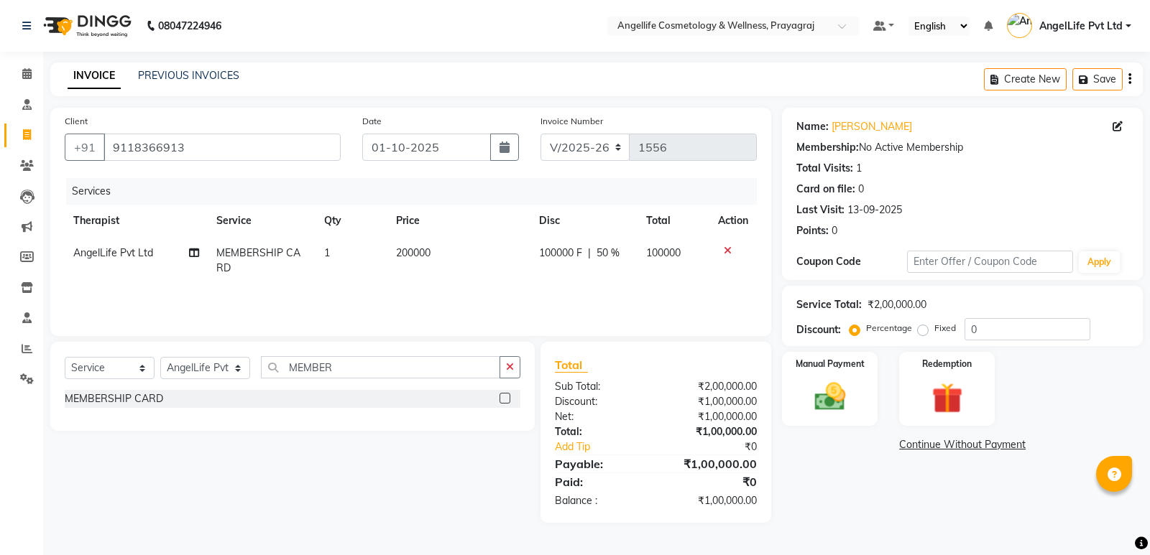
click at [951, 444] on link "Continue Without Payment" at bounding box center [962, 445] width 355 height 15
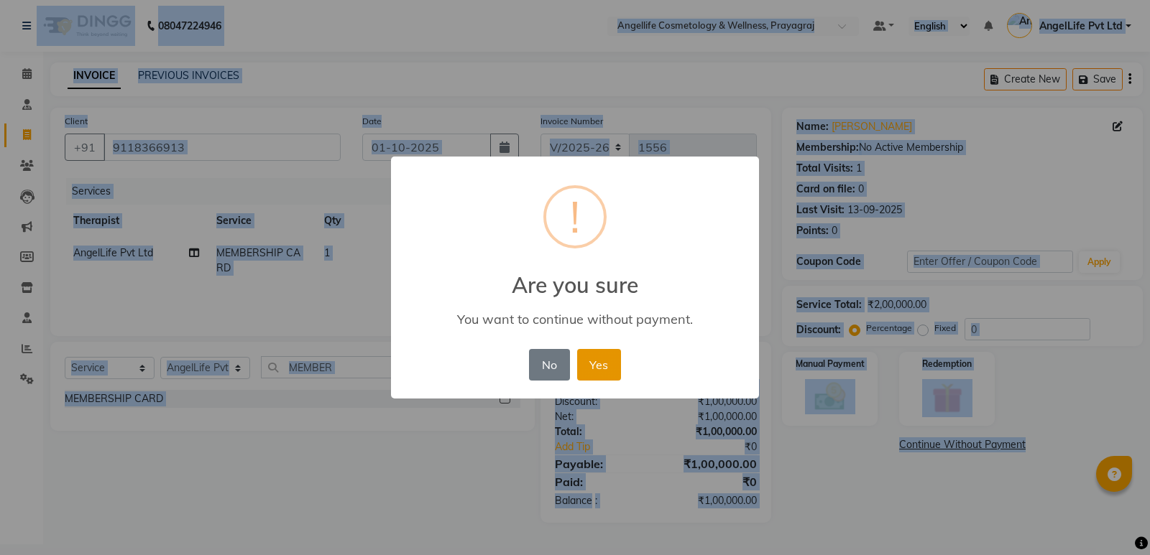
click at [608, 363] on button "Yes" at bounding box center [599, 365] width 44 height 32
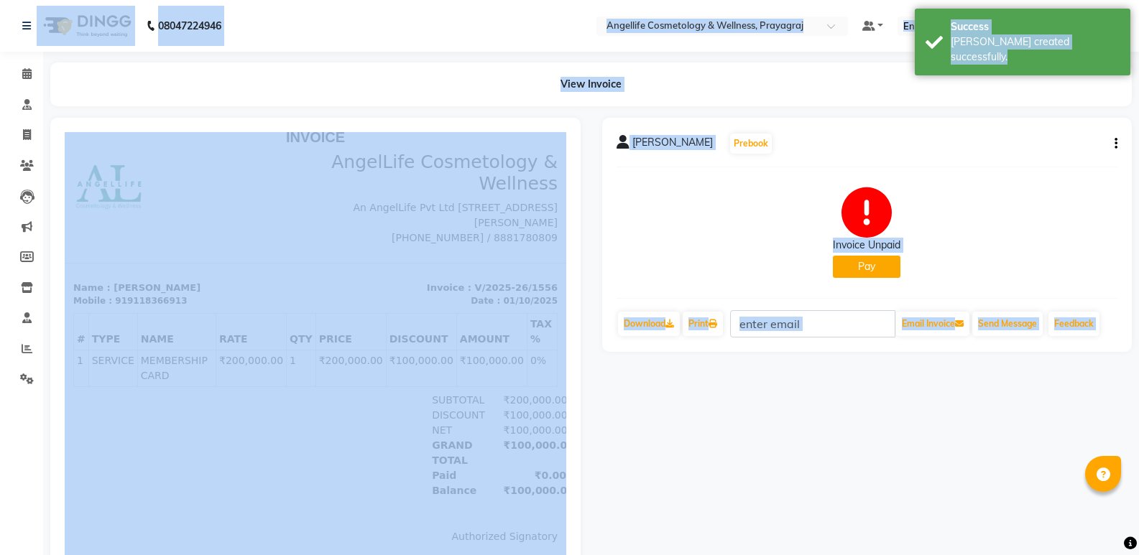
scroll to position [11, 0]
click at [844, 266] on button "Pay" at bounding box center [867, 267] width 68 height 22
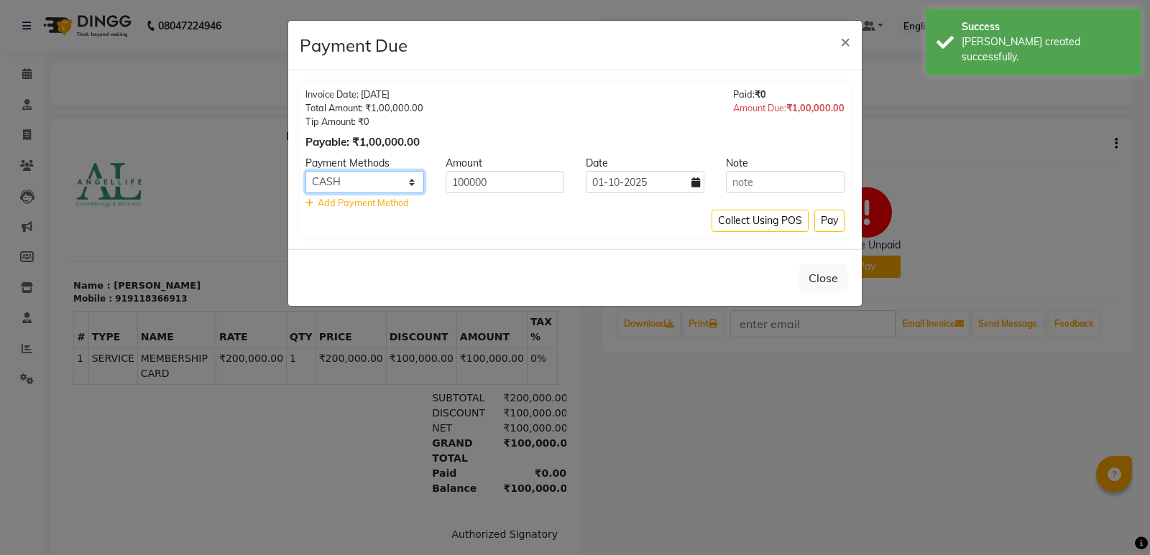
click at [371, 181] on select "CASH CARD ONLINE CUSTOM GPay PayTM PhonePe UPI NearBuy Loan BharatPay Cheque Mo…" at bounding box center [364, 182] width 119 height 22
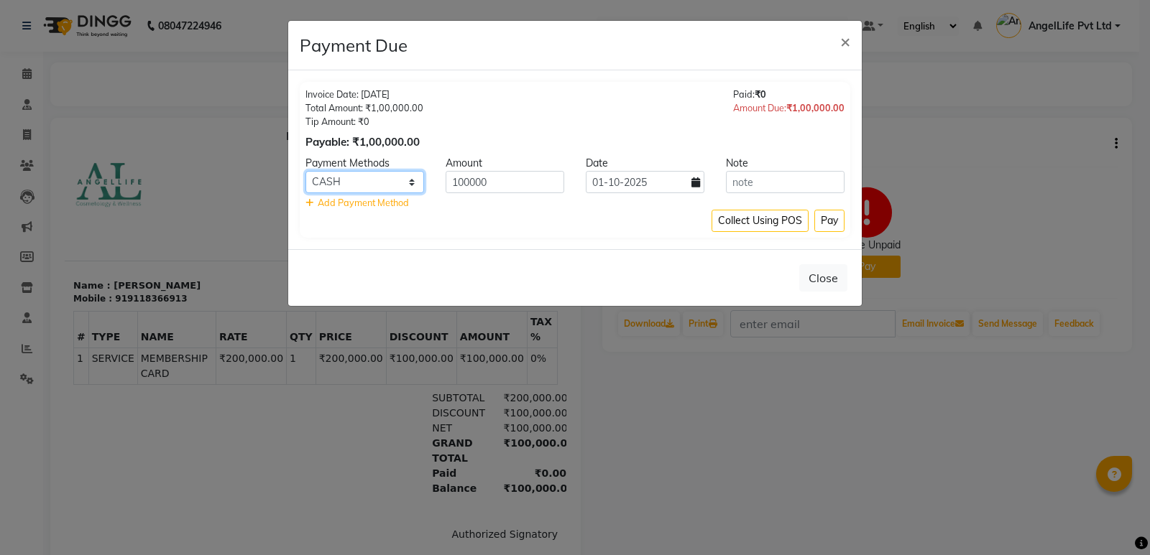
select select "2"
click at [305, 171] on select "CASH CARD ONLINE CUSTOM GPay PayTM PhonePe UPI NearBuy Loan BharatPay Cheque Mo…" at bounding box center [364, 182] width 119 height 22
drag, startPoint x: 500, startPoint y: 177, endPoint x: 449, endPoint y: 178, distance: 51.0
click at [449, 178] on input "100000" at bounding box center [505, 182] width 119 height 22
type input "25000"
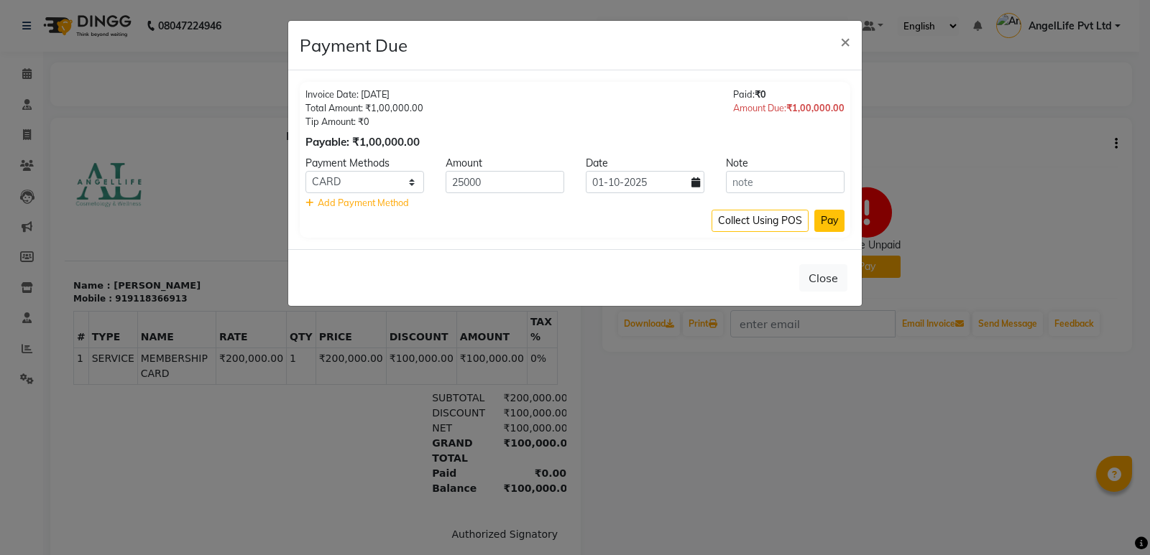
click at [836, 223] on button "Pay" at bounding box center [829, 221] width 30 height 22
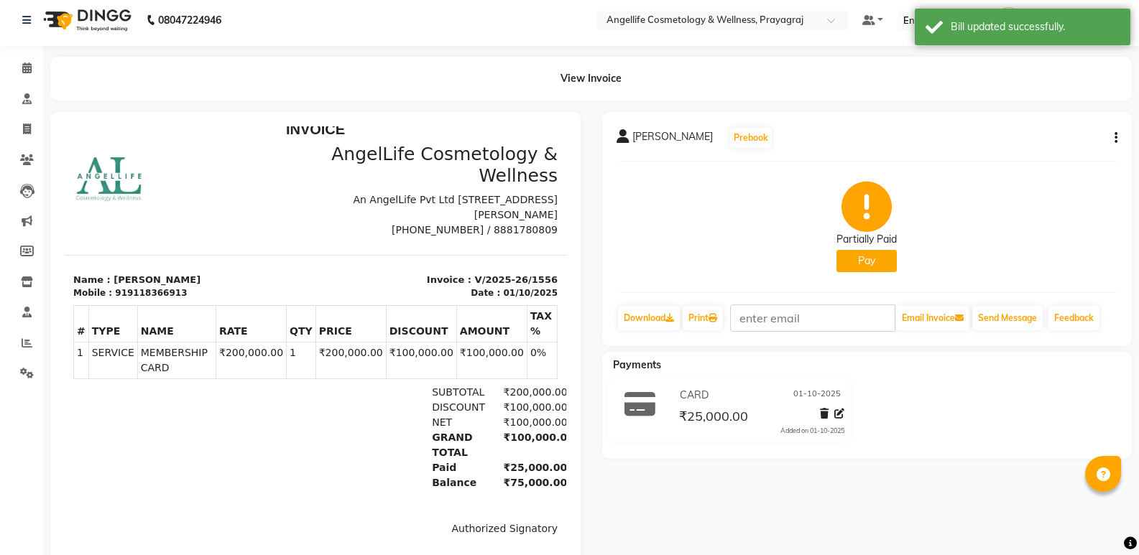
scroll to position [78, 0]
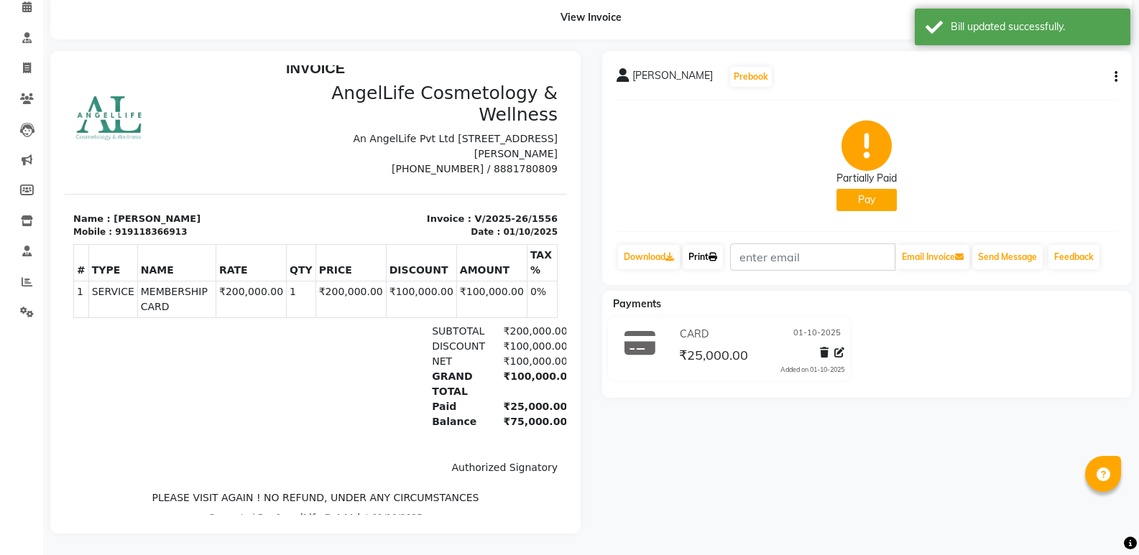
click at [706, 245] on link "Print" at bounding box center [703, 257] width 40 height 24
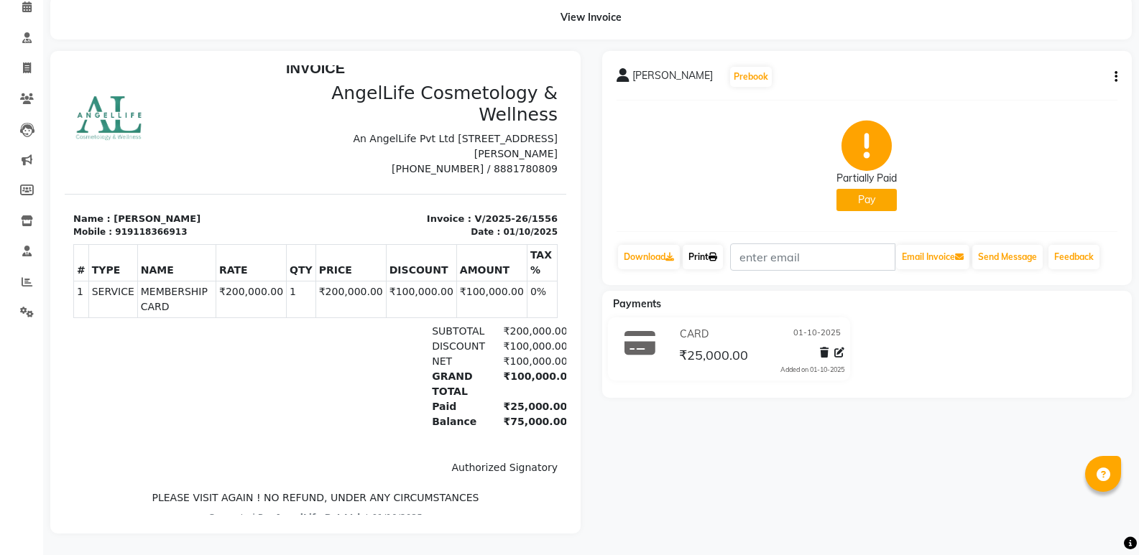
scroll to position [0, 0]
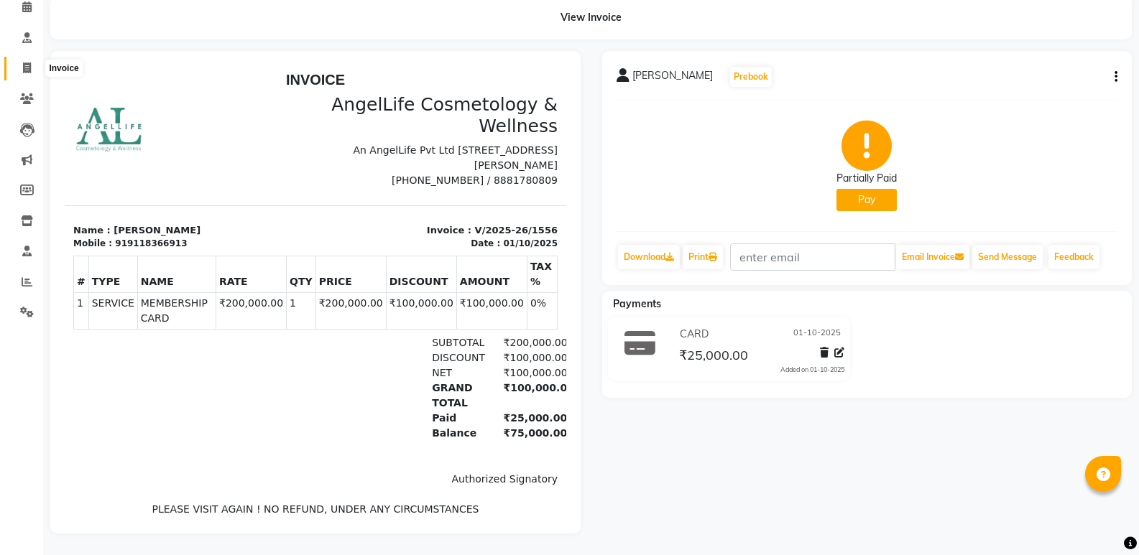
click at [30, 63] on icon at bounding box center [27, 68] width 8 height 11
select select "service"
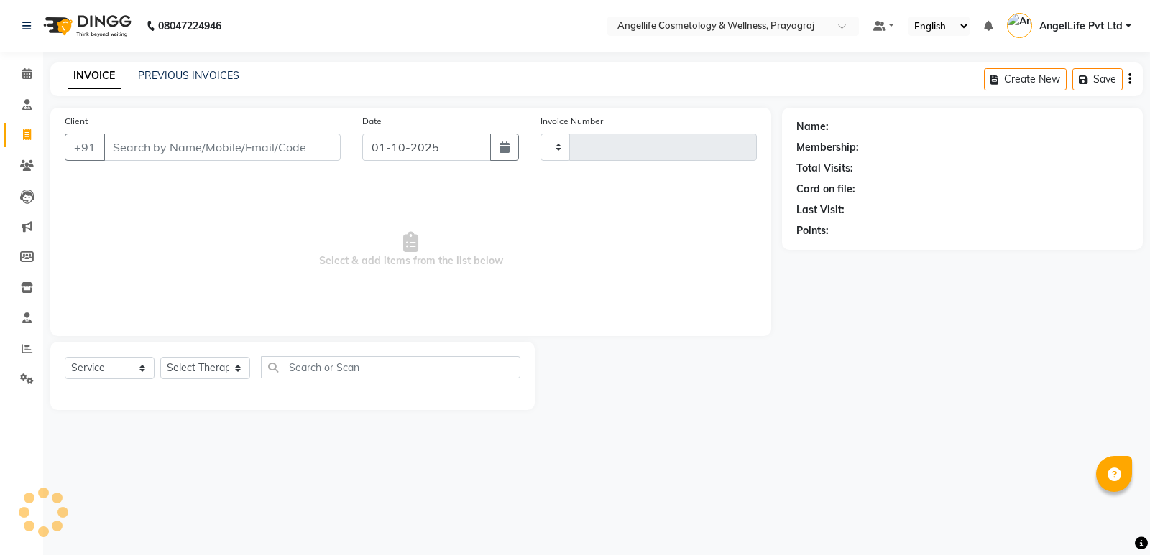
type input "1557"
select select "4531"
click at [177, 73] on link "PREVIOUS INVOICES" at bounding box center [188, 75] width 101 height 13
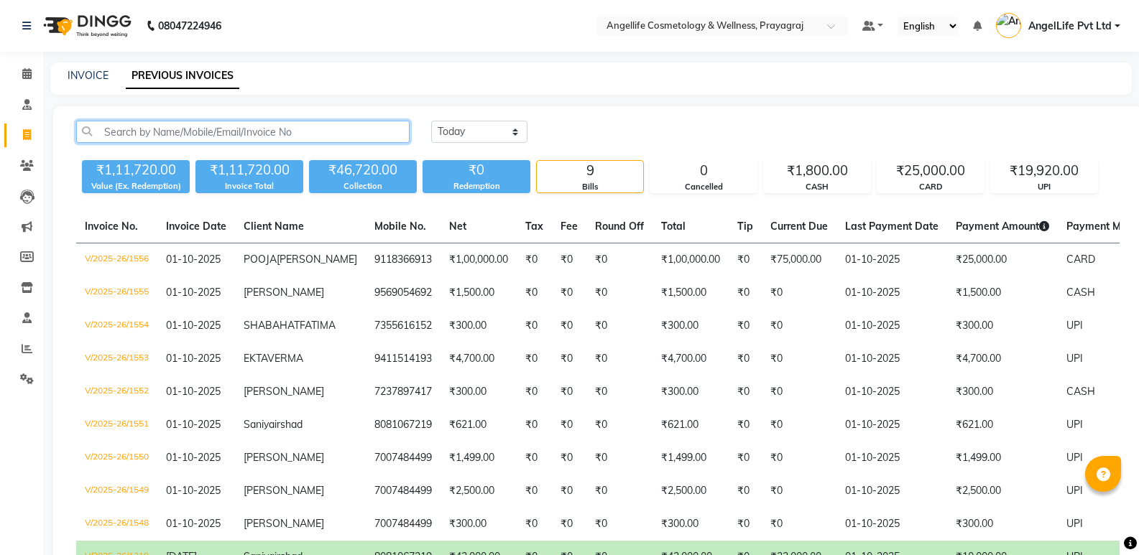
click at [108, 137] on input "text" at bounding box center [242, 132] width 333 height 22
click at [90, 74] on link "INVOICE" at bounding box center [88, 75] width 41 height 13
select select "service"
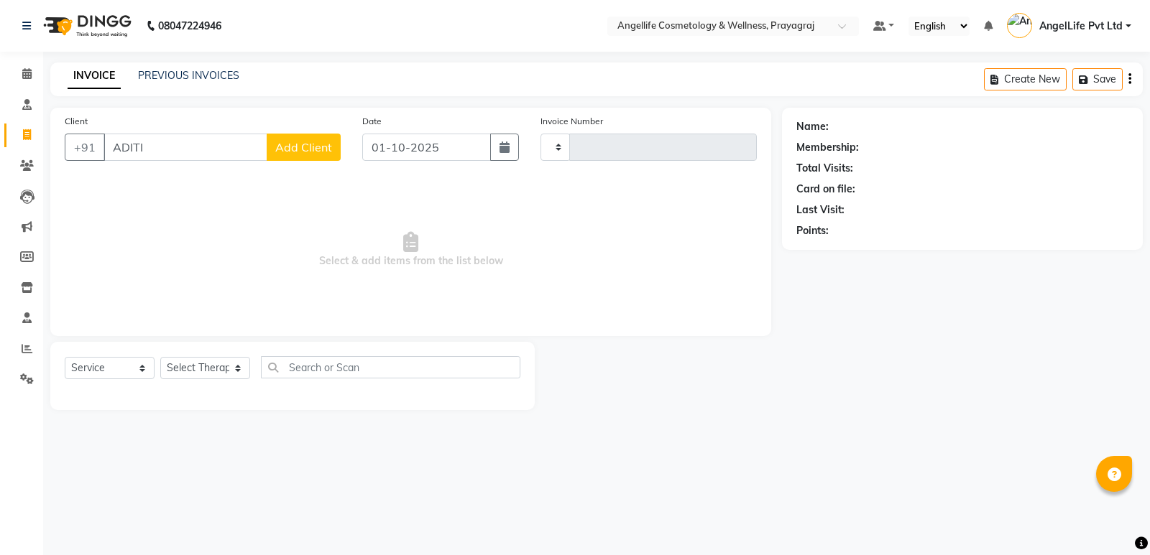
click at [191, 147] on input "ADITI" at bounding box center [185, 147] width 164 height 27
type input "[PERSON_NAME]"
click at [318, 152] on span "Add Client" at bounding box center [303, 147] width 57 height 14
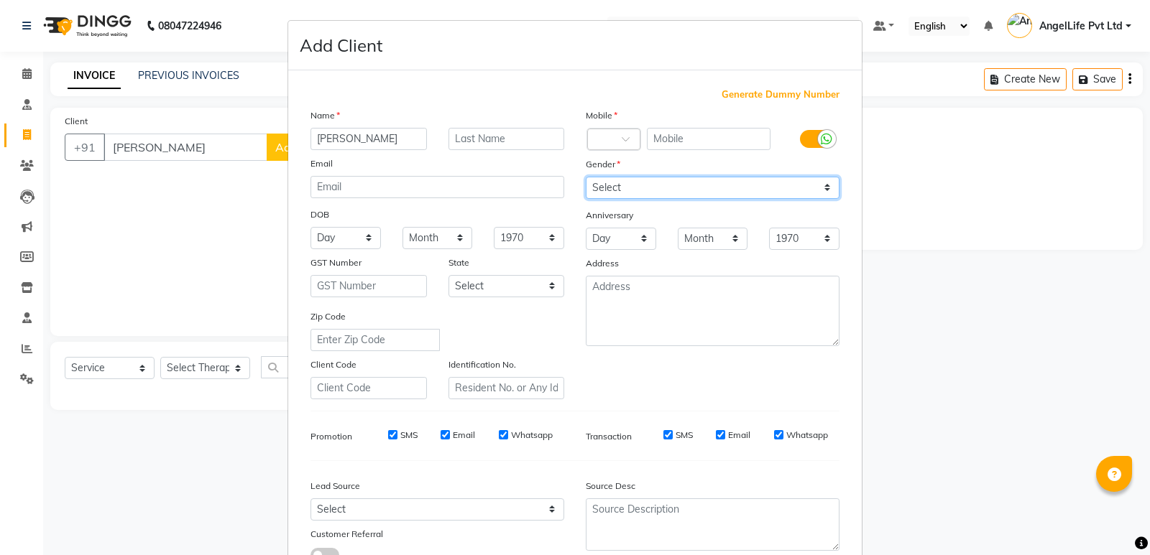
click at [682, 193] on select "Select [DEMOGRAPHIC_DATA] [DEMOGRAPHIC_DATA] Other Prefer Not To Say" at bounding box center [713, 188] width 254 height 22
select select "[DEMOGRAPHIC_DATA]"
click at [586, 177] on select "Select [DEMOGRAPHIC_DATA] [DEMOGRAPHIC_DATA] Other Prefer Not To Say" at bounding box center [713, 188] width 254 height 22
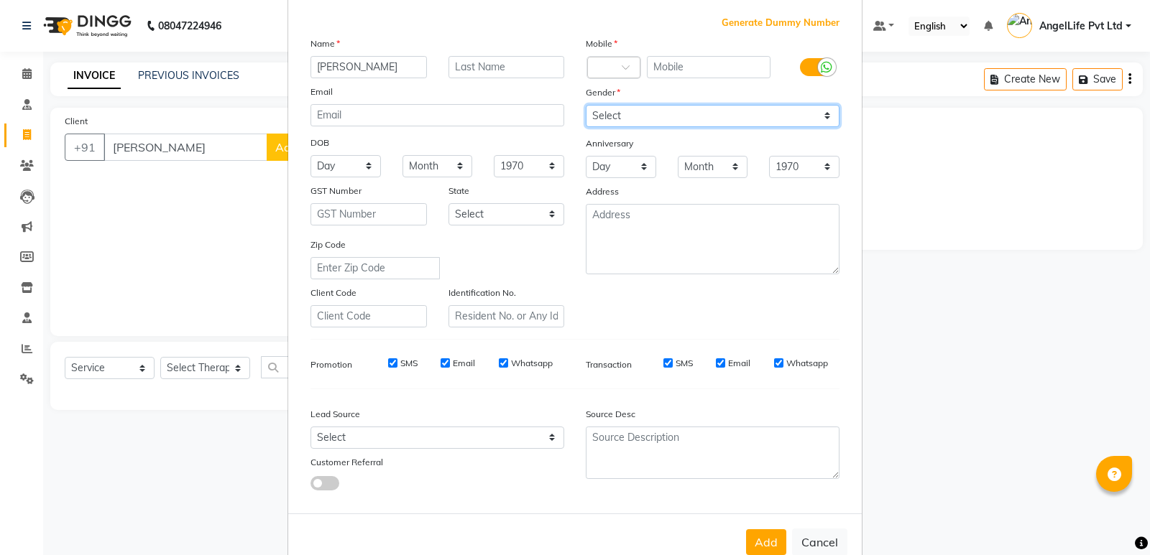
scroll to position [108, 0]
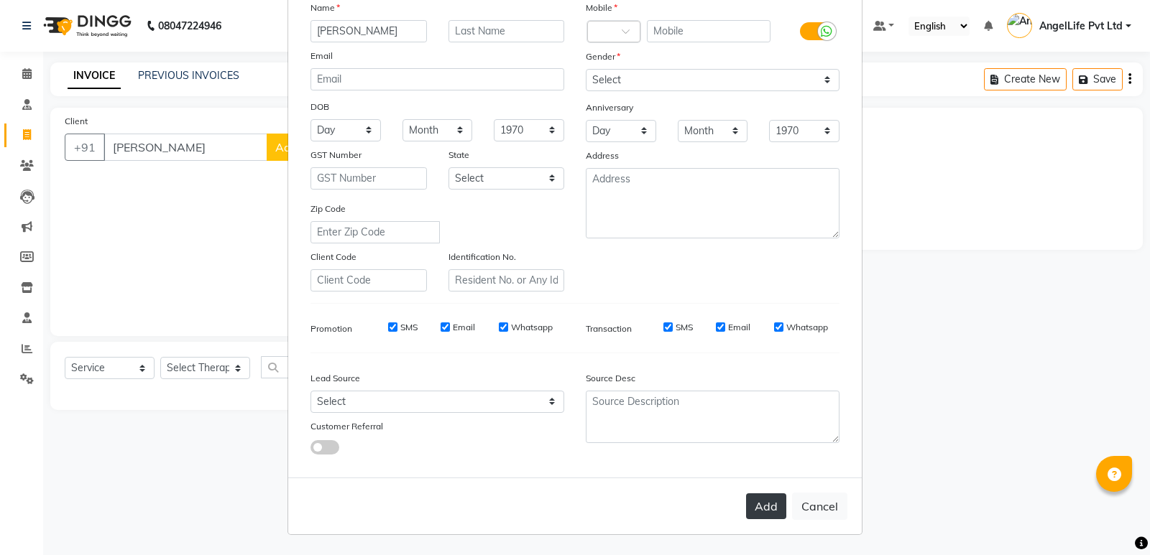
click at [765, 503] on button "Add" at bounding box center [766, 507] width 40 height 26
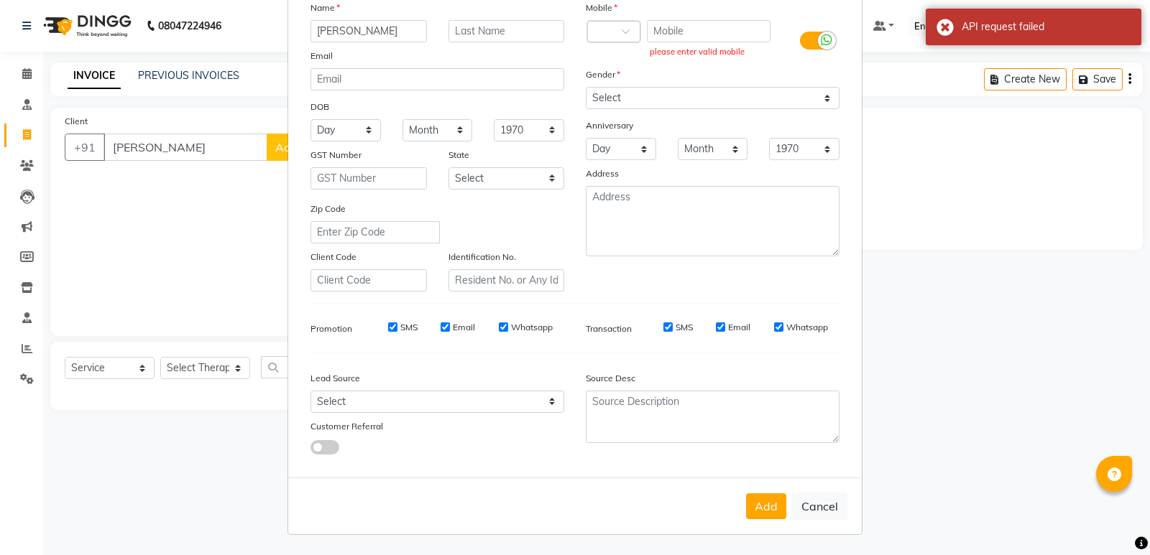
scroll to position [0, 0]
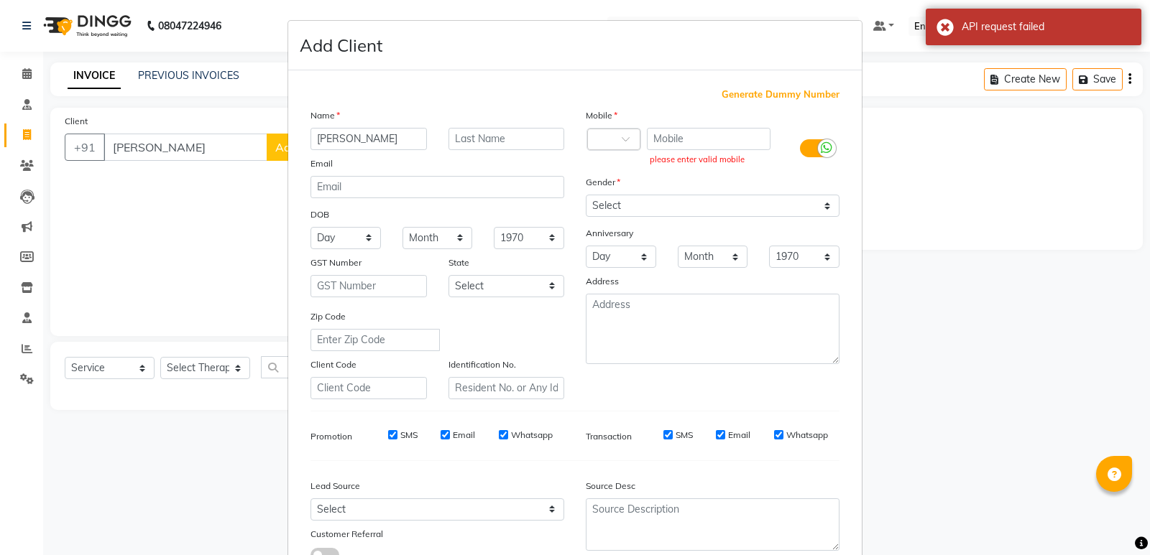
click at [185, 195] on ngb-modal-window "Add Client Generate Dummy Number Name [PERSON_NAME] Email DOB Day 01 02 03 04 0…" at bounding box center [575, 277] width 1150 height 555
click at [907, 164] on ngb-modal-window "Add Client Generate Dummy Number Name [PERSON_NAME] Email DOB Day 01 02 03 04 0…" at bounding box center [575, 277] width 1150 height 555
click at [200, 200] on ngb-modal-window "Add Client Generate Dummy Number Name [PERSON_NAME] Email DOB Day 01 02 03 04 0…" at bounding box center [575, 277] width 1150 height 555
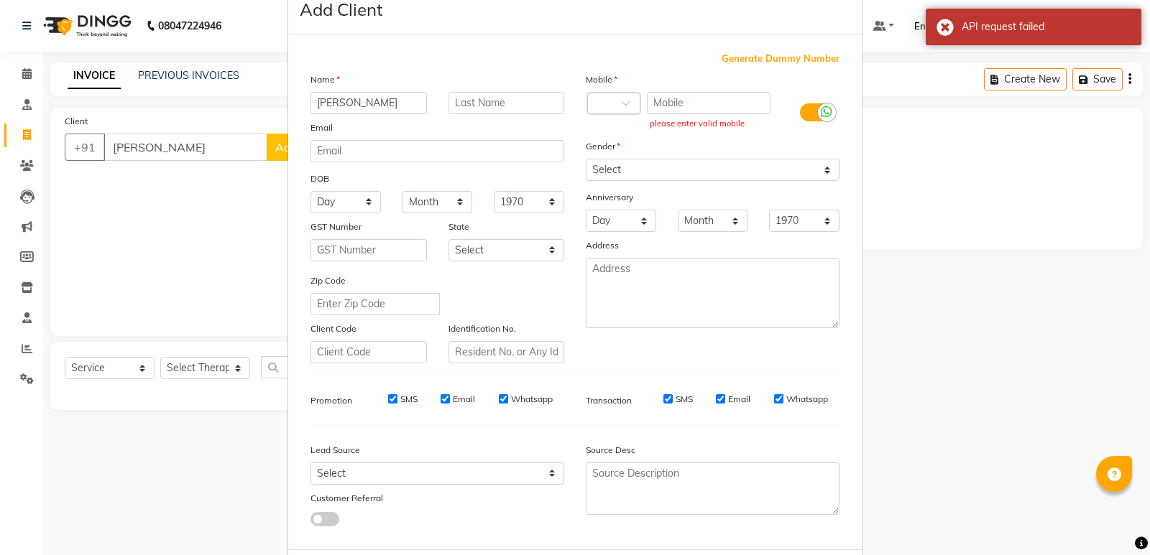
click at [1010, 314] on ngb-modal-window "Add Client Generate Dummy Number Name [PERSON_NAME] Email DOB Day 01 02 03 04 0…" at bounding box center [575, 277] width 1150 height 555
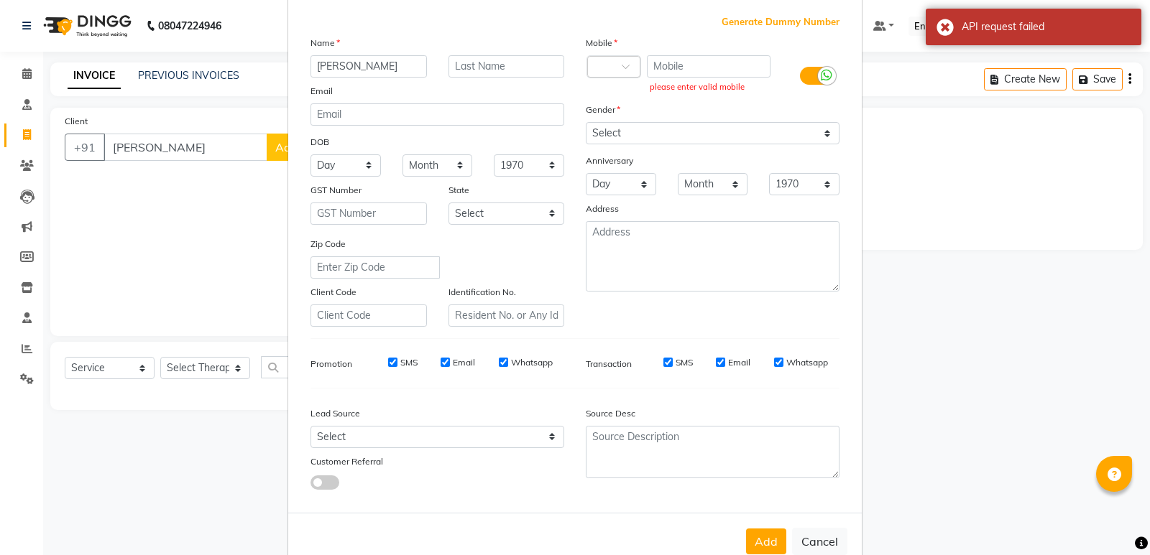
scroll to position [108, 0]
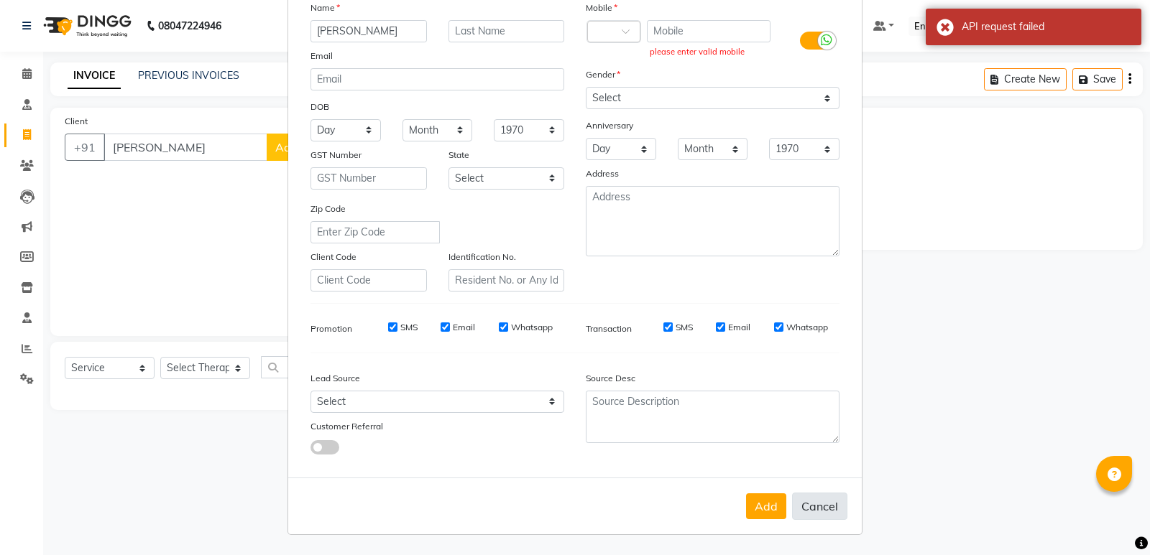
click at [795, 504] on button "Cancel" at bounding box center [819, 506] width 55 height 27
select select
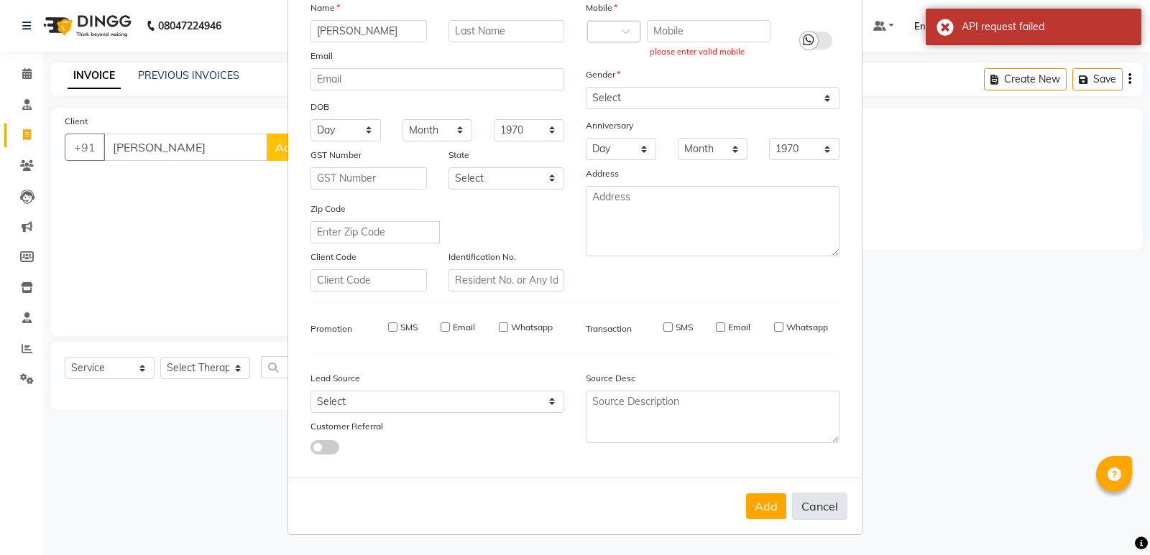
select select
checkbox input "false"
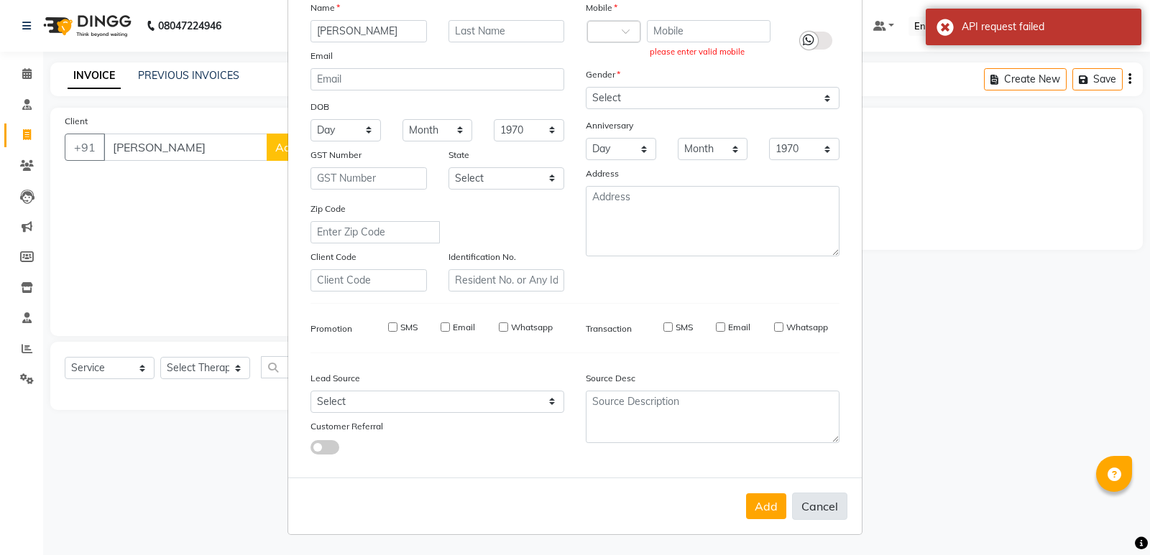
checkbox input "false"
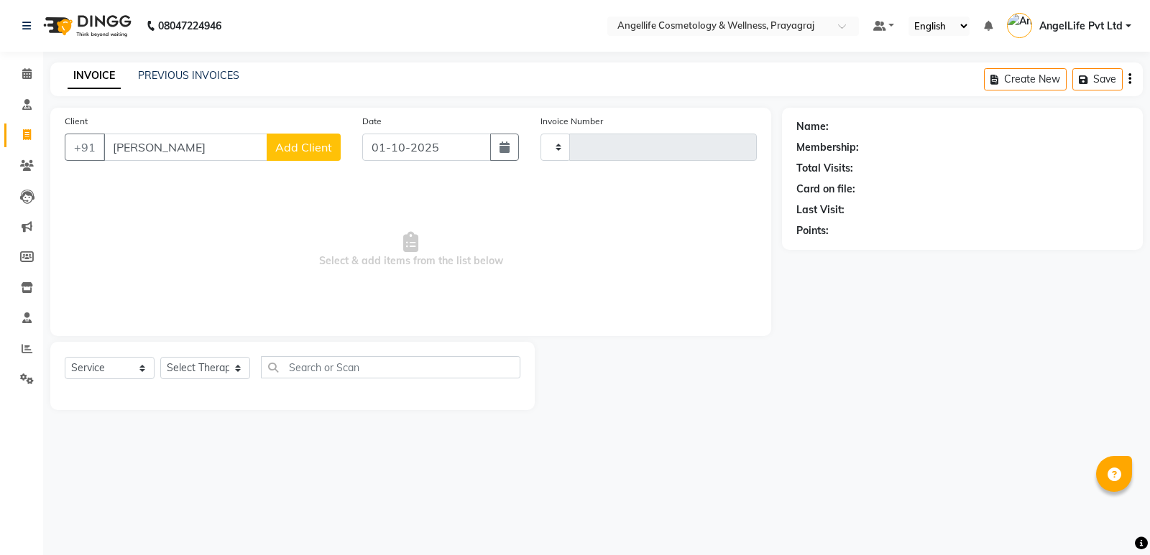
click at [601, 452] on div "08047224946 Select Location × Angellife Cosmetology & Wellness, Prayagraj Defau…" at bounding box center [575, 277] width 1150 height 555
drag, startPoint x: 172, startPoint y: 144, endPoint x: 144, endPoint y: 149, distance: 28.5
click at [144, 149] on input "[PERSON_NAME]" at bounding box center [185, 147] width 164 height 27
click at [655, 418] on main "INVOICE PREVIOUS INVOICES Create New Save Client +91 [PERSON_NAME] Add Client D…" at bounding box center [596, 247] width 1107 height 369
click at [186, 147] on input "[PERSON_NAME]" at bounding box center [185, 147] width 164 height 27
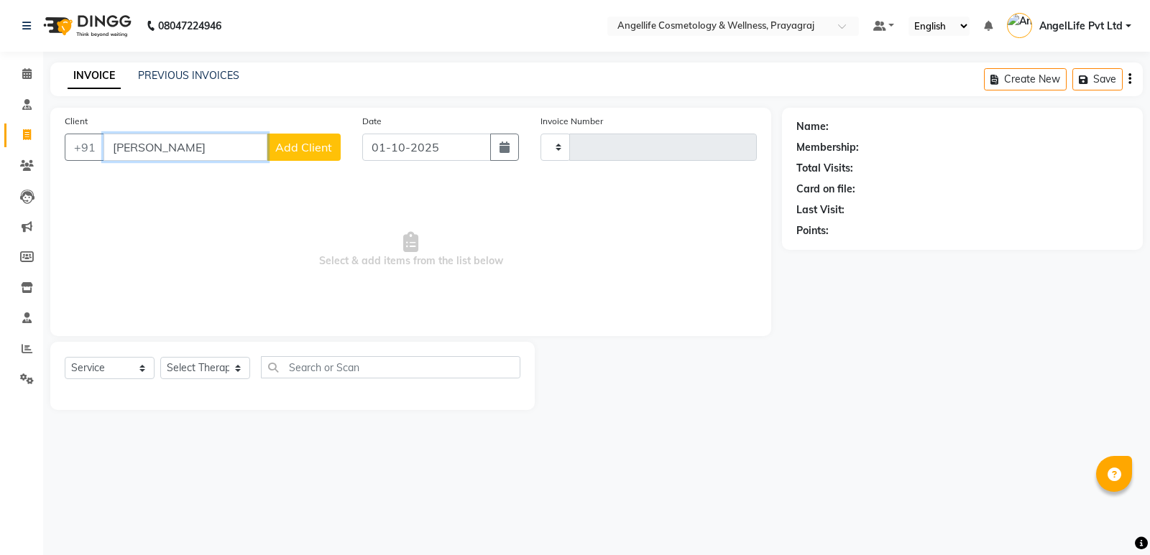
click at [186, 147] on input "[PERSON_NAME]" at bounding box center [185, 147] width 164 height 27
click at [180, 147] on input "[PERSON_NAME]" at bounding box center [185, 147] width 164 height 27
click at [802, 477] on div "08047224946 Select Location × Angellife Cosmetology & Wellness, Prayagraj Defau…" at bounding box center [575, 277] width 1150 height 555
click at [852, 303] on div "Name: Membership: Total Visits: Card on file: Last Visit: Points:" at bounding box center [968, 259] width 372 height 303
drag, startPoint x: 188, startPoint y: 150, endPoint x: 147, endPoint y: 149, distance: 41.0
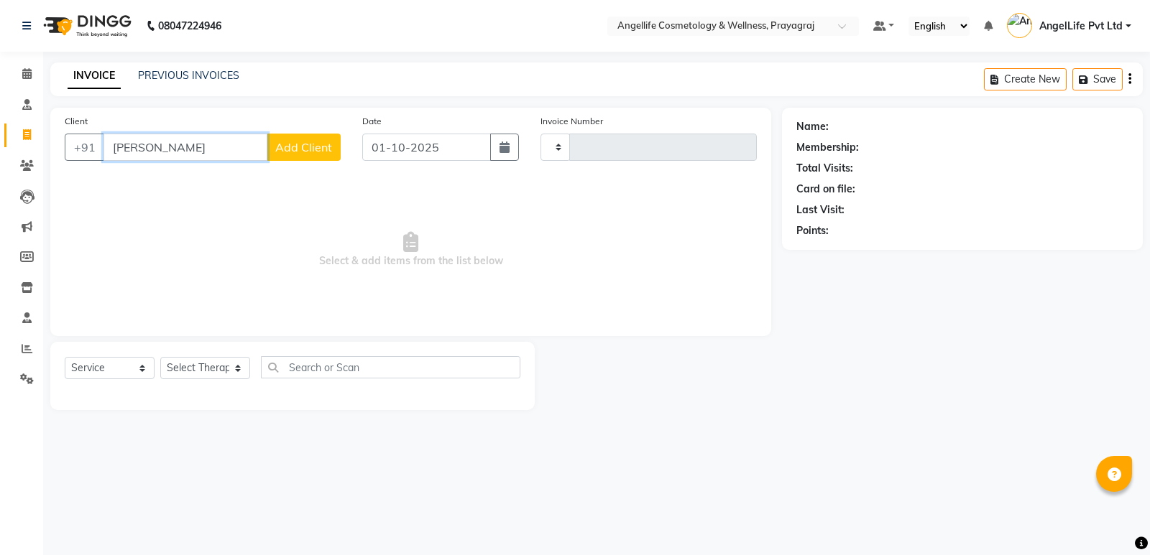
click at [147, 149] on input "[PERSON_NAME]" at bounding box center [185, 147] width 164 height 27
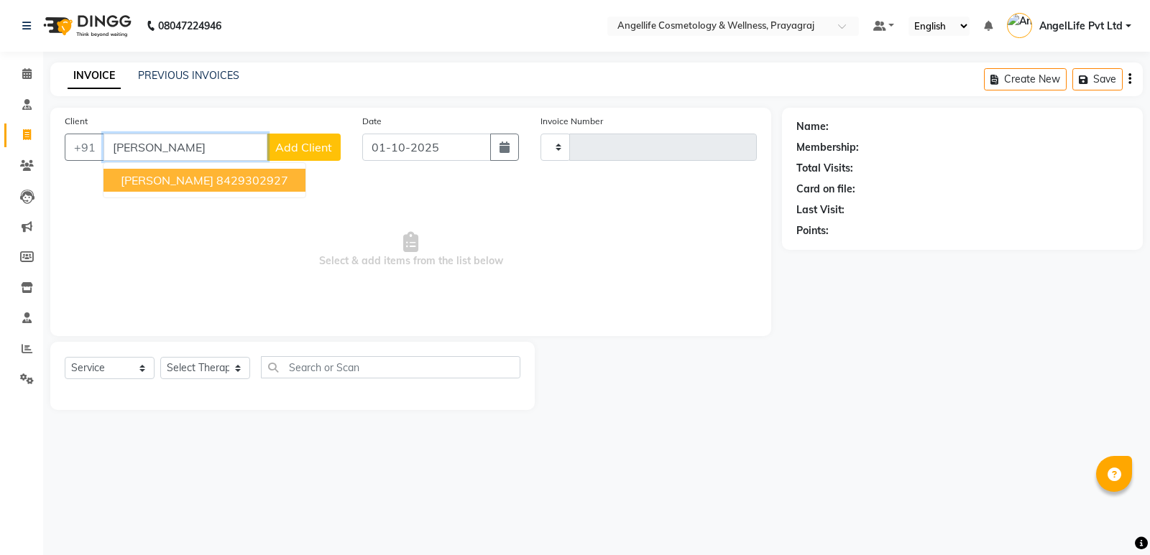
click at [165, 188] on button "[PERSON_NAME] 8429302927" at bounding box center [204, 180] width 202 height 23
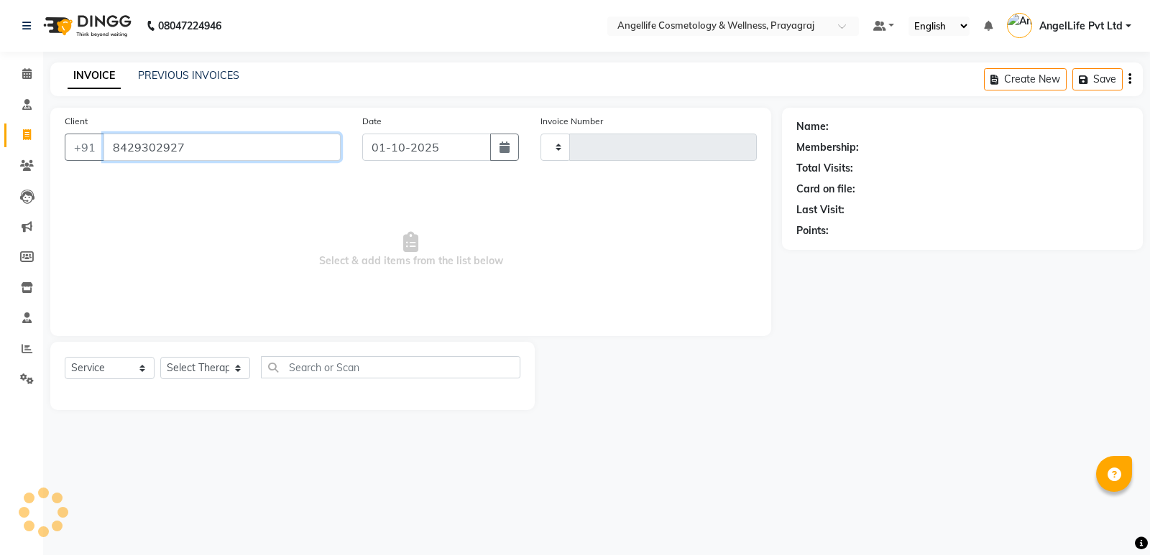
type input "8429302927"
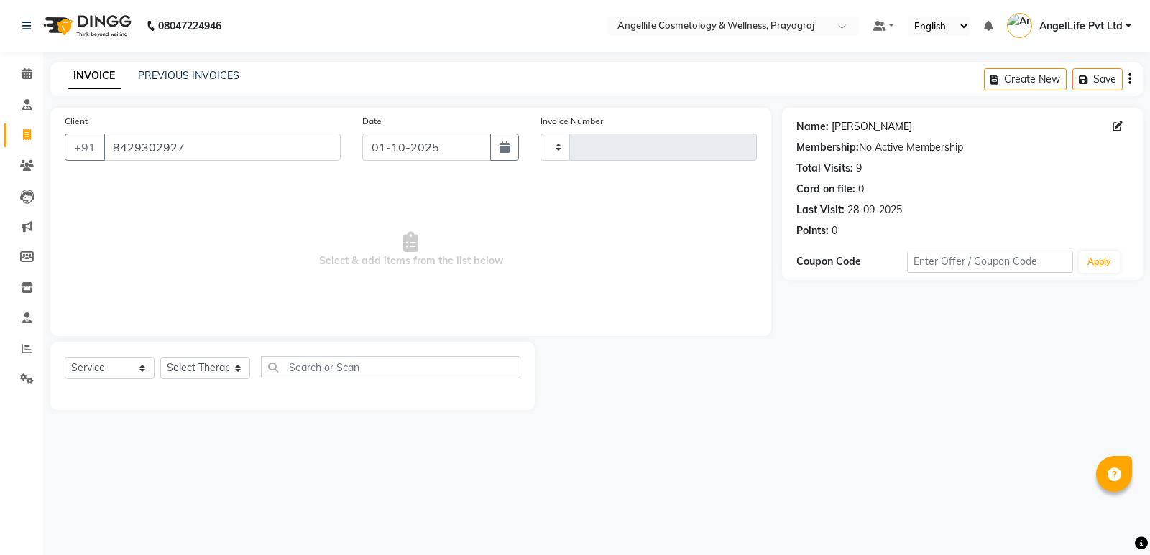
click at [839, 122] on link "[PERSON_NAME]" at bounding box center [871, 126] width 80 height 15
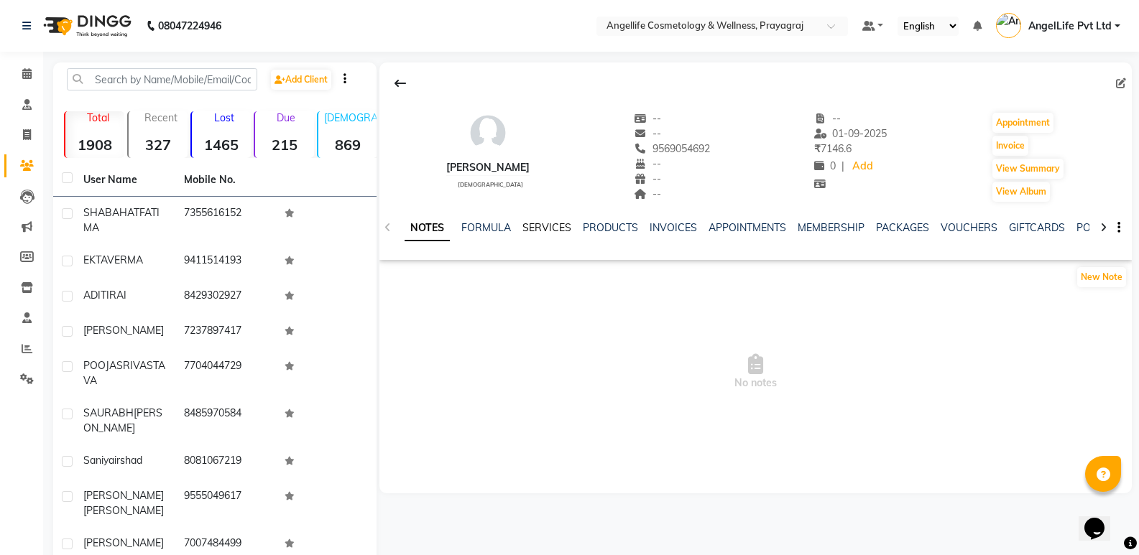
click at [537, 226] on link "SERVICES" at bounding box center [546, 227] width 49 height 13
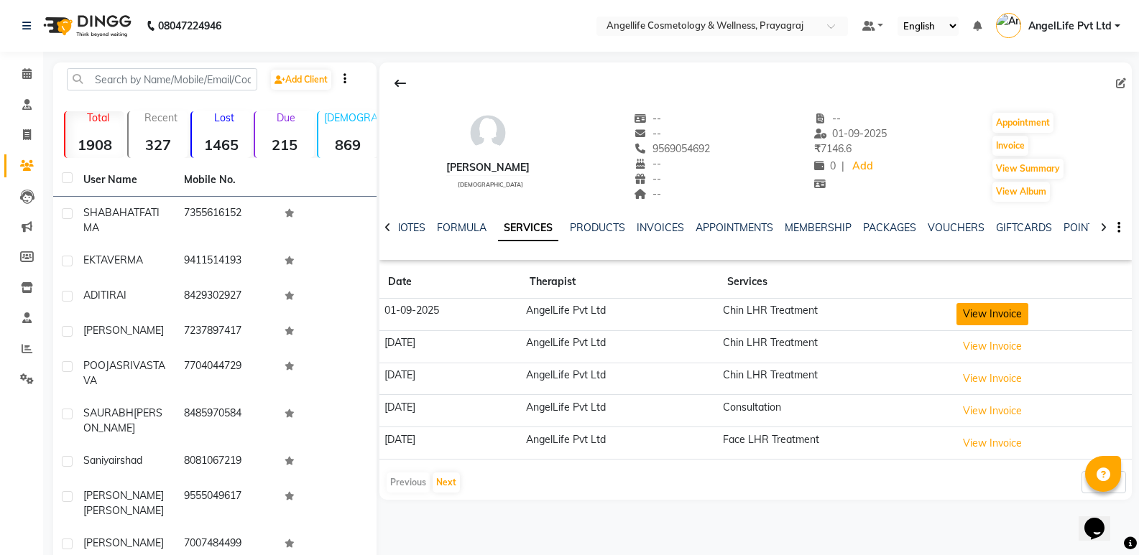
click at [999, 317] on button "View Invoice" at bounding box center [992, 314] width 72 height 22
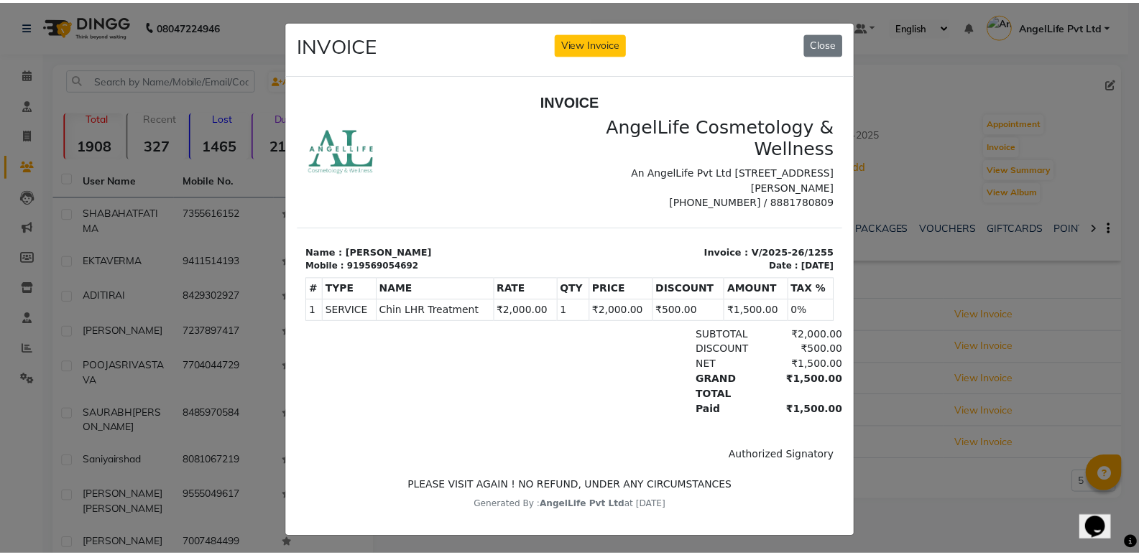
scroll to position [11, 0]
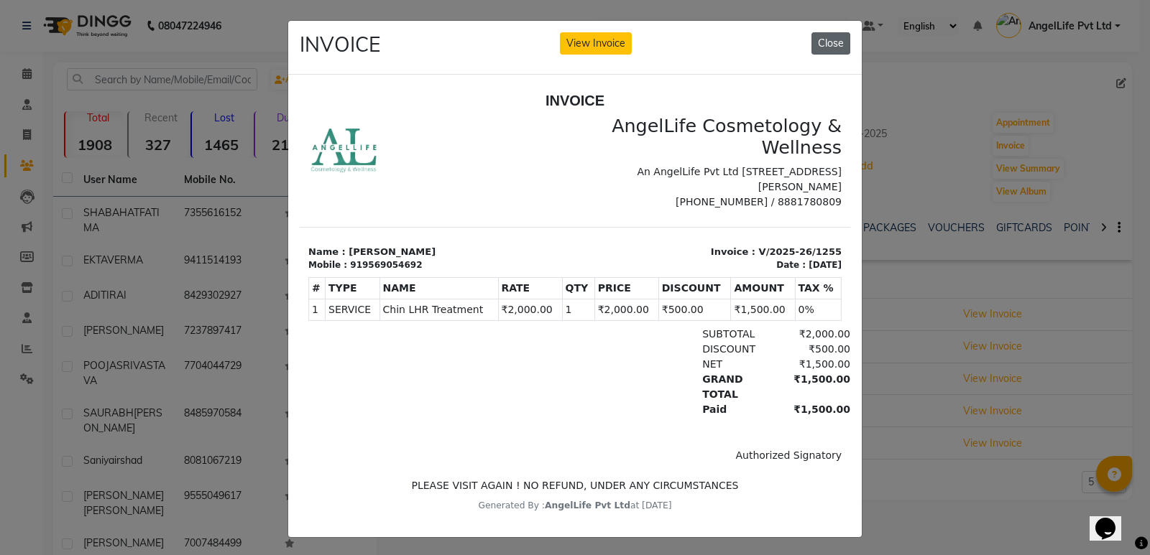
drag, startPoint x: 832, startPoint y: 40, endPoint x: 363, endPoint y: 6, distance: 470.4
click at [832, 40] on button "Close" at bounding box center [830, 43] width 39 height 22
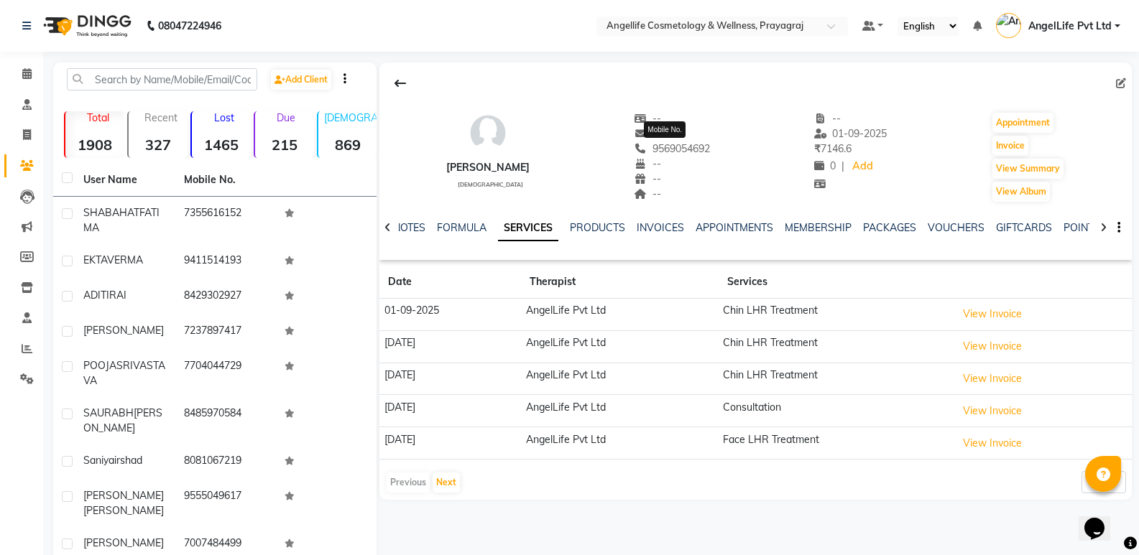
drag, startPoint x: 644, startPoint y: 148, endPoint x: 703, endPoint y: 148, distance: 59.6
click at [703, 148] on span "9569054692" at bounding box center [672, 148] width 76 height 13
click at [698, 474] on div "Previous Next 5 10 50 100 500" at bounding box center [755, 482] width 741 height 23
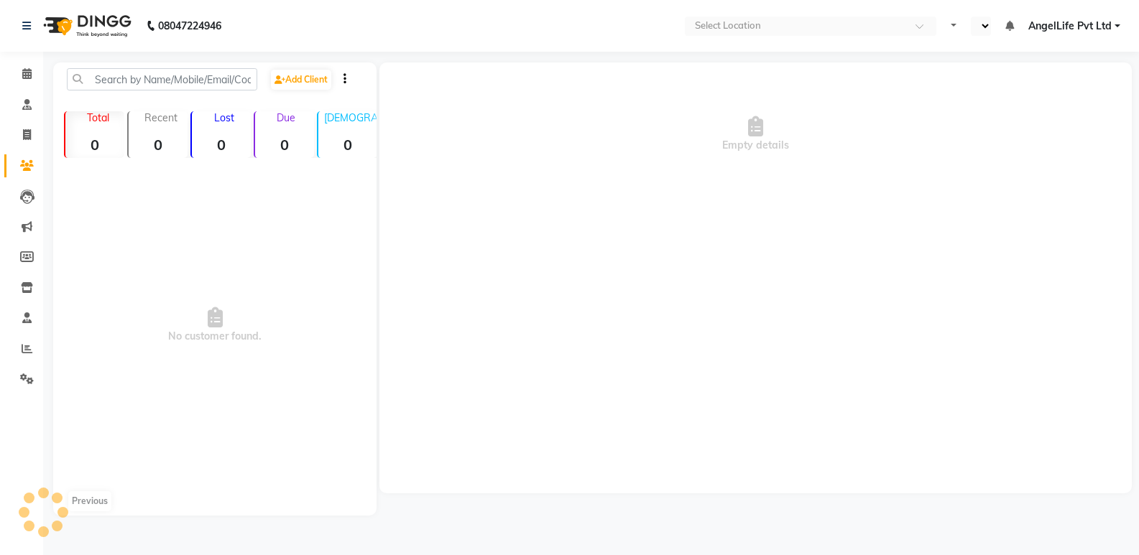
select select "en"
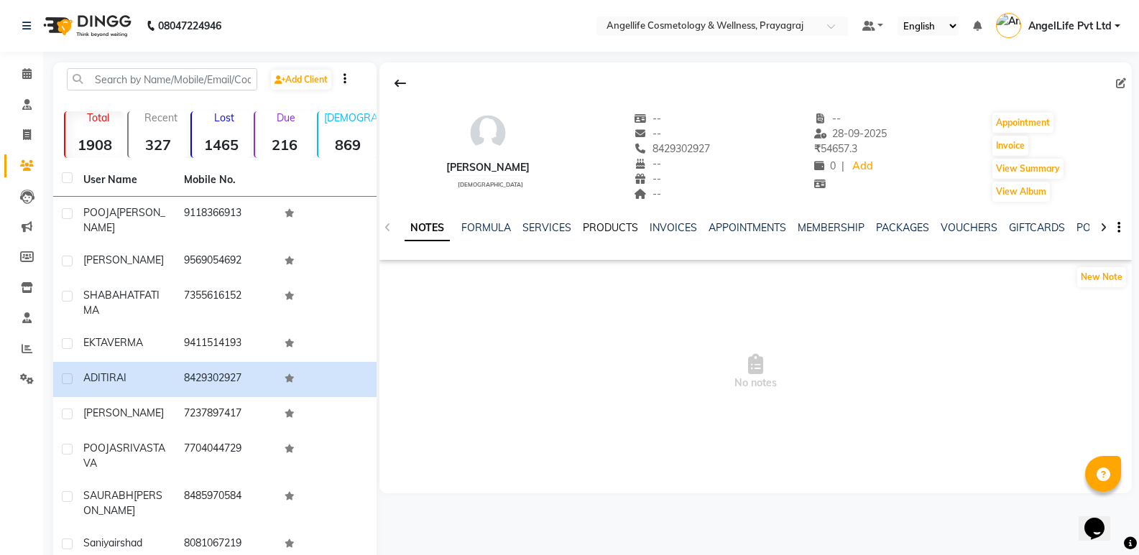
click at [584, 223] on link "PRODUCTS" at bounding box center [610, 227] width 55 height 13
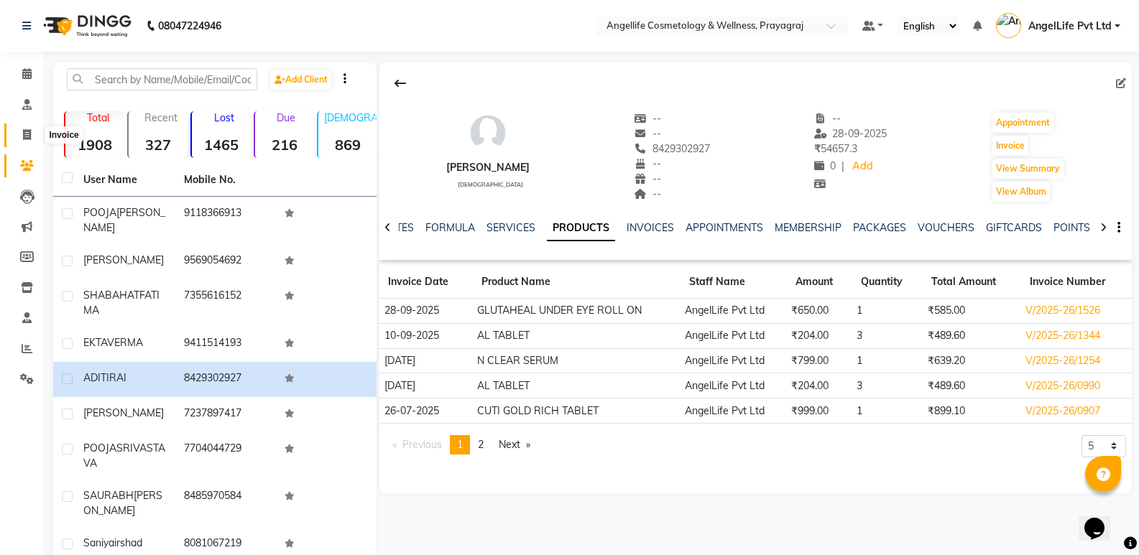
click at [23, 138] on icon at bounding box center [27, 134] width 8 height 11
select select "service"
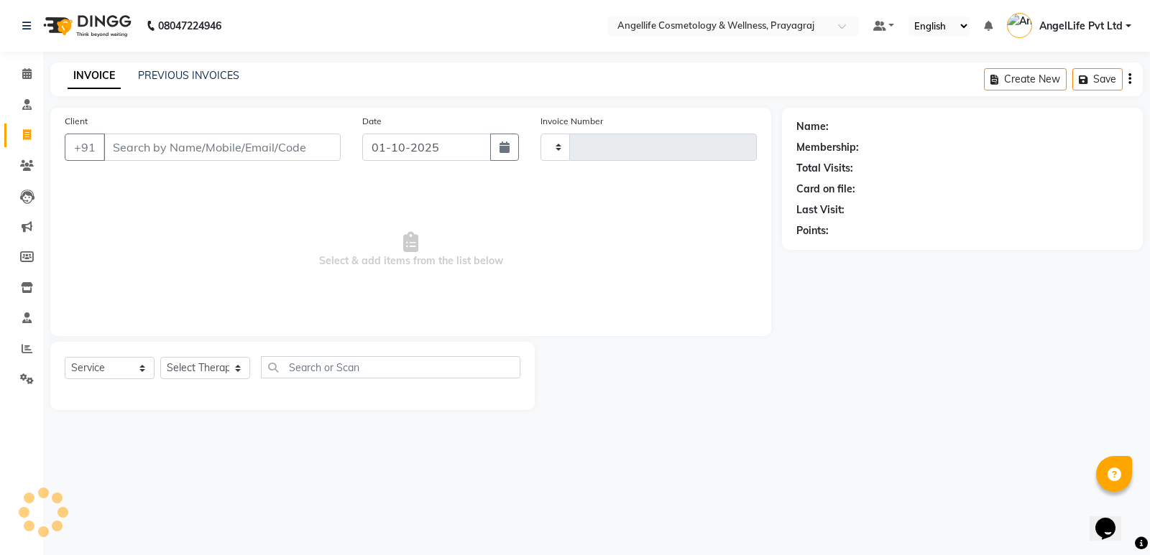
type input "1557"
select select "4531"
click at [137, 145] on input "Client" at bounding box center [221, 147] width 237 height 27
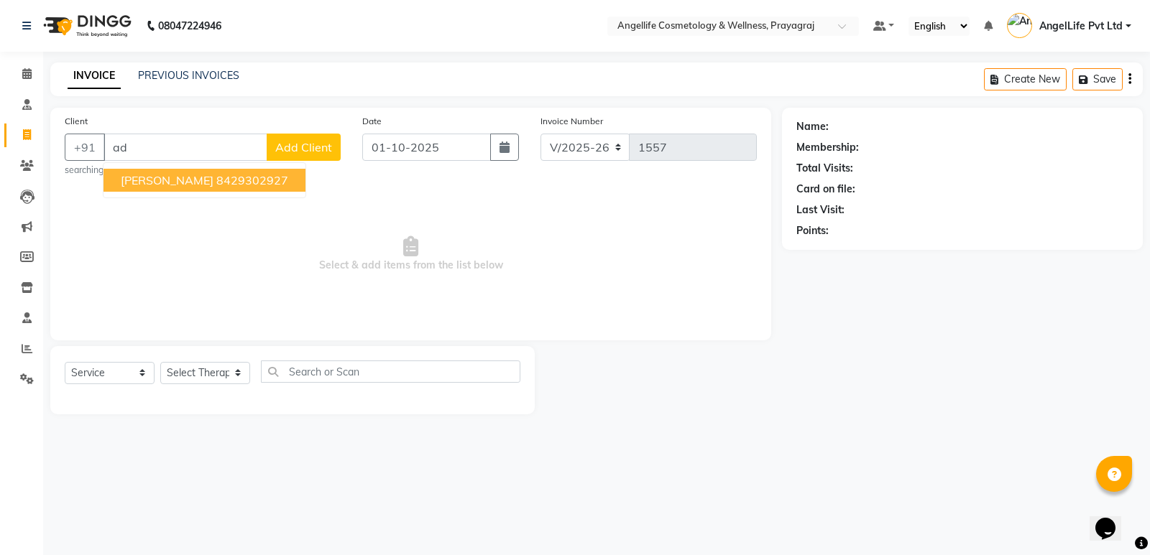
type input "a"
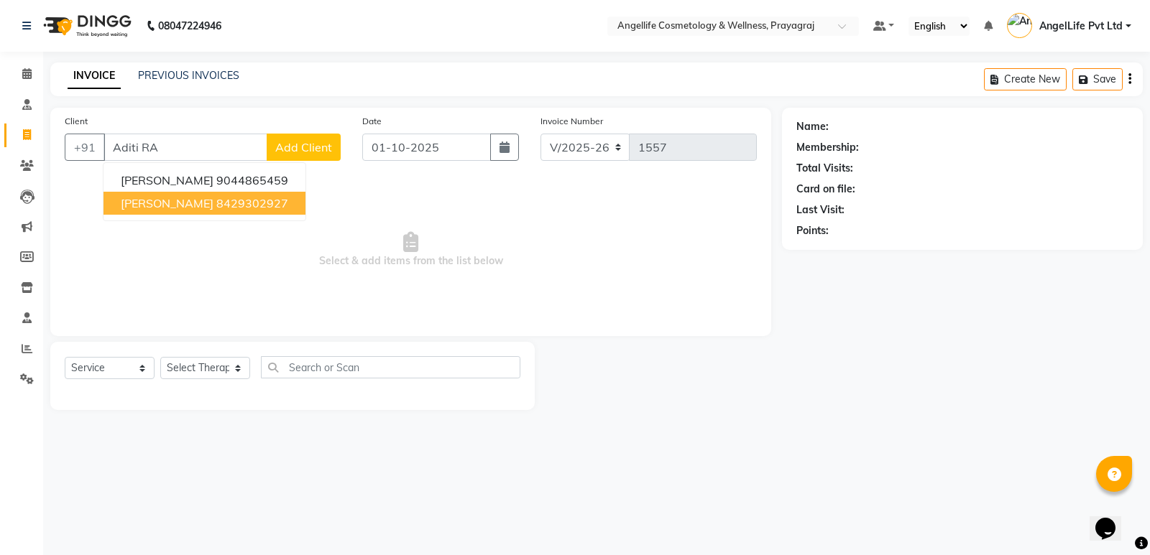
click at [216, 198] on ngb-highlight "8429302927" at bounding box center [252, 203] width 72 height 14
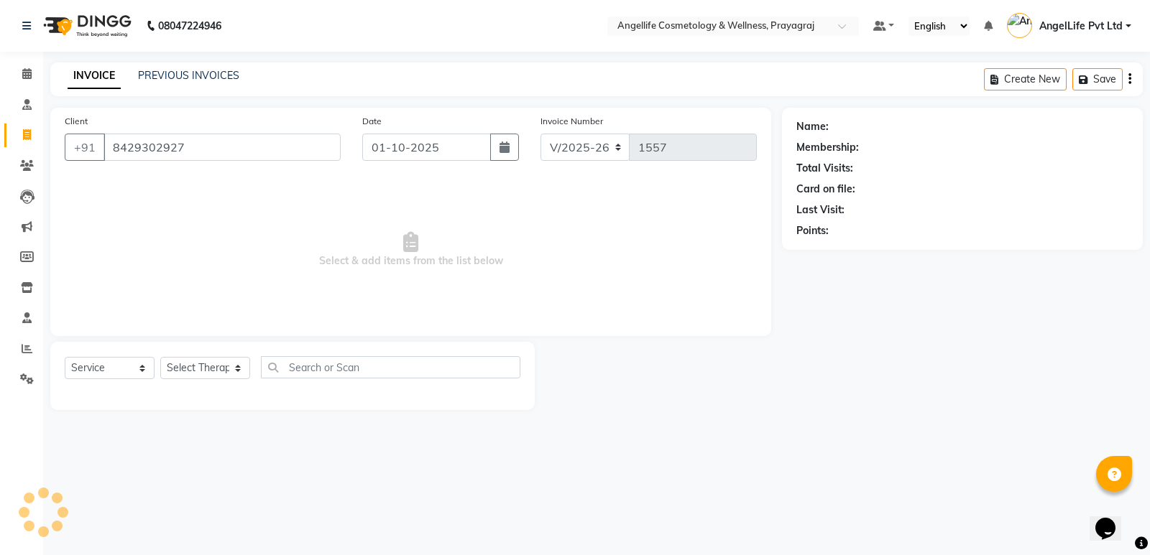
type input "8429302927"
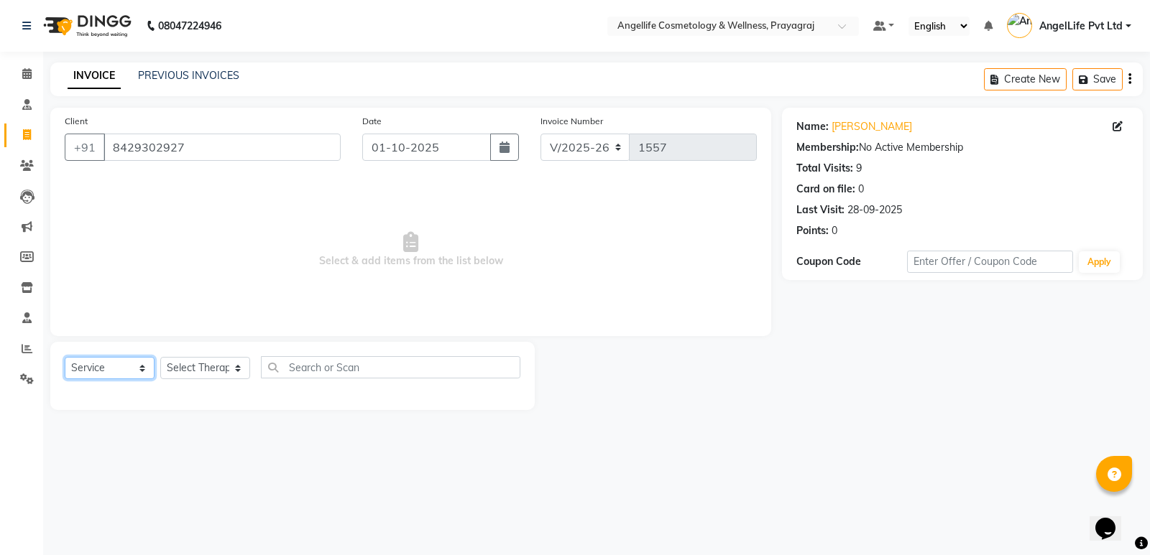
click at [115, 363] on select "Select Service Product Membership Package Voucher Prepaid Gift Card" at bounding box center [110, 368] width 90 height 22
click at [119, 363] on select "Select Service Product Membership Package Voucher Prepaid Gift Card" at bounding box center [110, 368] width 90 height 22
click at [65, 357] on select "Select Service Product Membership Package Voucher Prepaid Gift Card" at bounding box center [110, 368] width 90 height 22
click at [124, 404] on div "Select Service Product Membership Package Voucher Prepaid Gift Card Select Ther…" at bounding box center [292, 376] width 484 height 68
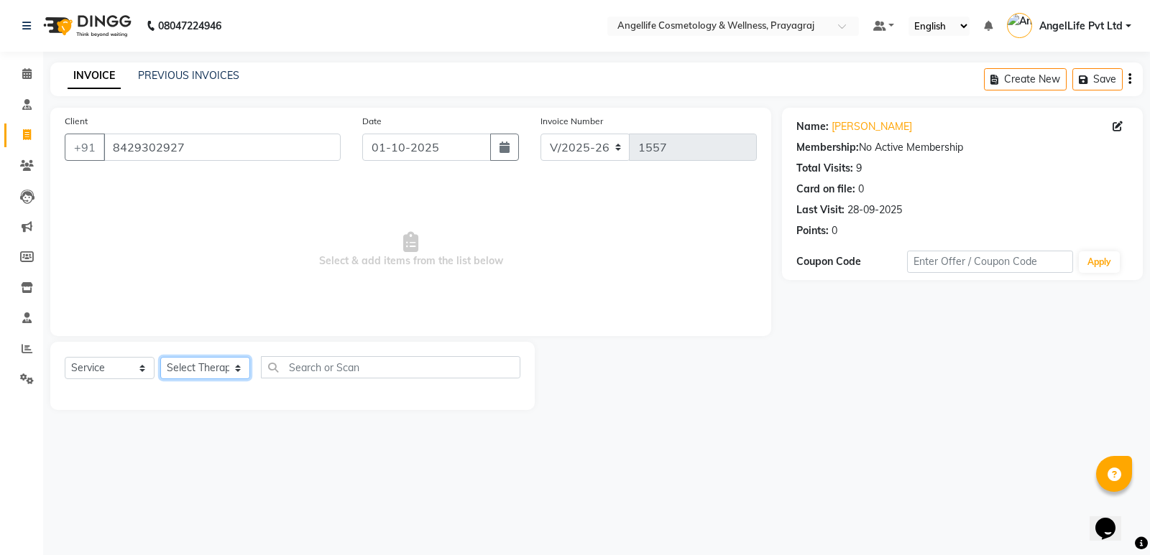
click at [191, 367] on select "Select Therapist AngelLife Lucknow AngelLife Pvt Ltd DR [PERSON_NAME] [PERSON_N…" at bounding box center [205, 368] width 90 height 22
click at [204, 361] on select "Select Therapist AngelLife Lucknow AngelLife Pvt Ltd DR [PERSON_NAME] [PERSON_N…" at bounding box center [205, 368] width 90 height 22
select select "26653"
click at [160, 357] on select "Select Therapist AngelLife Lucknow AngelLife Pvt Ltd DR [PERSON_NAME] [PERSON_N…" at bounding box center [205, 368] width 90 height 22
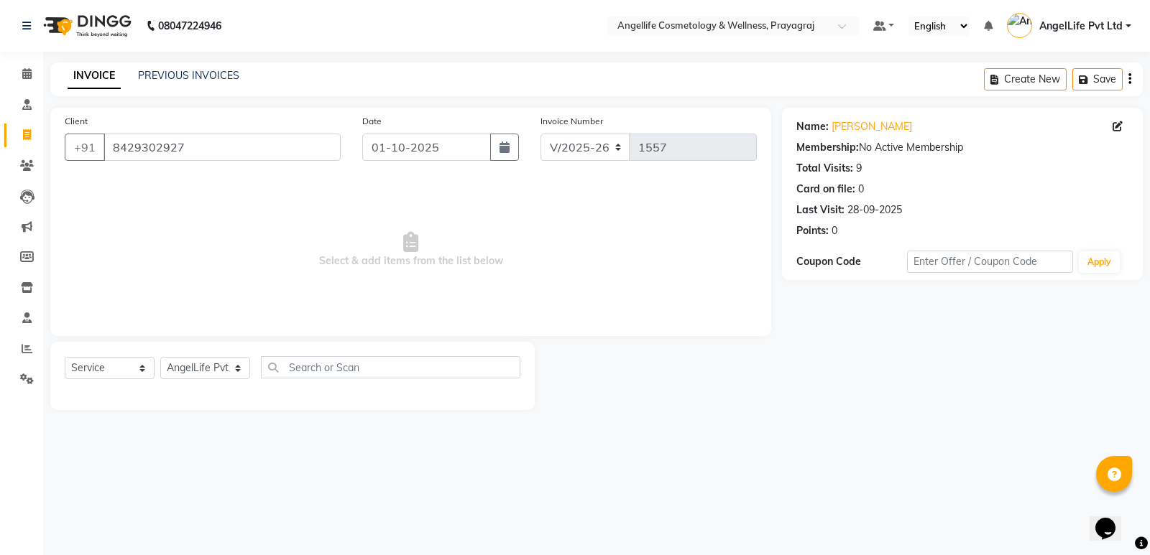
click at [218, 220] on span "Select & add items from the list below" at bounding box center [411, 250] width 692 height 144
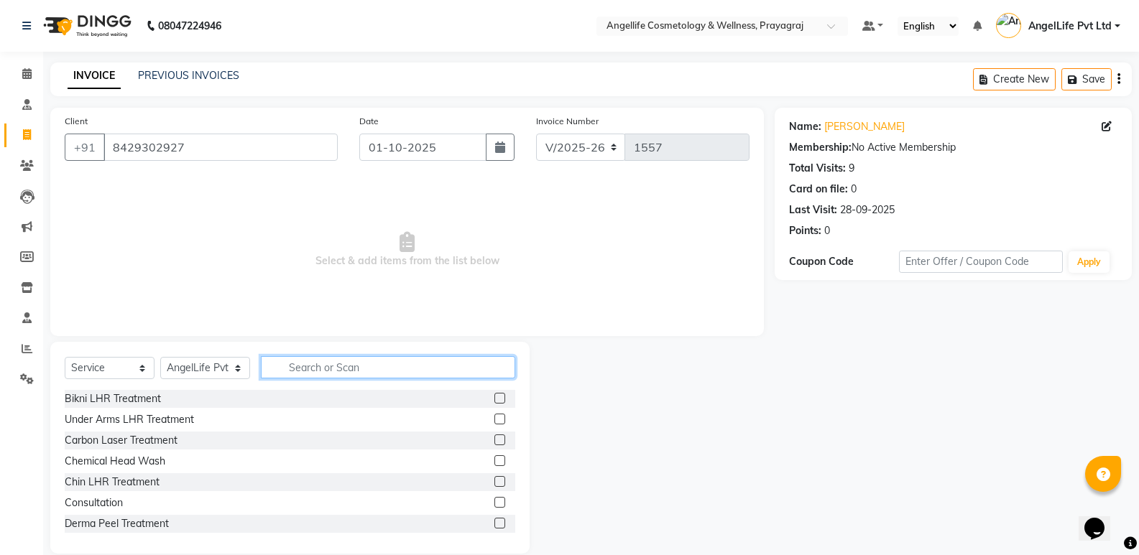
click at [329, 363] on input "text" at bounding box center [388, 367] width 254 height 22
click at [92, 368] on select "Select Service Product Membership Package Voucher Prepaid Gift Card" at bounding box center [110, 368] width 90 height 22
select select "product"
click at [65, 357] on select "Select Service Product Membership Package Voucher Prepaid Gift Card" at bounding box center [110, 368] width 90 height 22
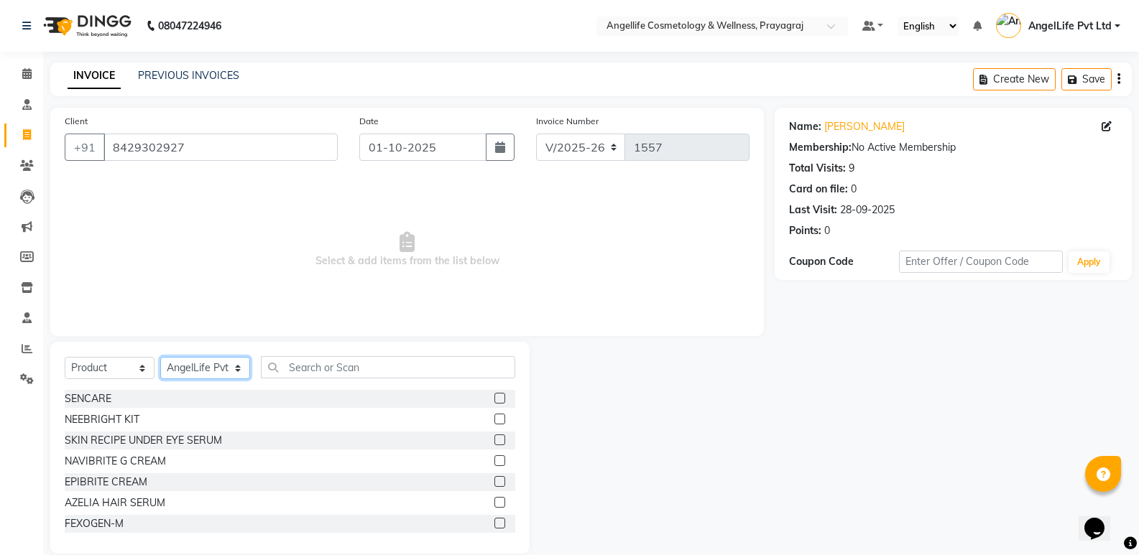
click at [185, 370] on select "Select Therapist AngelLife Lucknow AngelLife Pvt Ltd DR [PERSON_NAME] [PERSON_N…" at bounding box center [205, 368] width 90 height 22
click at [160, 357] on select "Select Therapist AngelLife Lucknow AngelLife Pvt Ltd DR [PERSON_NAME] [PERSON_N…" at bounding box center [205, 368] width 90 height 22
click at [289, 364] on input "text" at bounding box center [388, 367] width 254 height 22
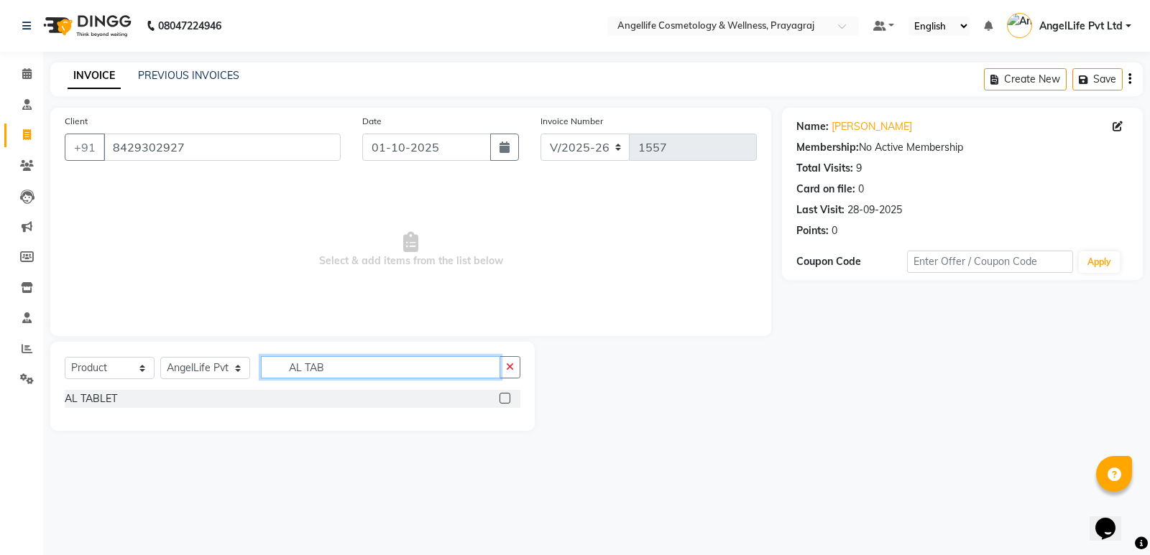
type input "AL TAB"
click at [504, 401] on label at bounding box center [504, 398] width 11 height 11
click at [504, 401] on input "checkbox" at bounding box center [503, 399] width 9 height 9
checkbox input "false"
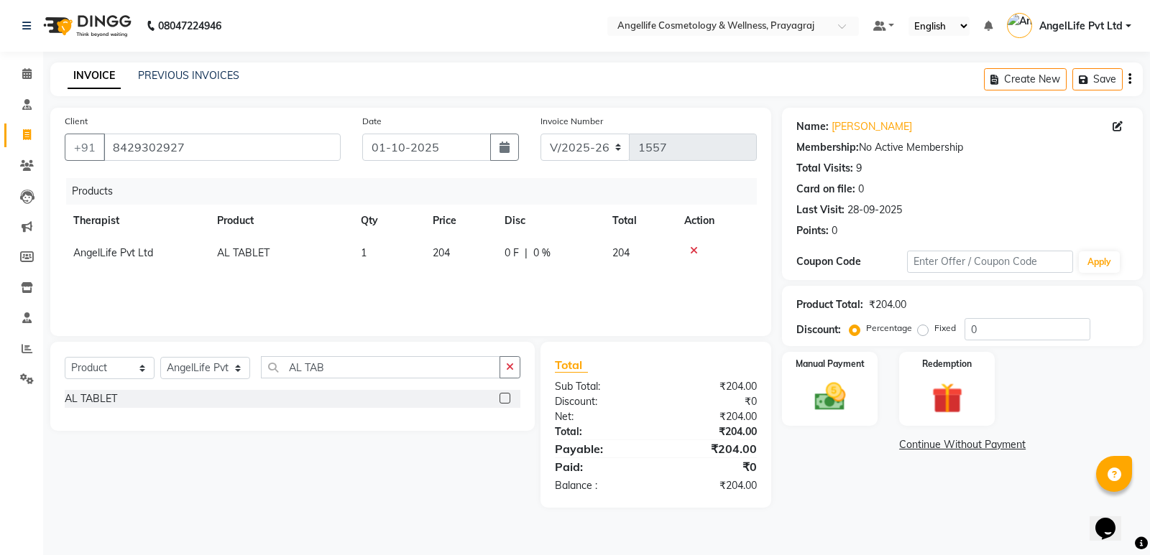
click at [379, 251] on td "1" at bounding box center [388, 253] width 72 height 32
select select "26653"
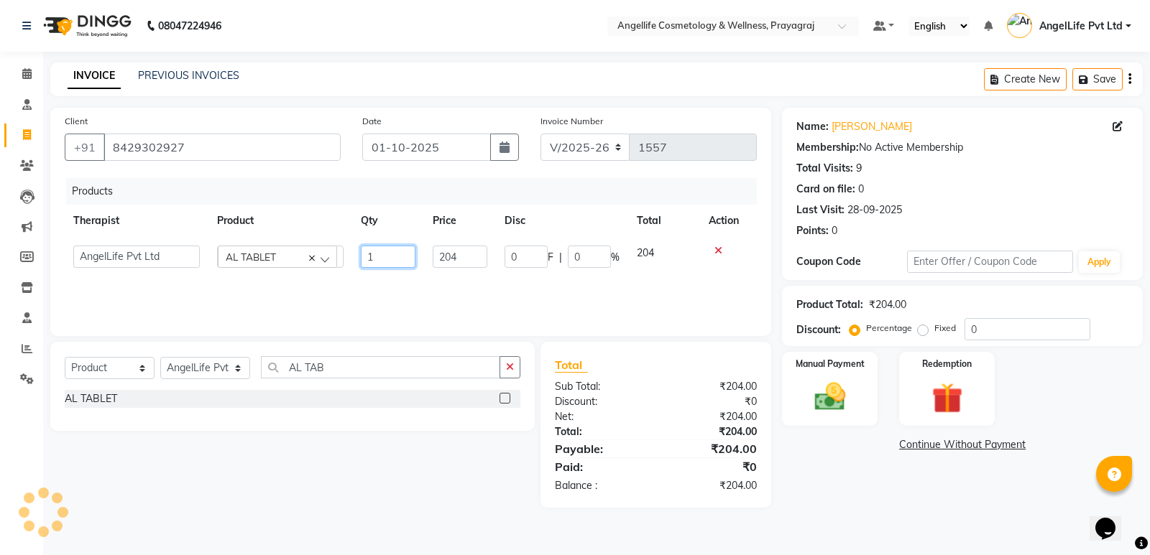
click at [383, 253] on input "1" at bounding box center [388, 257] width 55 height 22
type input "3"
click at [389, 283] on div "Products Therapist Product Qty Price Disc Total Action AngelLife Lucknow AngelL…" at bounding box center [411, 250] width 692 height 144
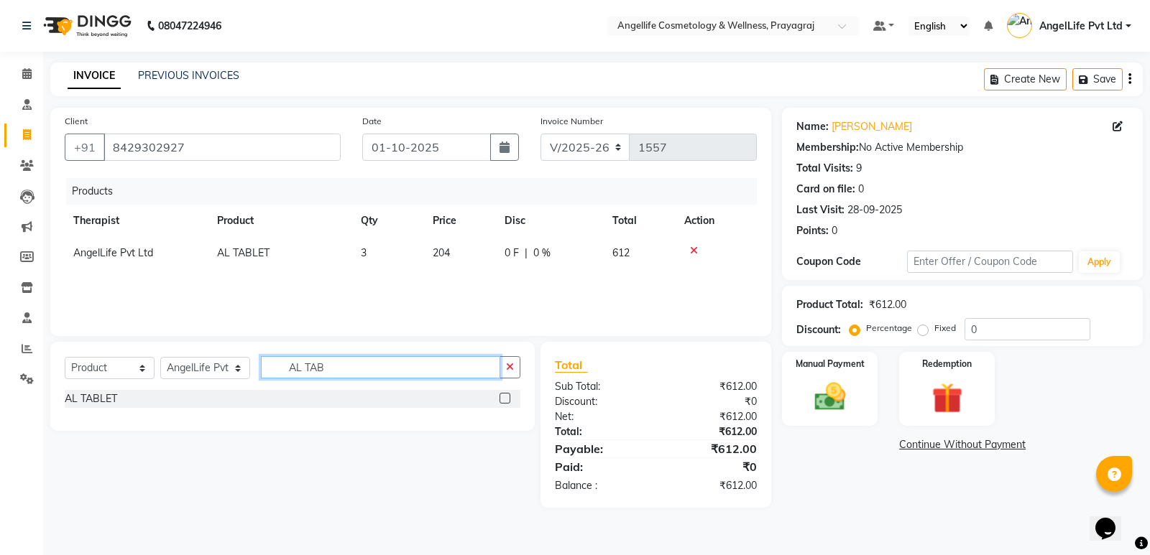
drag, startPoint x: 342, startPoint y: 370, endPoint x: 283, endPoint y: 370, distance: 58.9
click at [283, 370] on input "AL TAB" at bounding box center [380, 367] width 239 height 22
type input "N CLEAR"
click at [505, 395] on label at bounding box center [504, 398] width 11 height 11
click at [505, 395] on input "checkbox" at bounding box center [503, 399] width 9 height 9
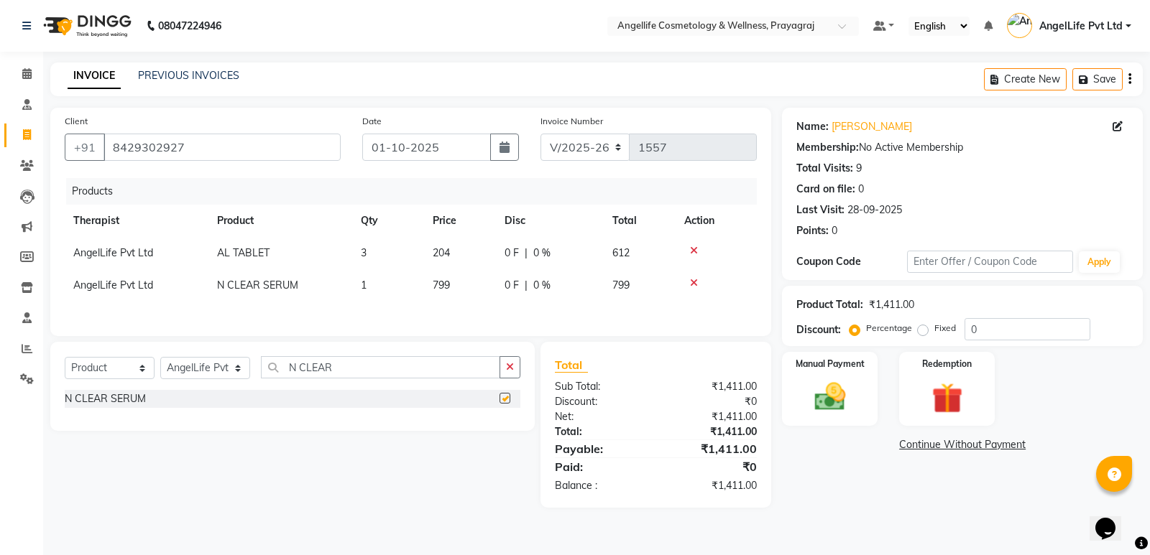
checkbox input "false"
click at [988, 327] on input "0" at bounding box center [1027, 329] width 126 height 22
drag, startPoint x: 988, startPoint y: 327, endPoint x: 968, endPoint y: 327, distance: 20.1
click at [968, 327] on input "0" at bounding box center [1027, 329] width 126 height 22
type input "10"
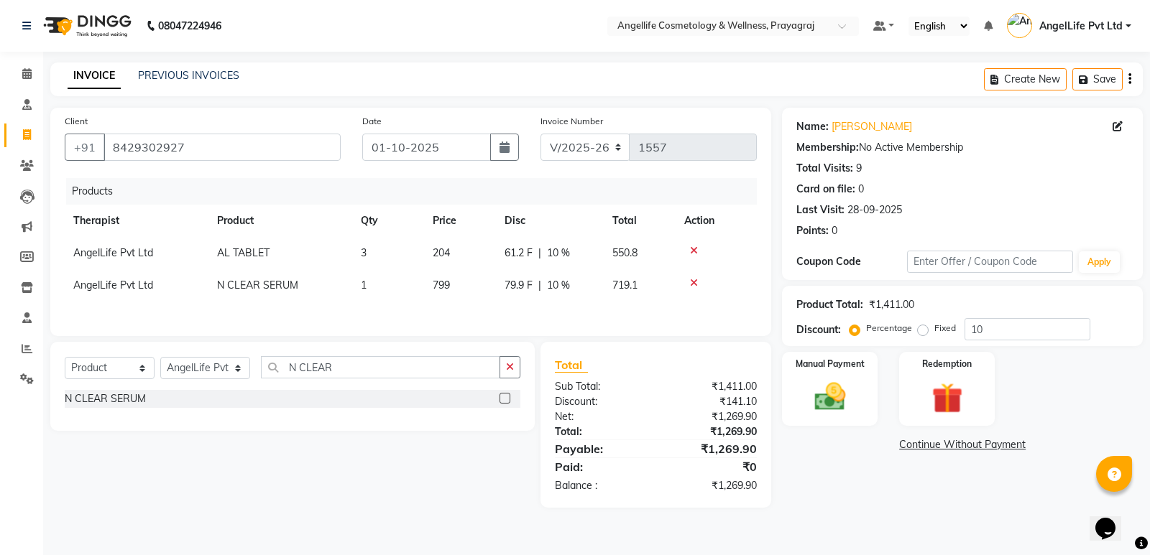
click at [1033, 369] on div "Manual Payment Redemption" at bounding box center [962, 389] width 382 height 74
click at [934, 331] on label "Fixed" at bounding box center [945, 328] width 22 height 13
click at [921, 331] on input "Fixed" at bounding box center [926, 328] width 10 height 10
radio input "true"
drag, startPoint x: 1005, startPoint y: 330, endPoint x: 969, endPoint y: 331, distance: 35.9
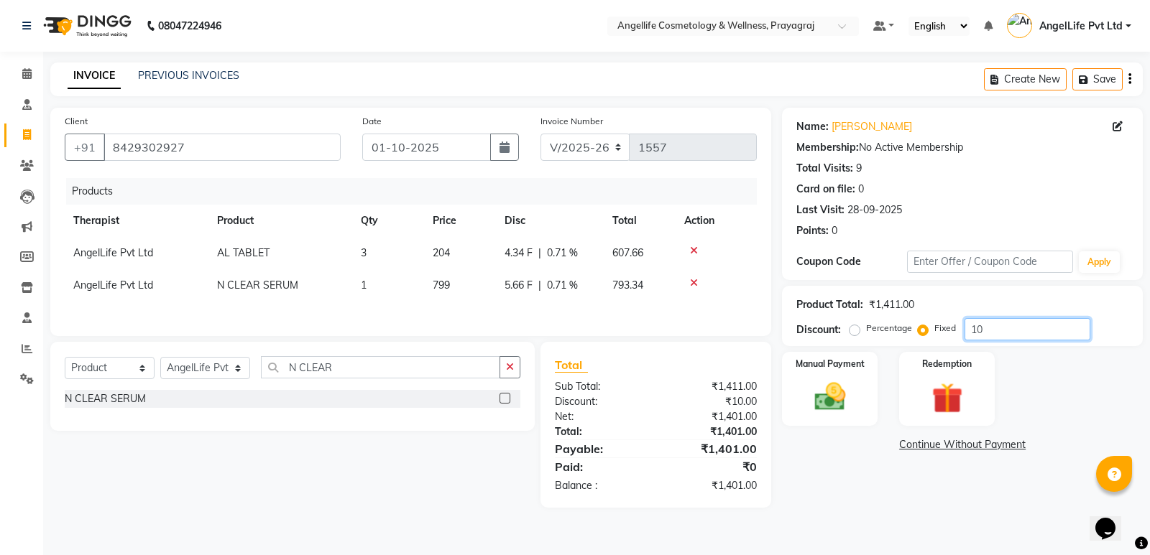
click at [969, 331] on input "10" at bounding box center [1027, 329] width 126 height 22
type input "111"
click at [919, 445] on link "Continue Without Payment" at bounding box center [962, 445] width 355 height 15
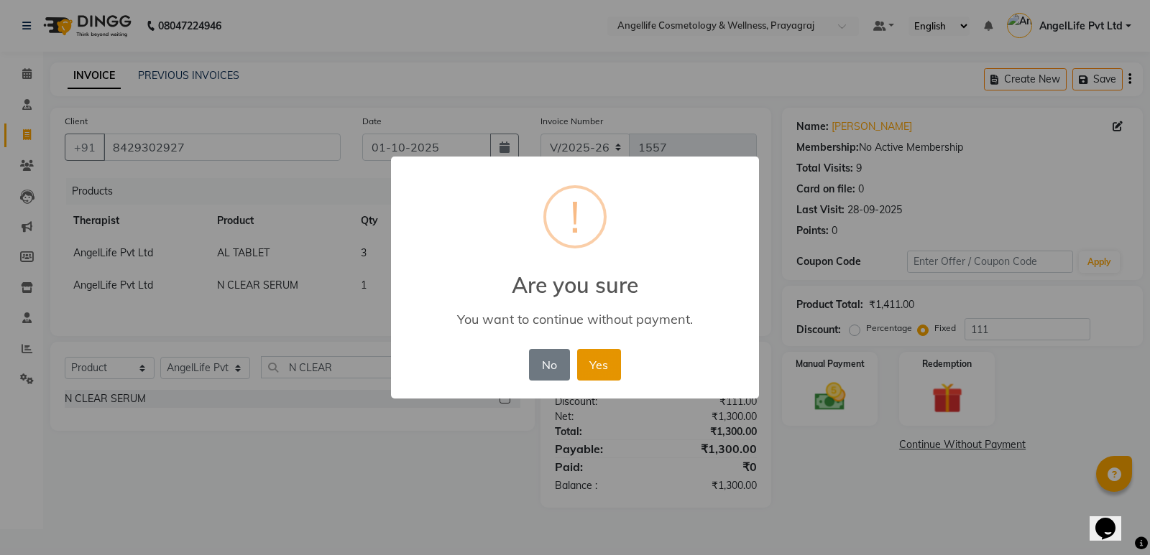
click at [610, 361] on button "Yes" at bounding box center [599, 365] width 44 height 32
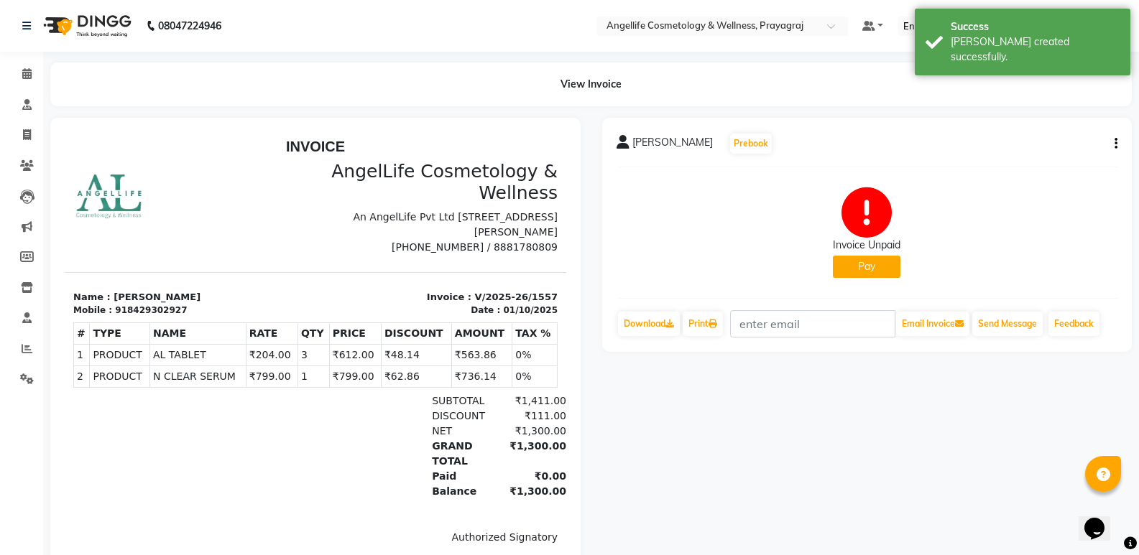
click at [862, 265] on button "Pay" at bounding box center [867, 267] width 68 height 22
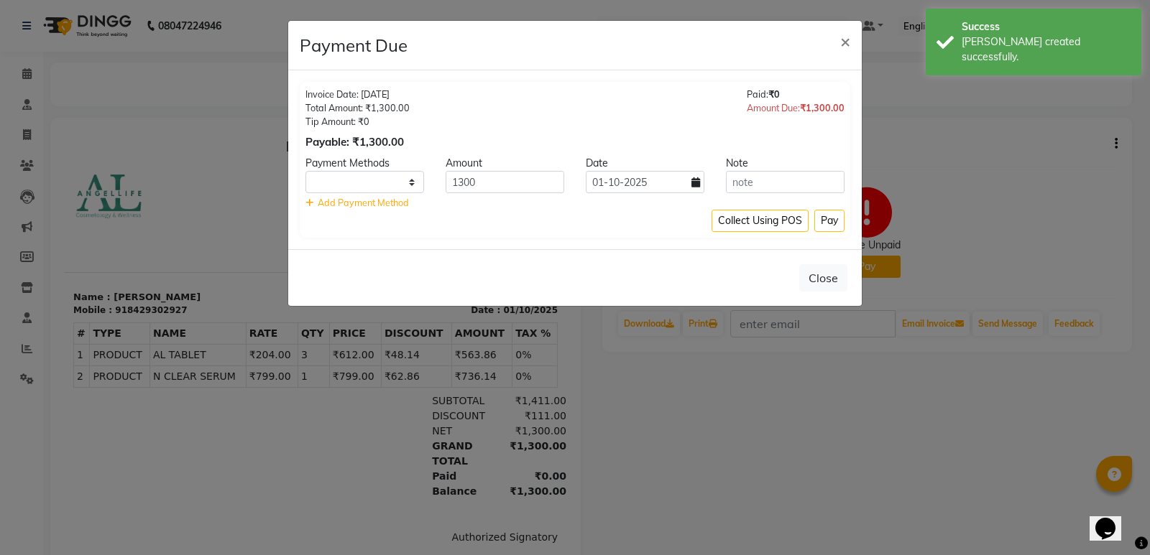
select select "1"
click at [826, 227] on button "Pay" at bounding box center [829, 221] width 30 height 22
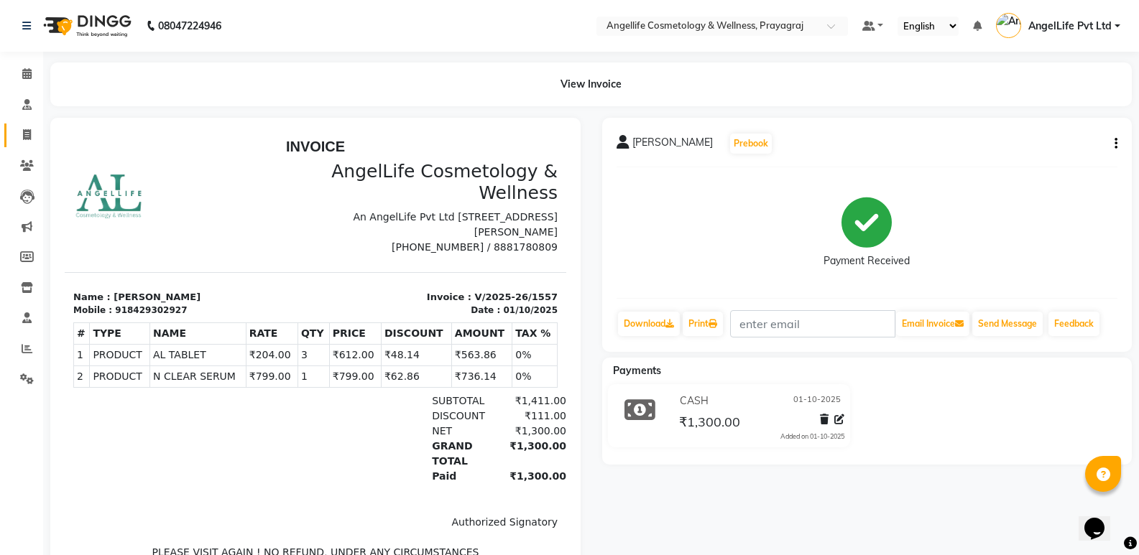
click at [33, 128] on span at bounding box center [26, 135] width 25 height 17
select select "service"
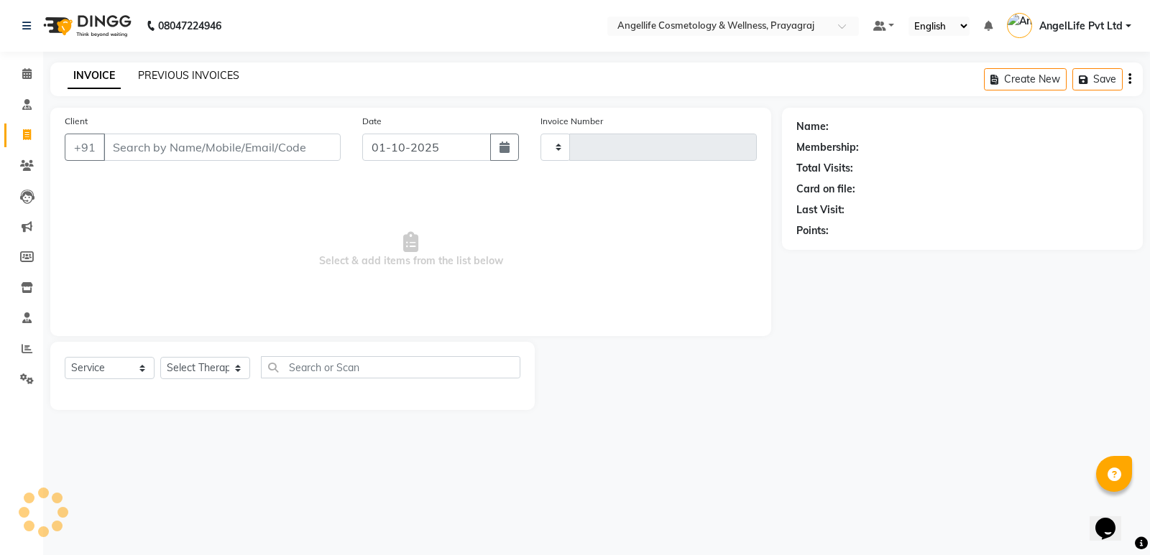
type input "1558"
click at [161, 73] on link "PREVIOUS INVOICES" at bounding box center [188, 75] width 101 height 13
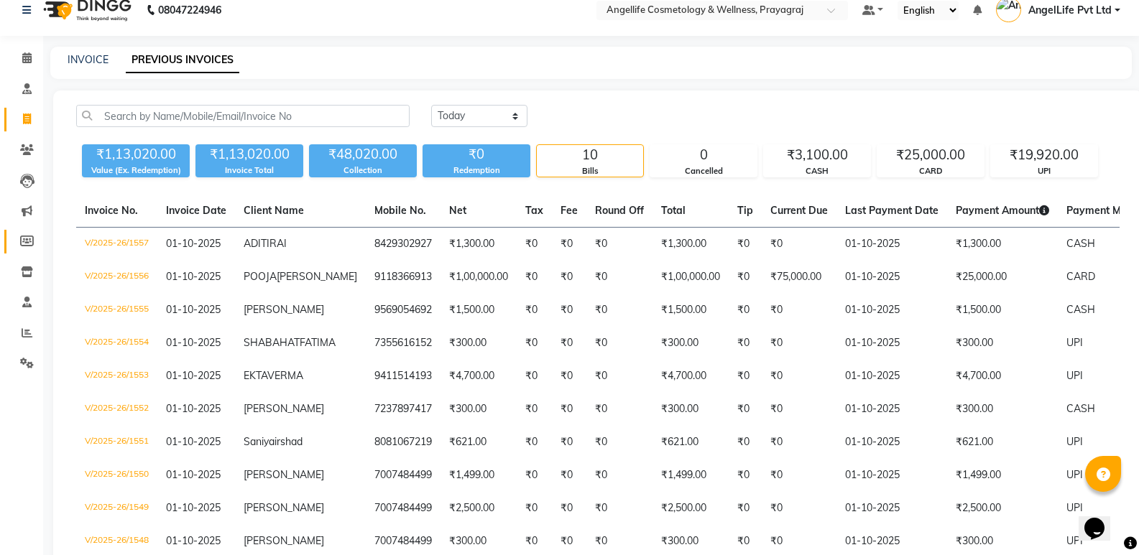
scroll to position [11, 0]
